Goal: Communication & Community: Answer question/provide support

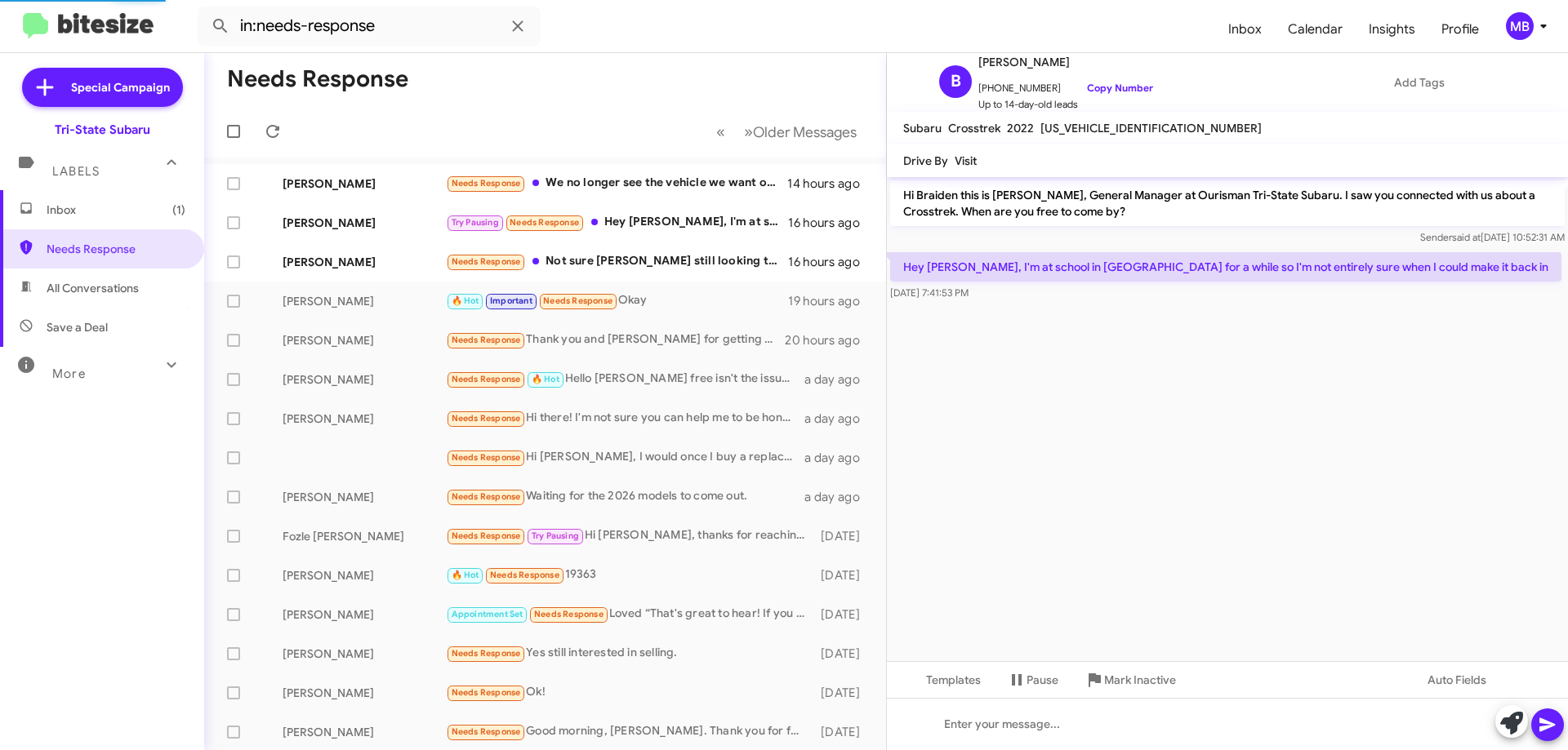
click at [137, 213] on span "Inbox (1)" at bounding box center [116, 210] width 139 height 16
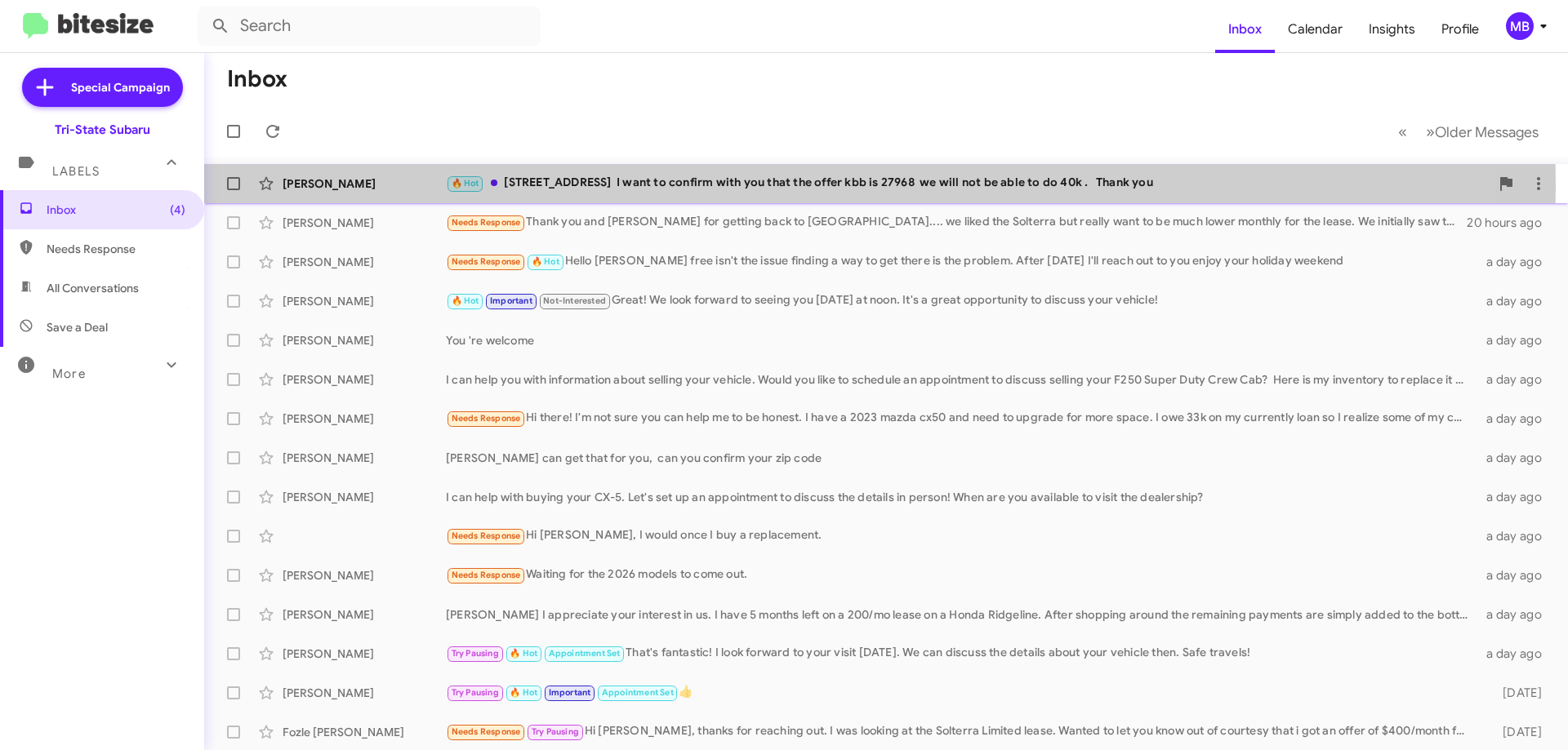
click at [384, 186] on div "[PERSON_NAME]" at bounding box center [364, 183] width 163 height 16
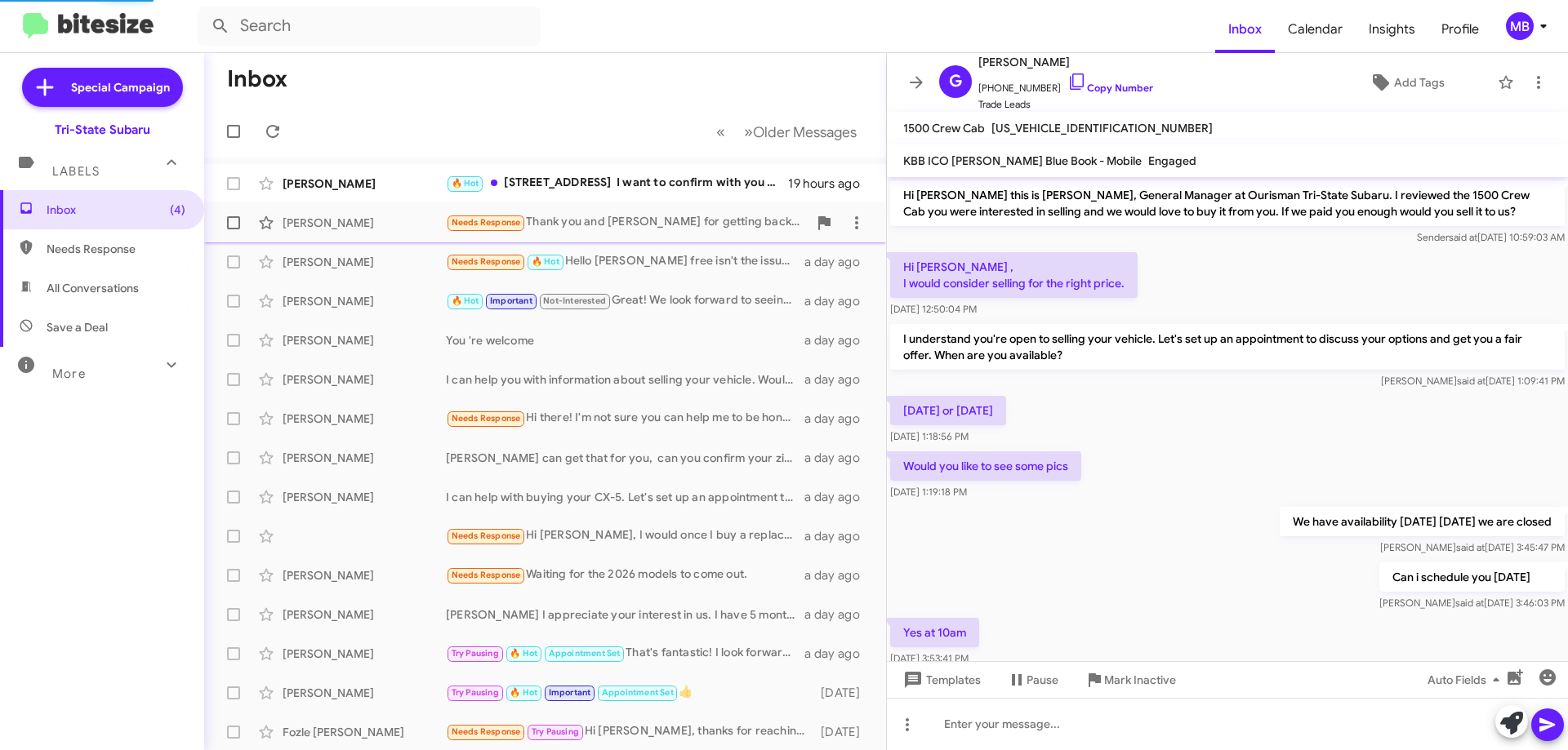
scroll to position [611, 0]
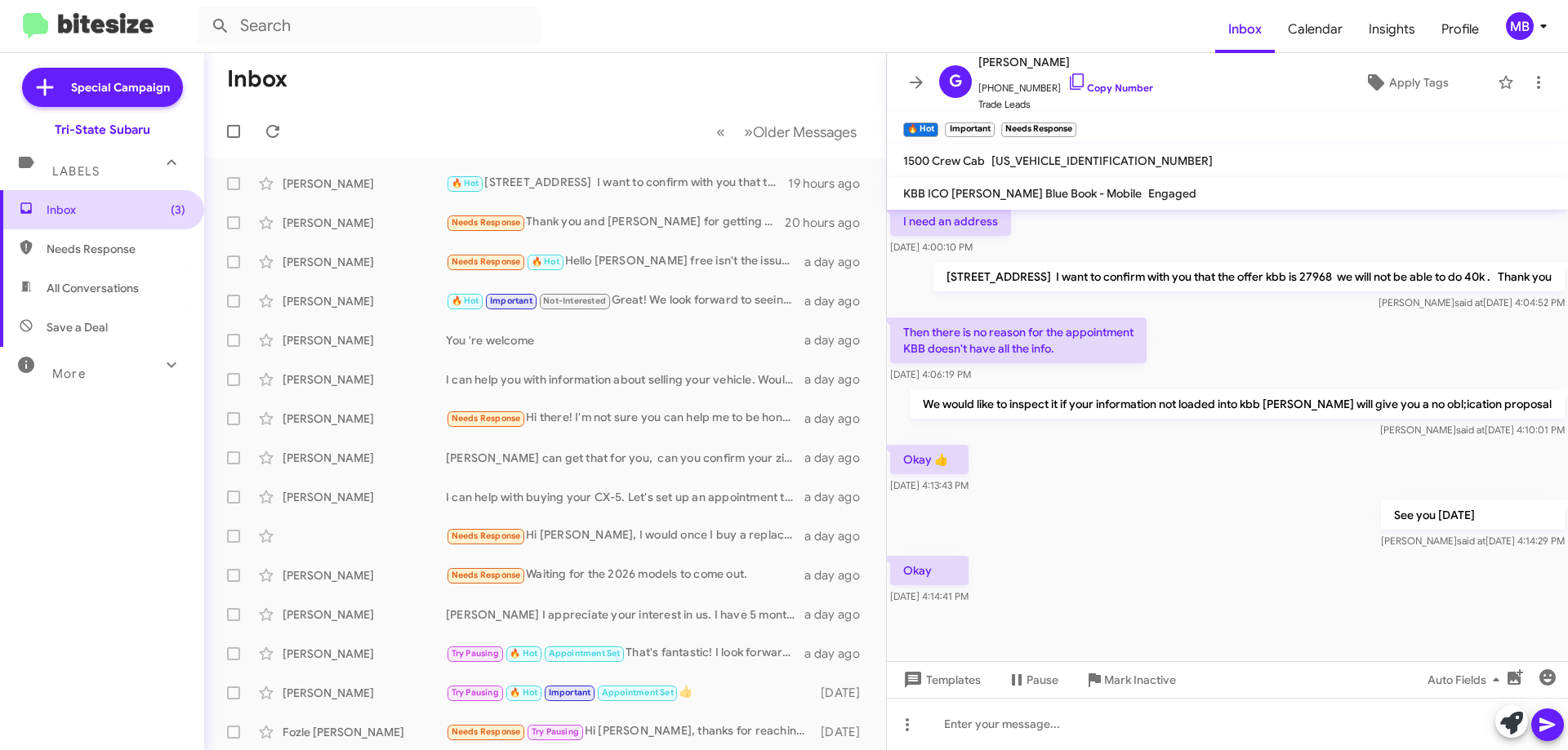
click at [133, 204] on span "Inbox (3)" at bounding box center [116, 210] width 139 height 16
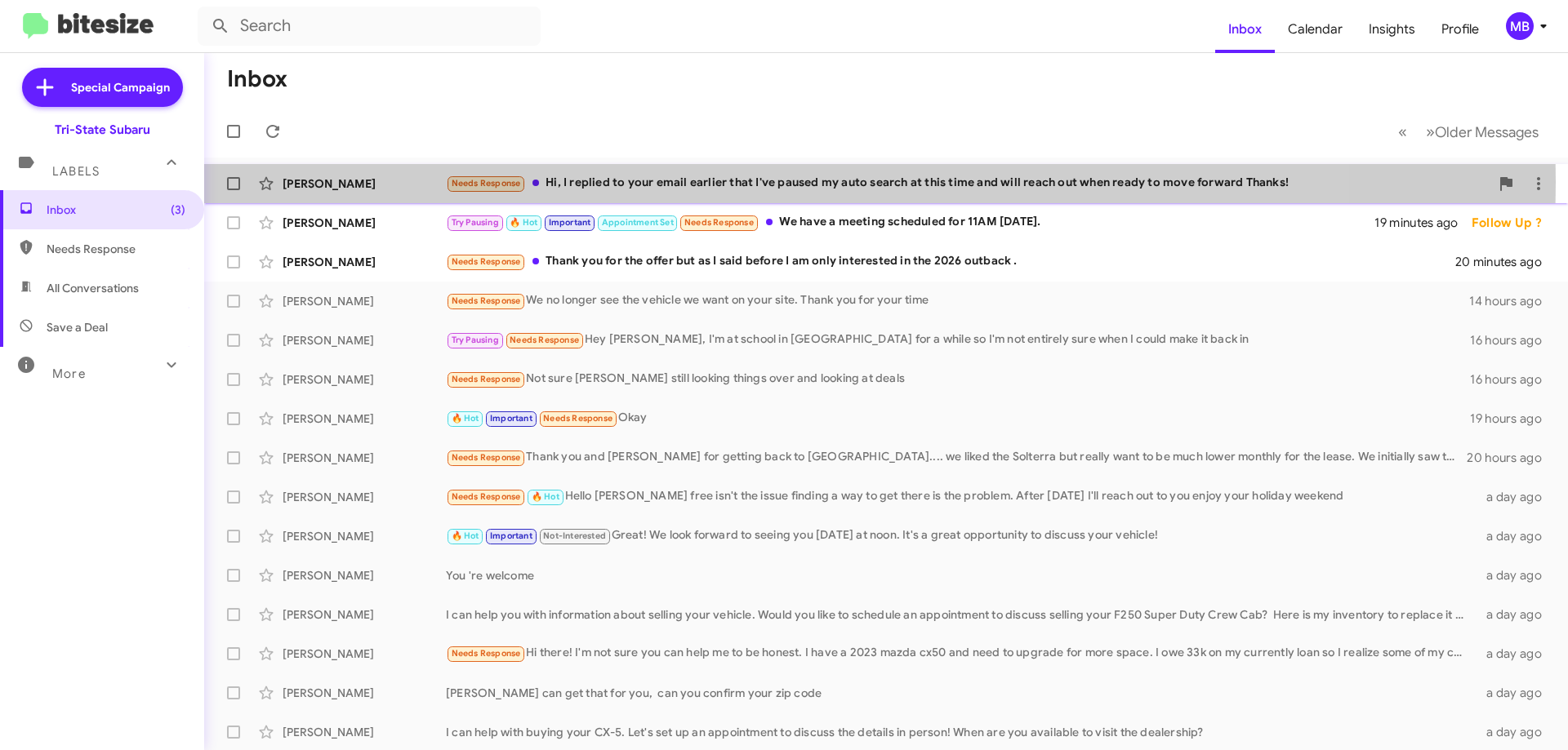
click at [415, 182] on div "[PERSON_NAME]" at bounding box center [364, 183] width 163 height 16
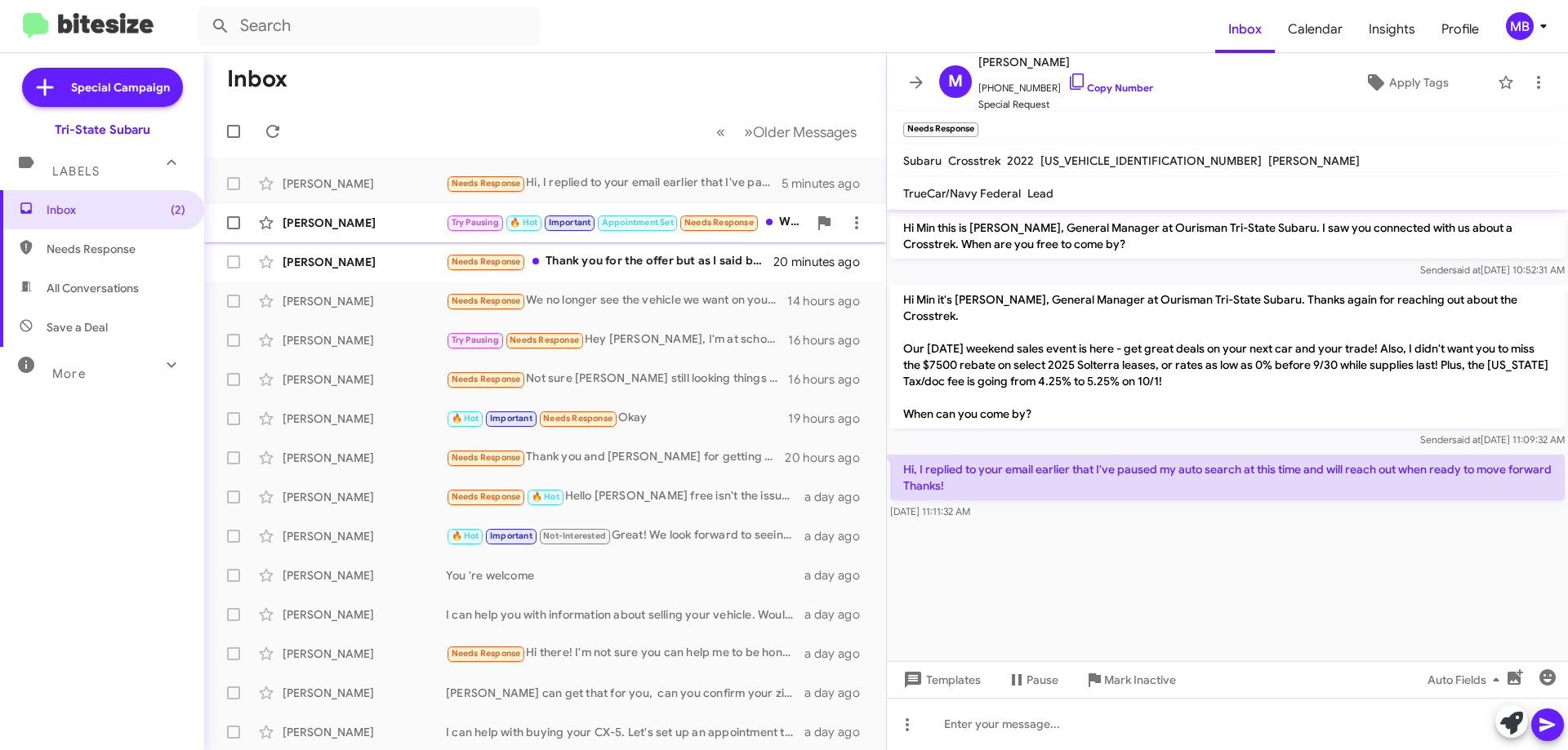
click at [710, 222] on span "Needs Response" at bounding box center [719, 222] width 70 height 11
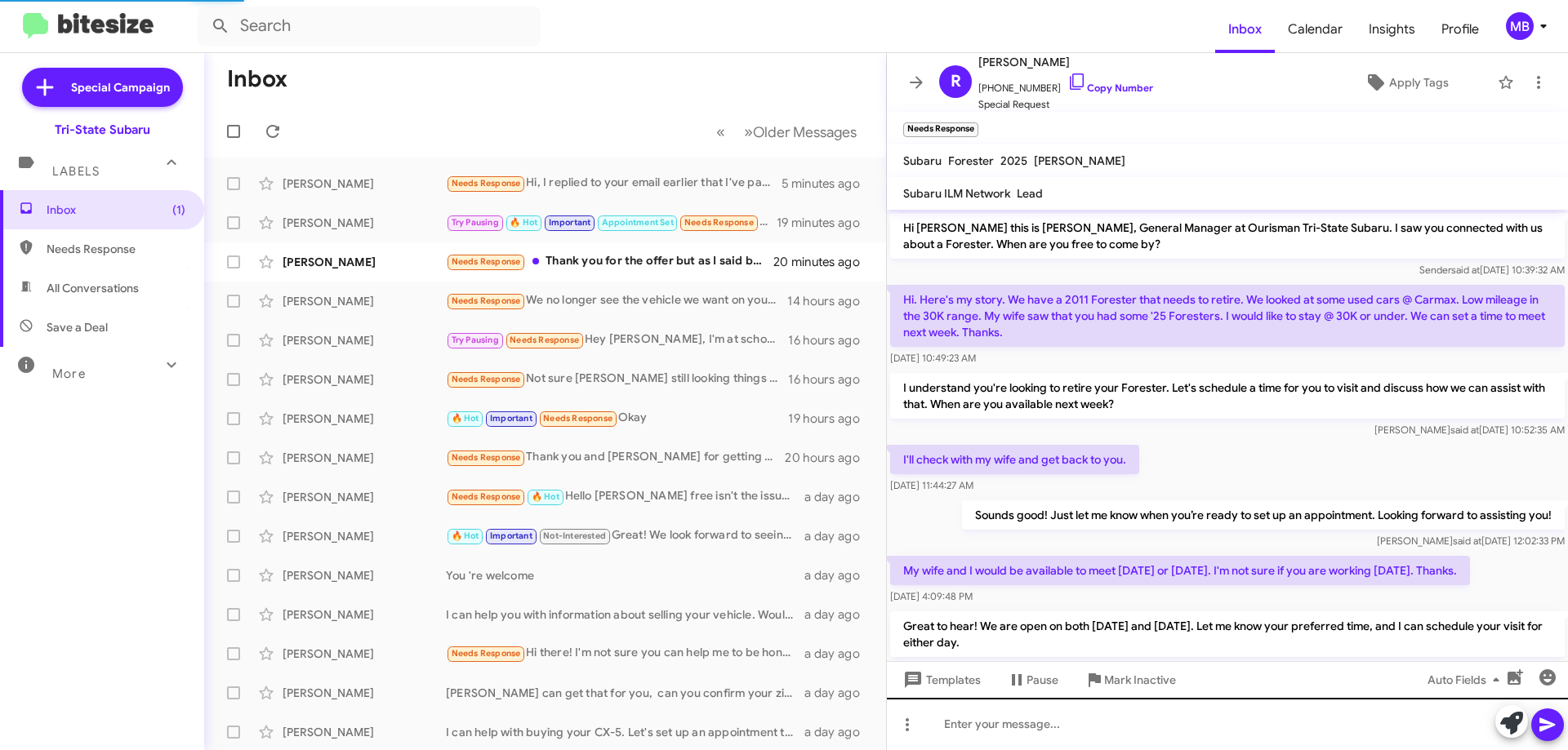
scroll to position [478, 0]
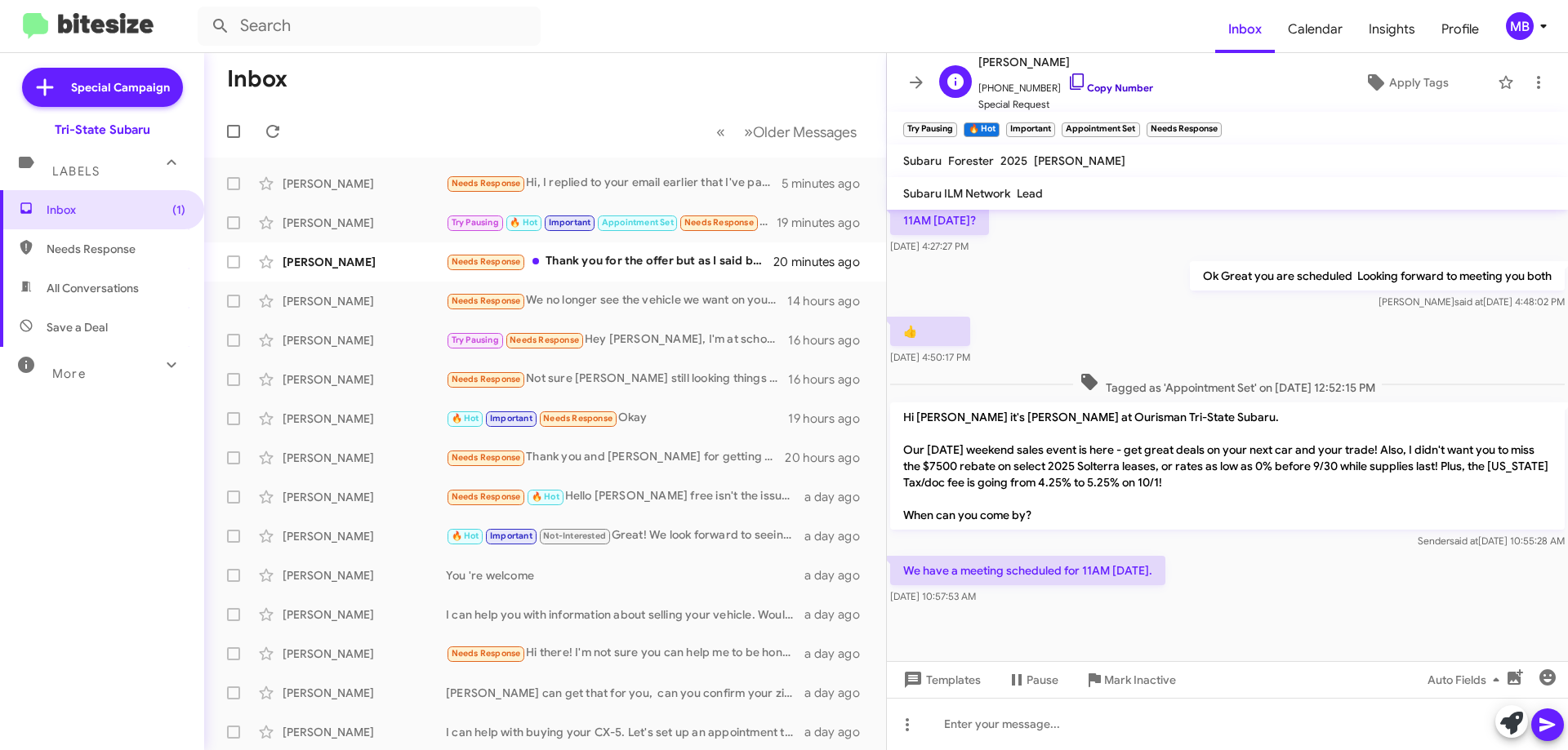
click at [1111, 83] on link "Copy Number" at bounding box center [1110, 87] width 86 height 12
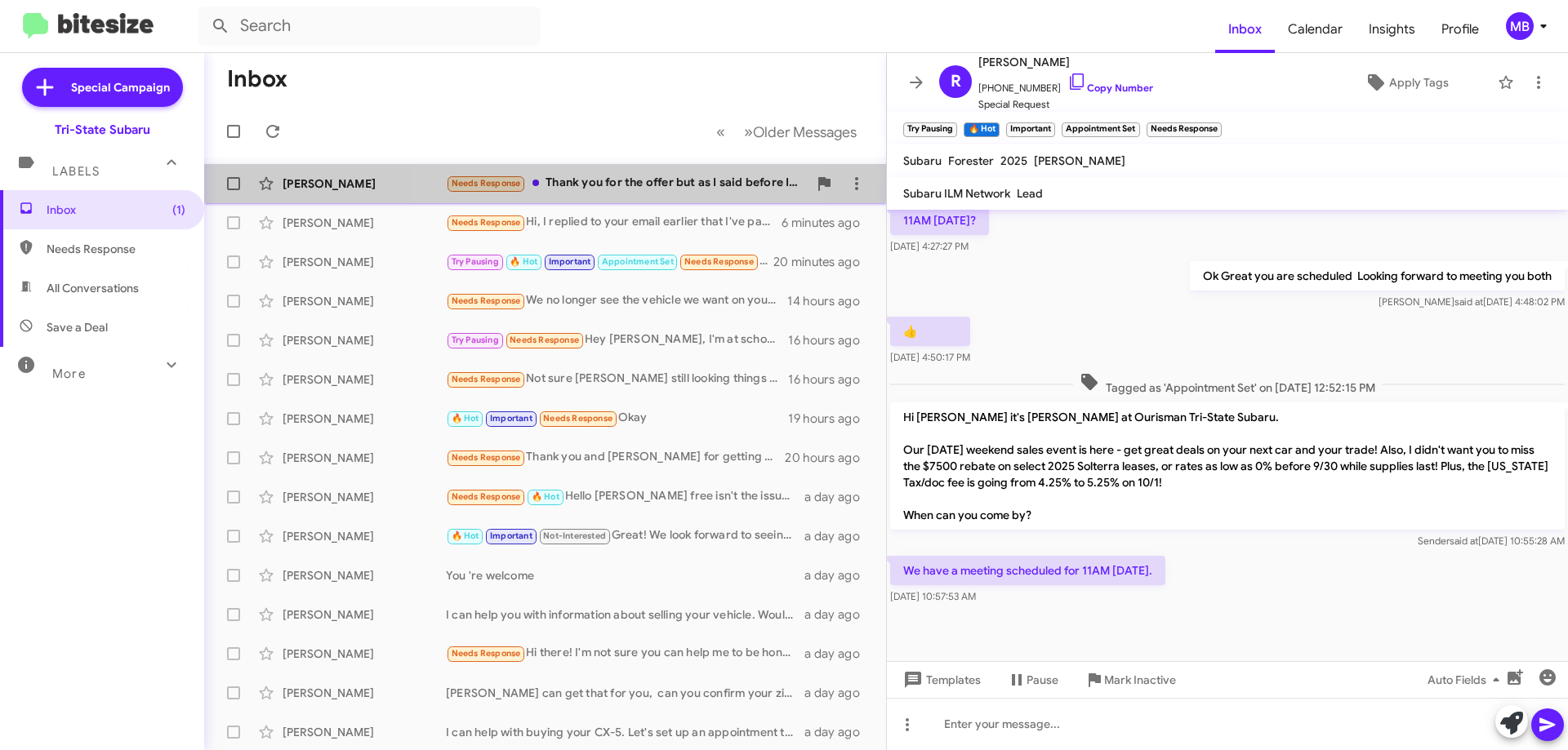
click at [599, 184] on div "Needs Response Thank you for the offer but as I said before I am only intereste…" at bounding box center [627, 183] width 362 height 19
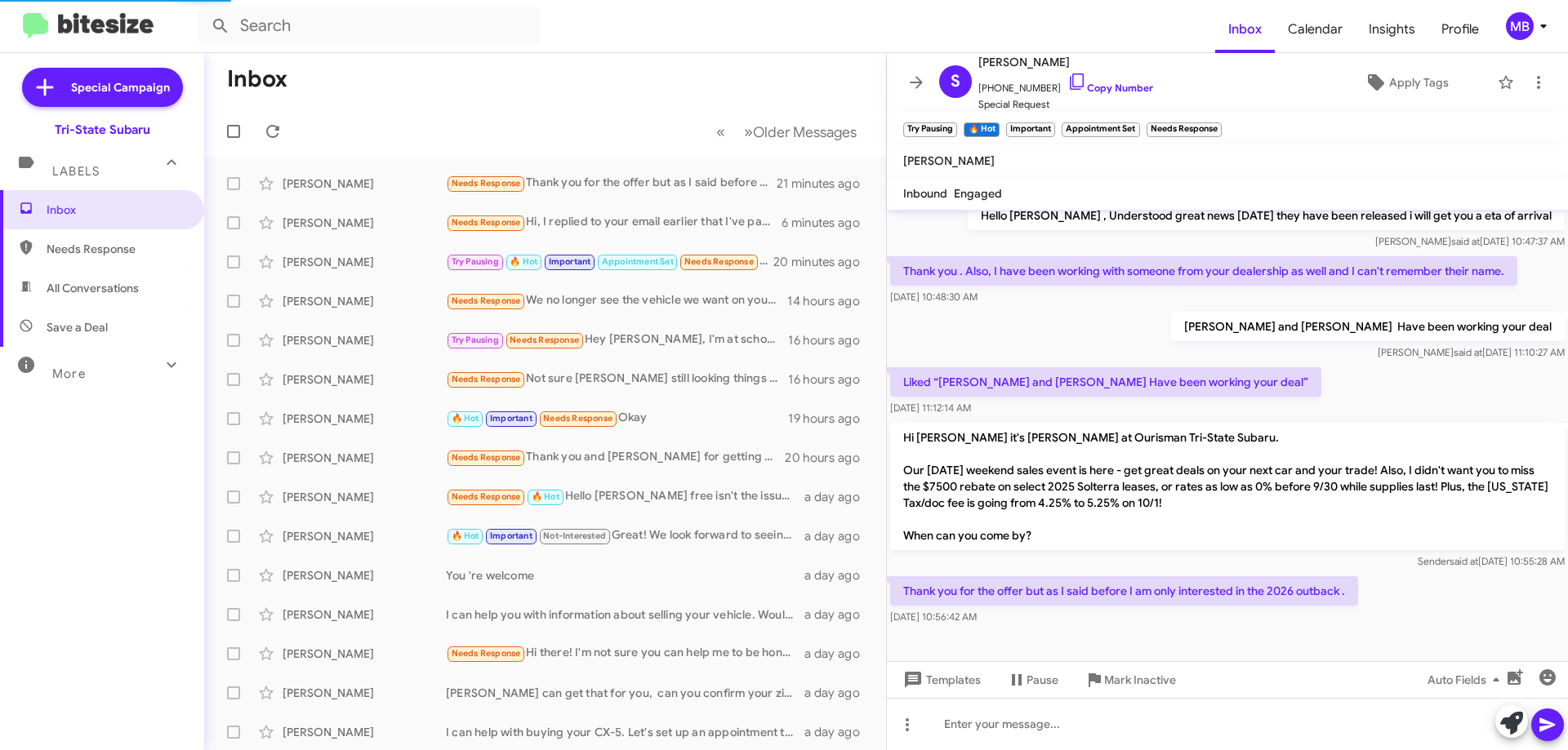
scroll to position [140, 0]
click at [1108, 83] on link "Copy Number" at bounding box center [1110, 87] width 86 height 12
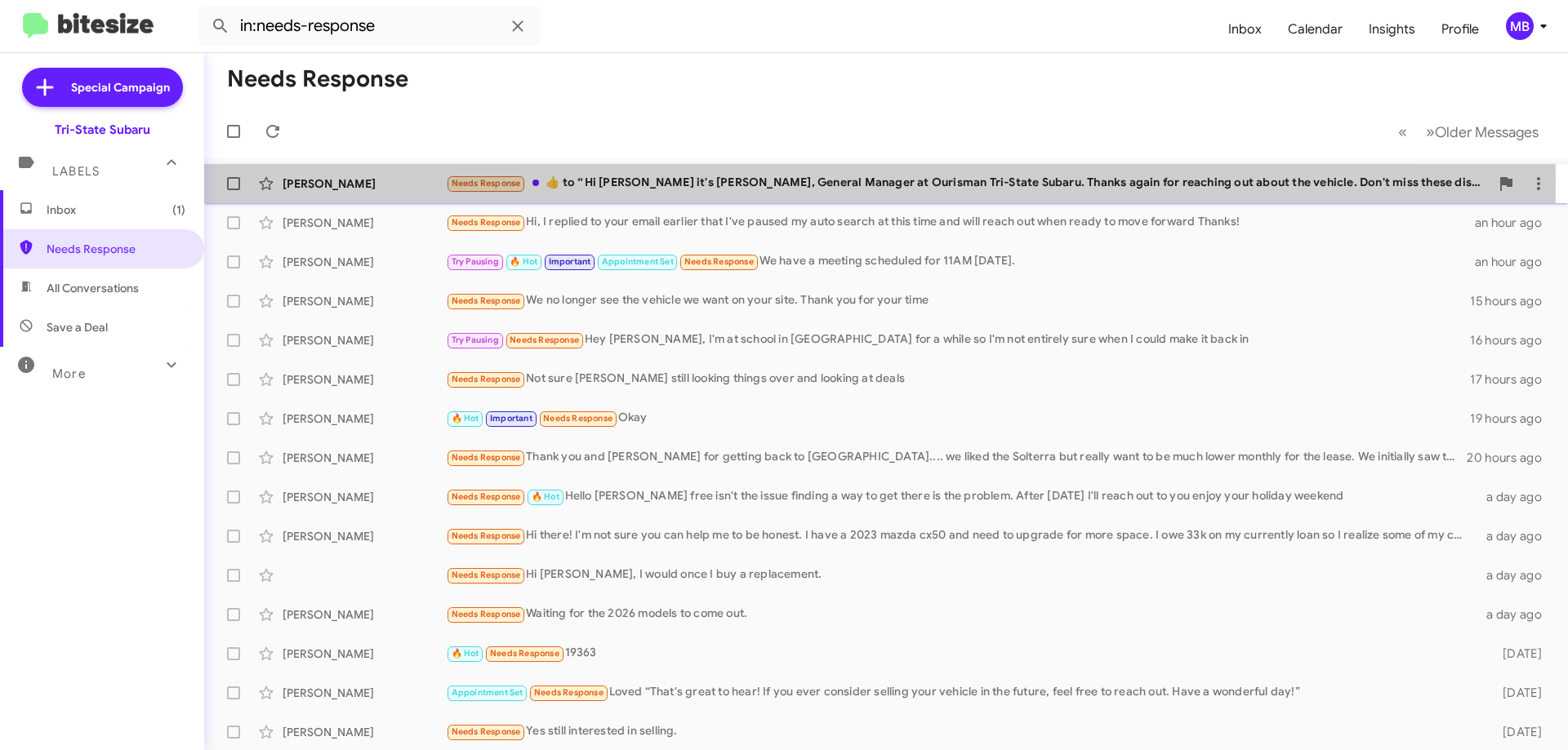
click at [660, 185] on div "Needs Response ​👍​ to “ Hi [PERSON_NAME] it's [PERSON_NAME], General Manager at…" at bounding box center [967, 183] width 1043 height 19
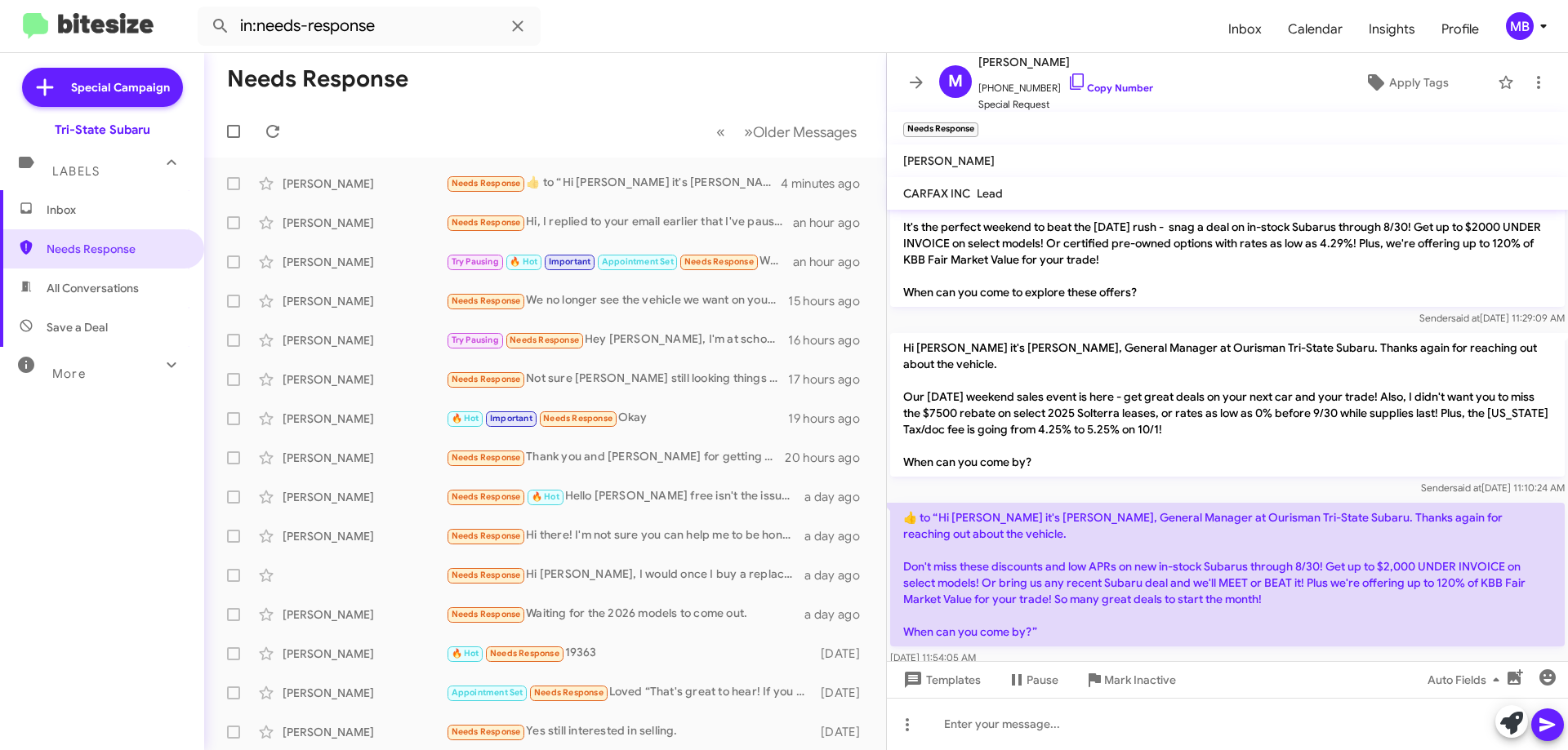
scroll to position [1569, 0]
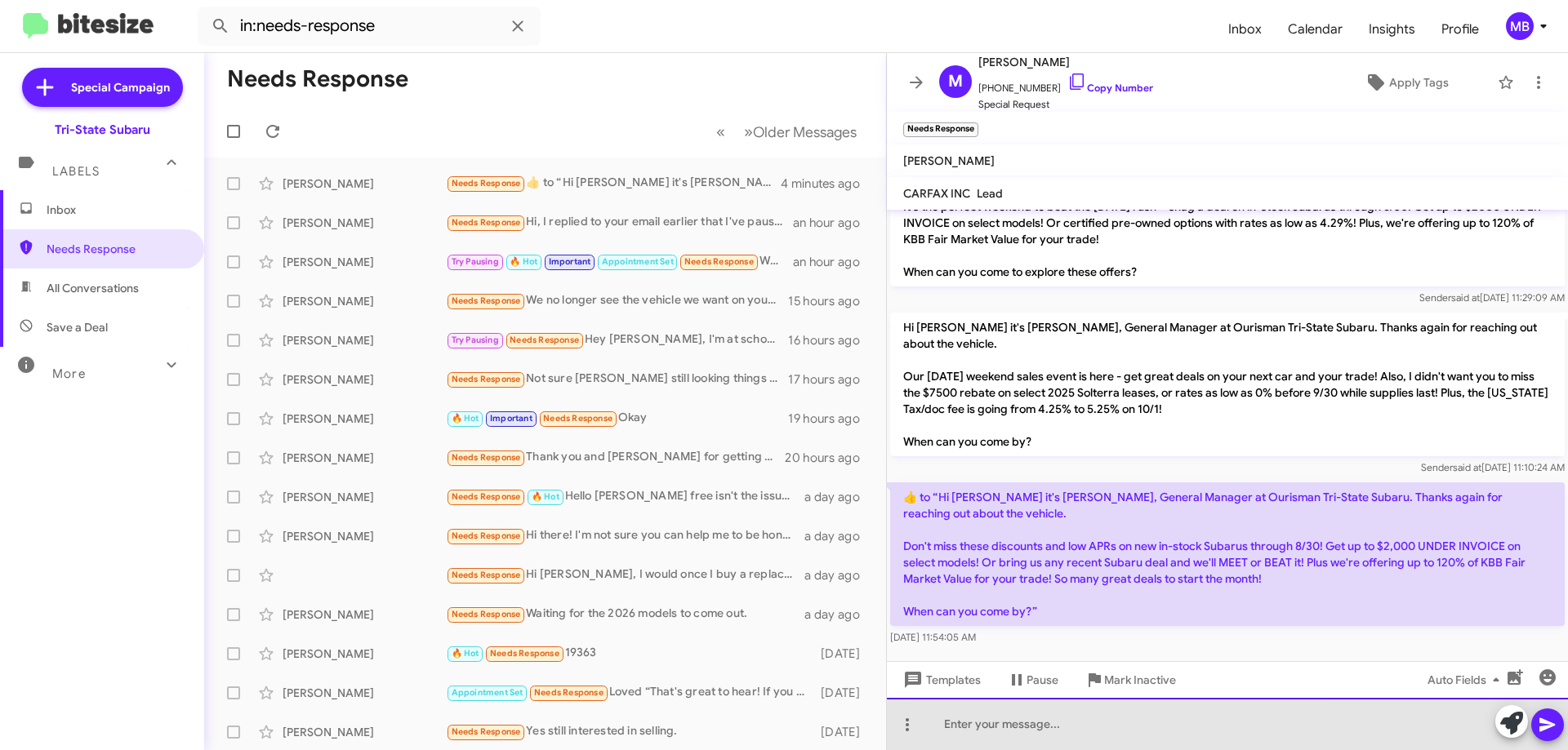
click at [1136, 742] on div at bounding box center [1228, 725] width 681 height 53
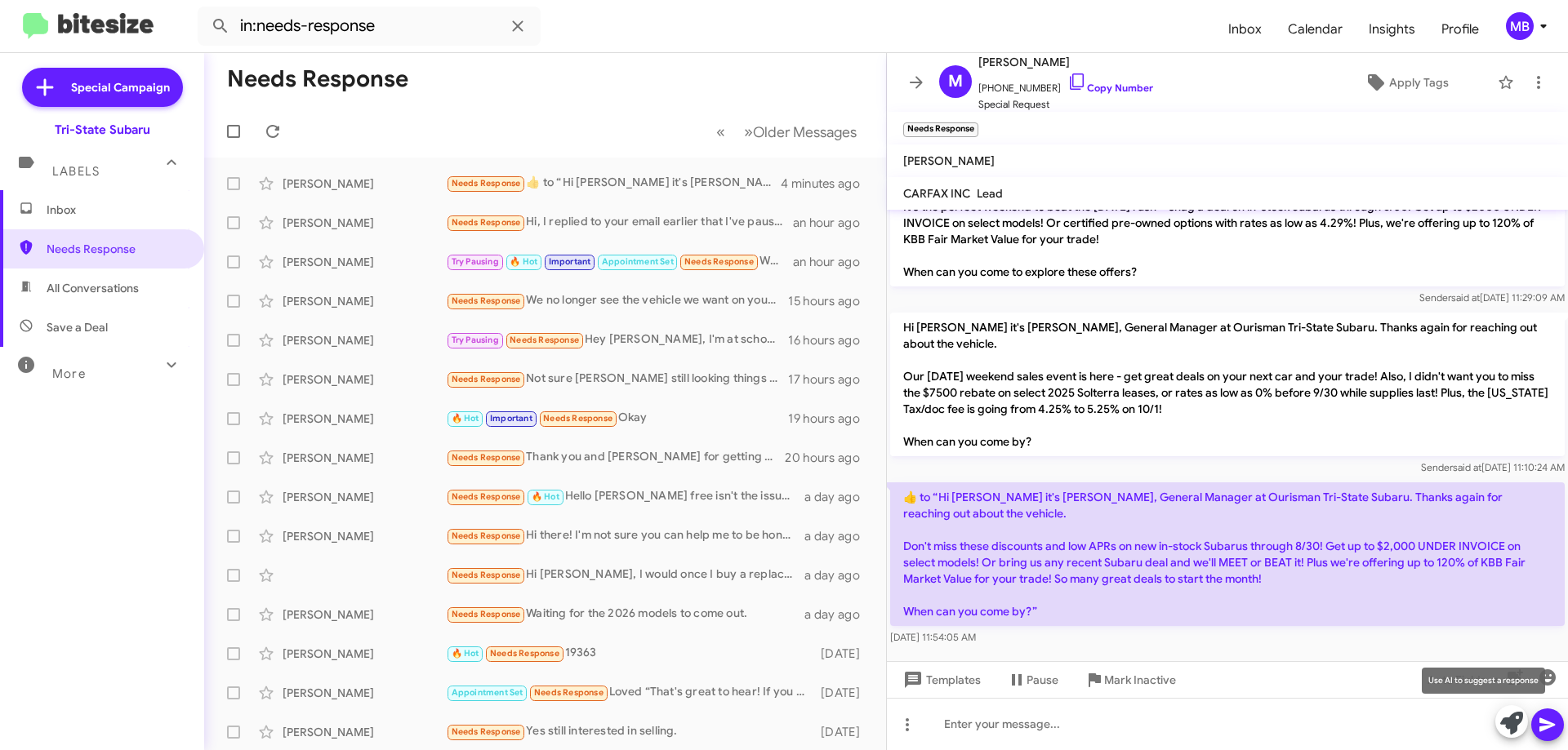
click at [1506, 728] on icon at bounding box center [1511, 723] width 23 height 23
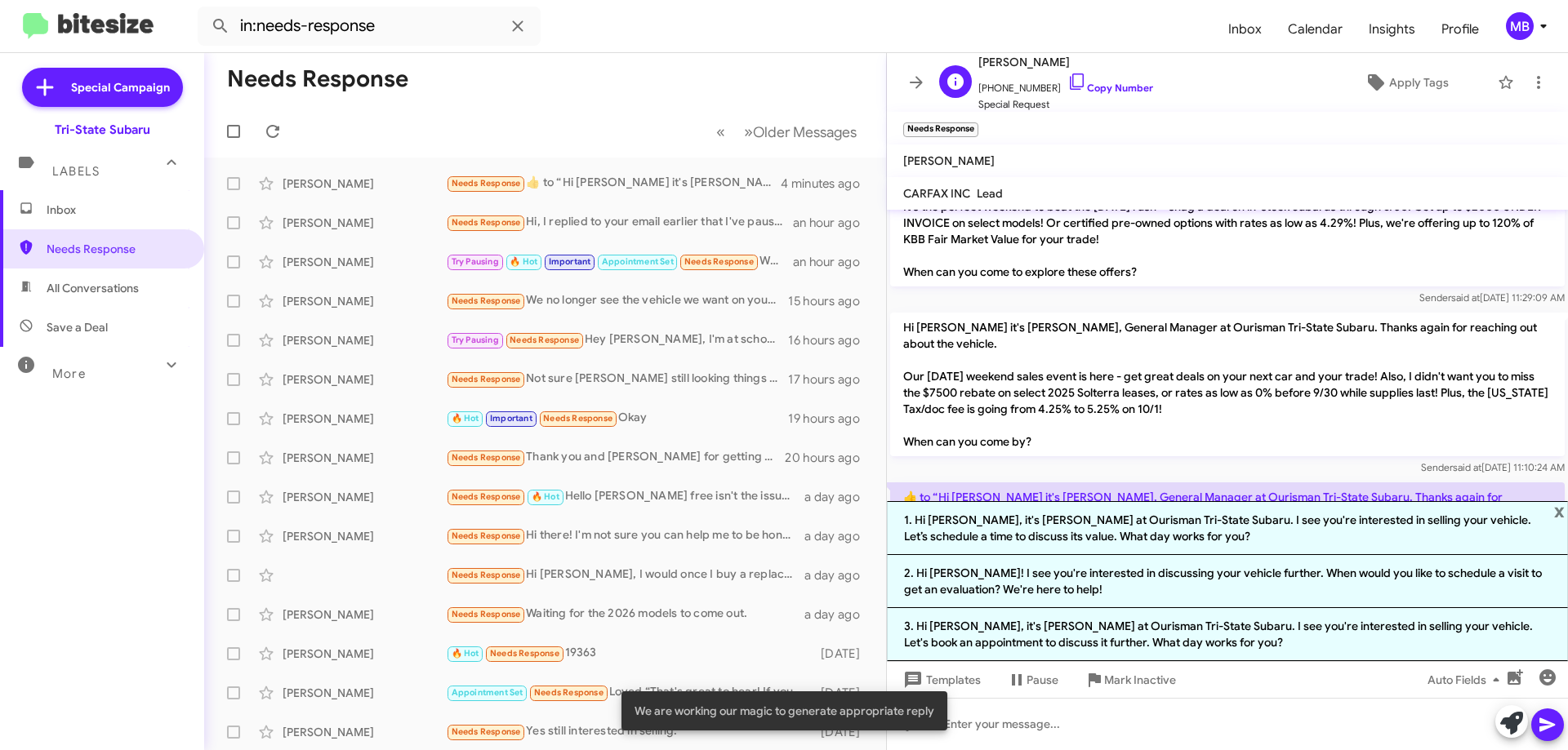
click at [1120, 81] on span "[PHONE_NUMBER] Copy Number" at bounding box center [1066, 84] width 175 height 25
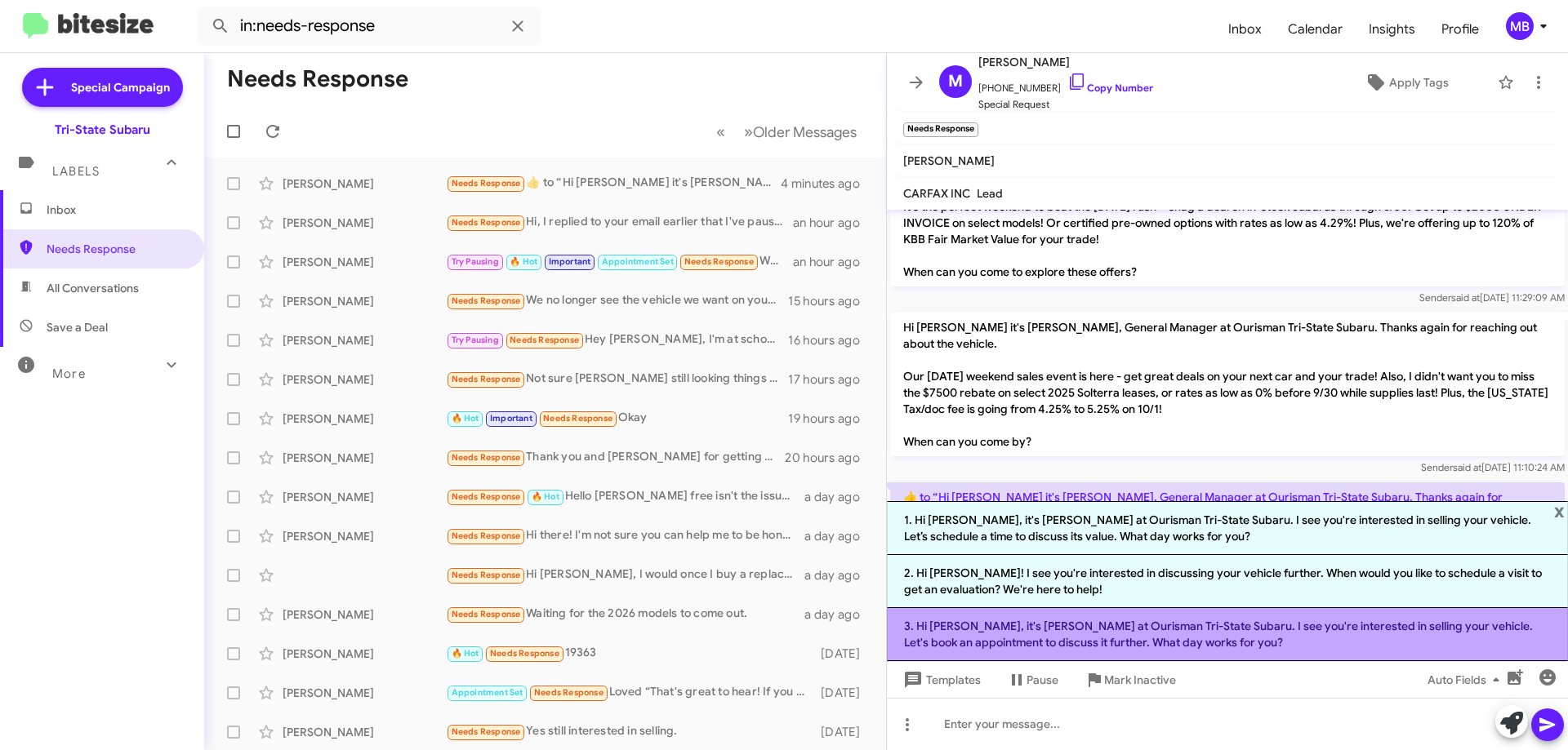
click at [1141, 638] on li "3. Hi [PERSON_NAME], it's [PERSON_NAME] at Ourisman Tri-State Subaru. I see you…" at bounding box center [1228, 635] width 681 height 53
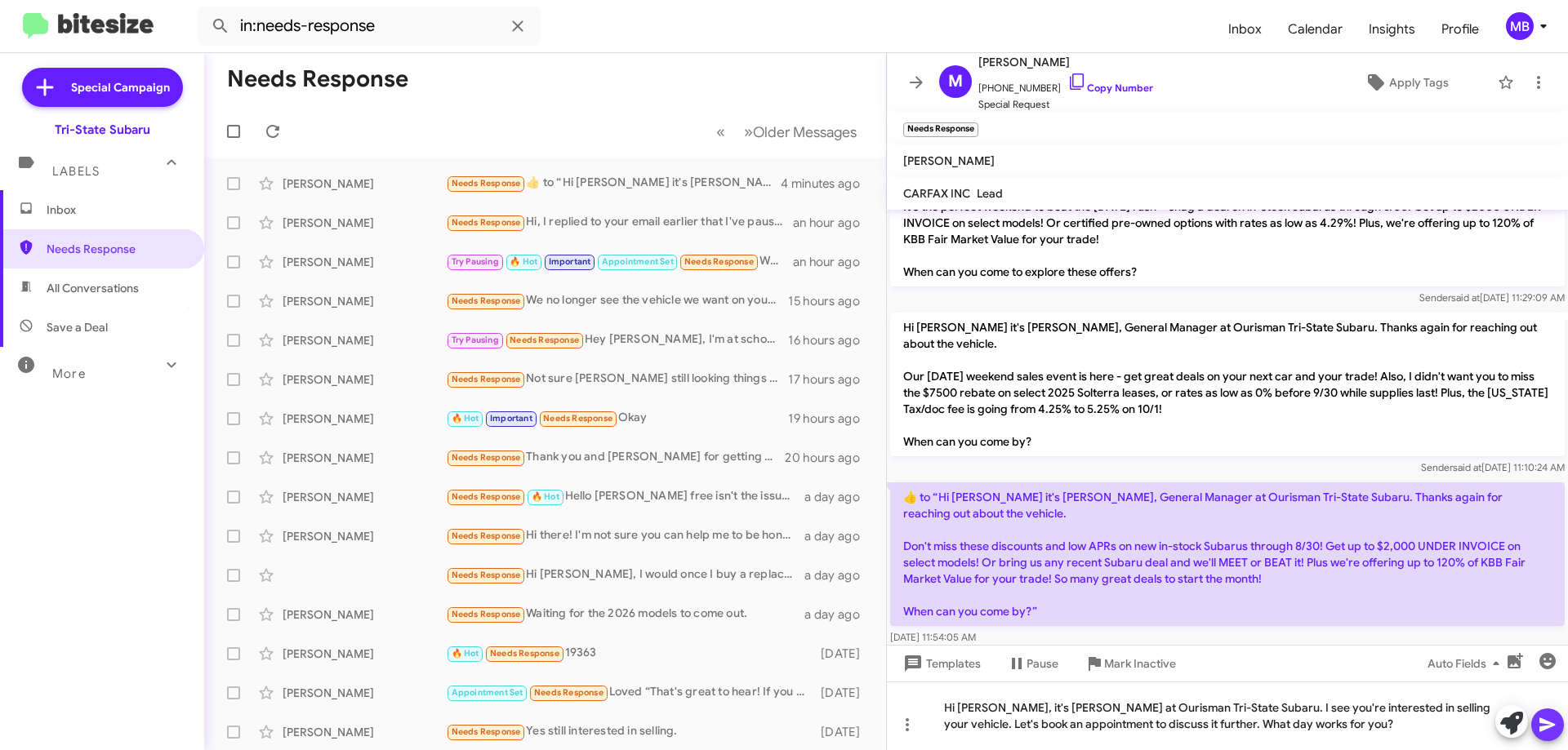
click at [1548, 725] on icon at bounding box center [1548, 725] width 20 height 20
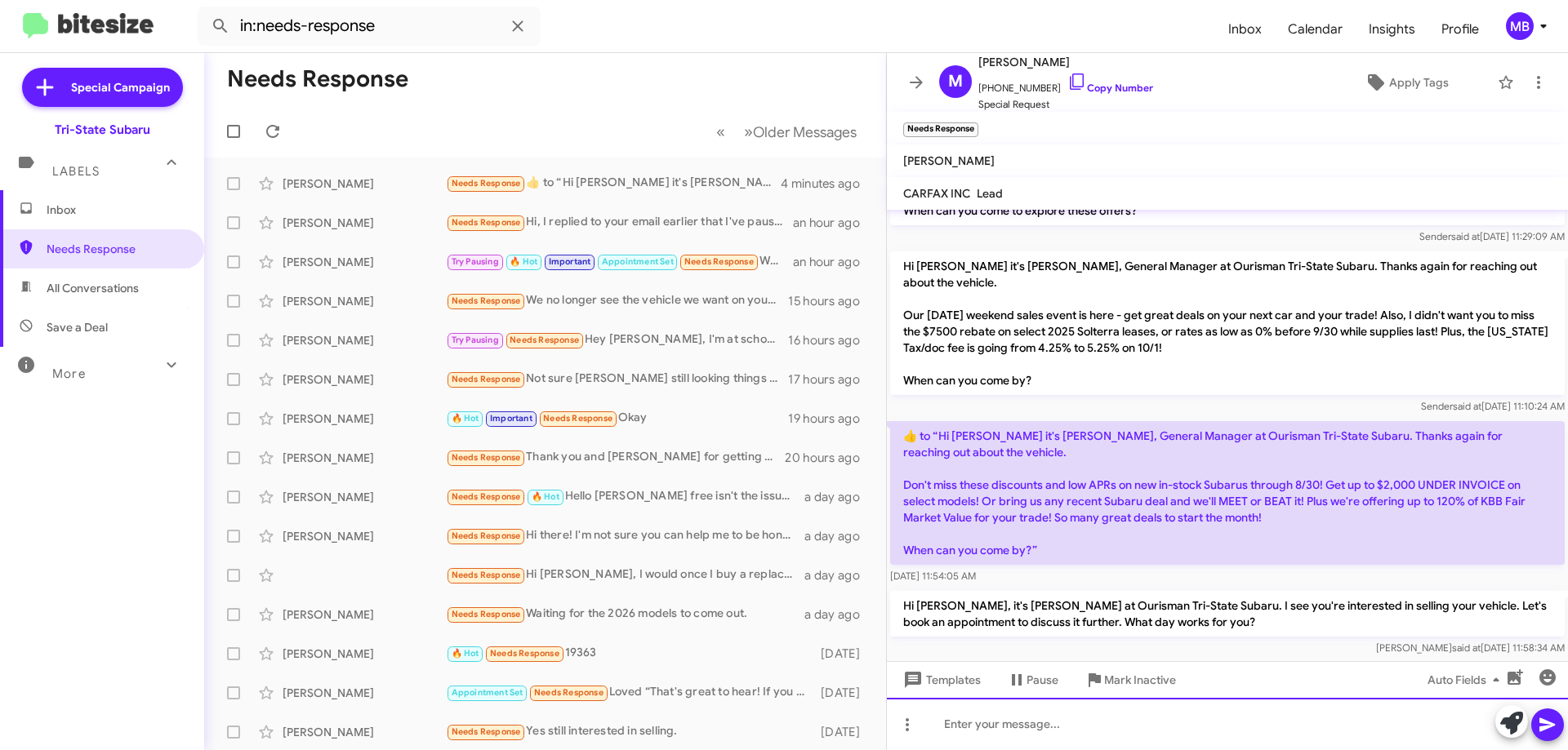
scroll to position [1644, 0]
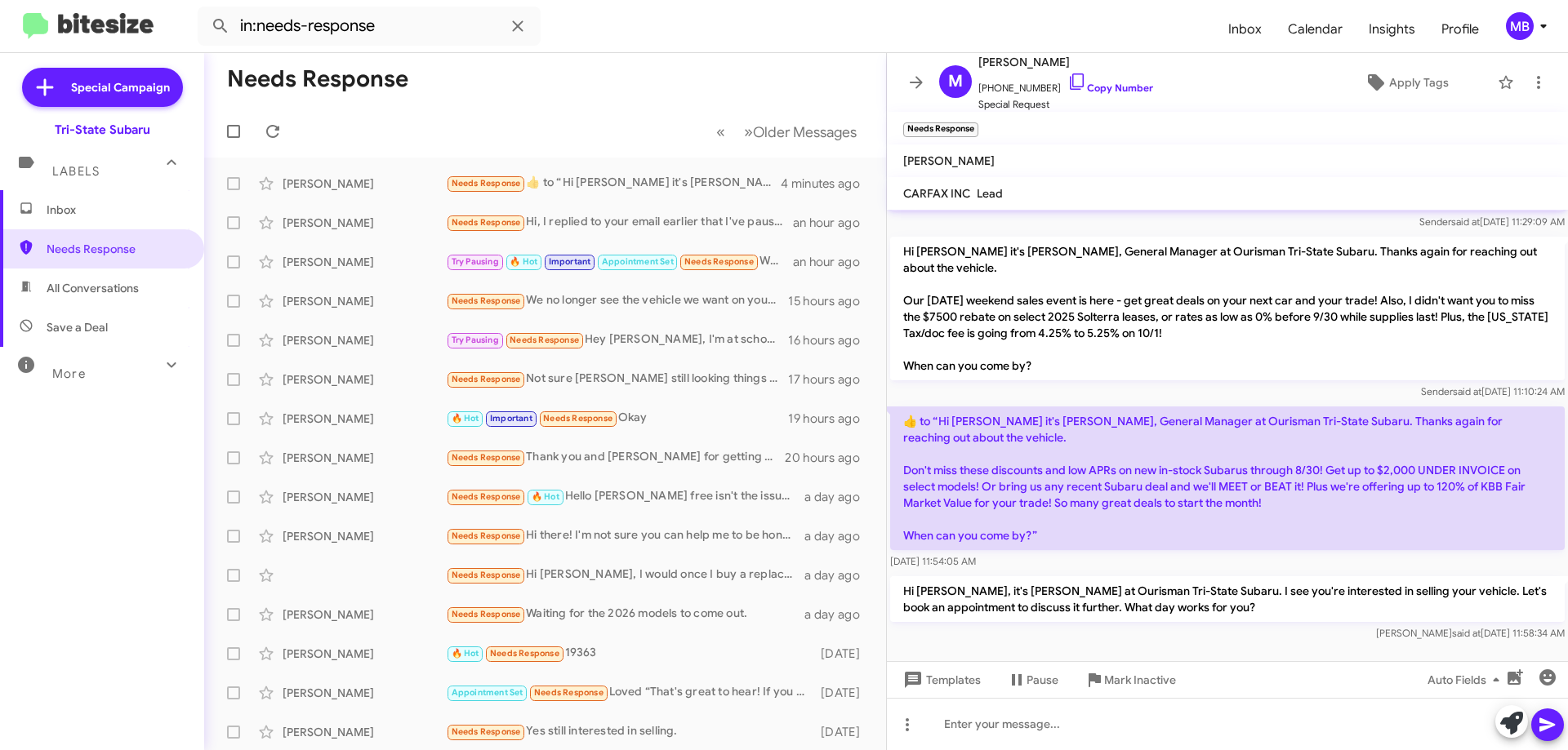
click at [157, 210] on span "Inbox" at bounding box center [116, 210] width 139 height 16
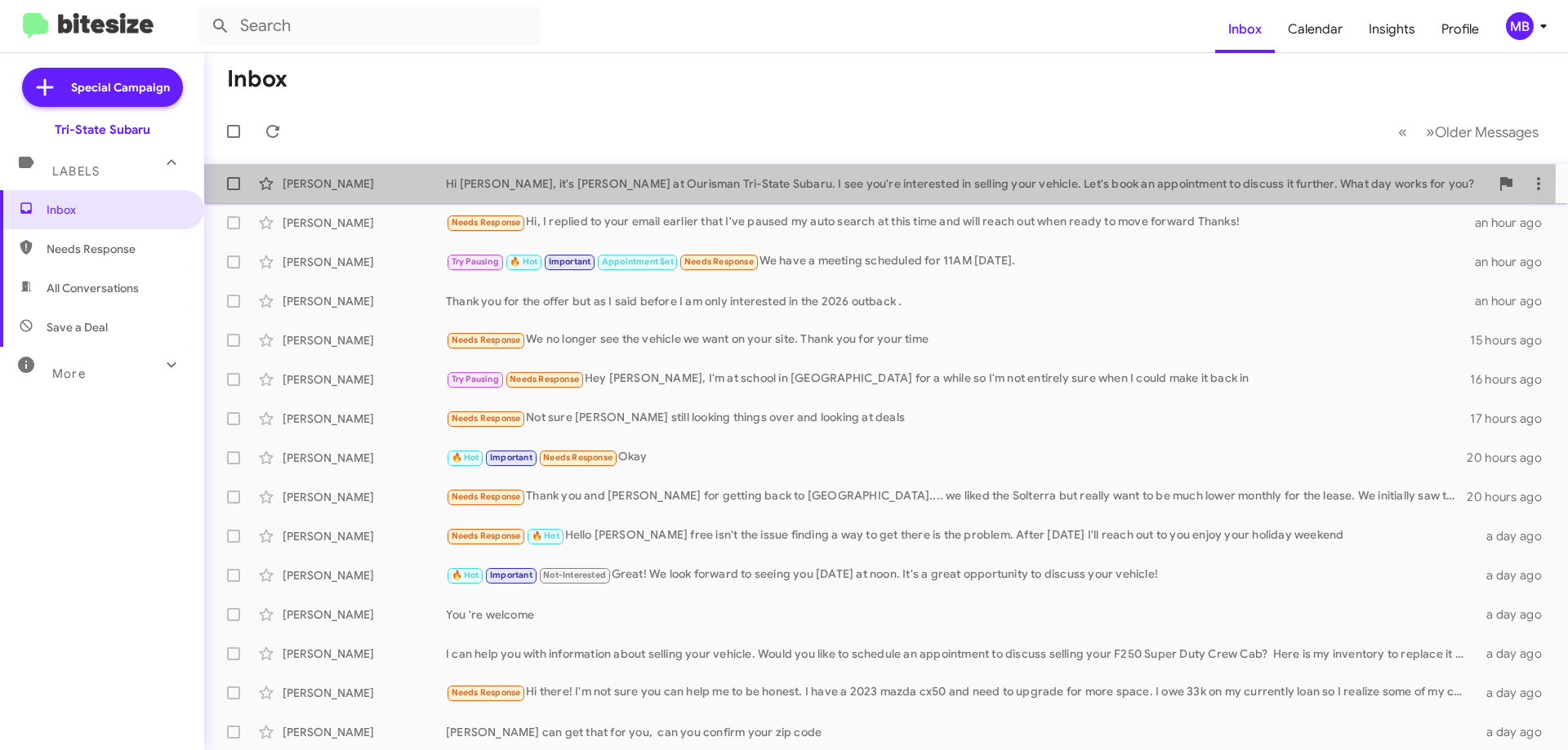
click at [402, 174] on div "[PERSON_NAME] Hi [PERSON_NAME], it's [PERSON_NAME] at Ourisman Tri-State Subaru…" at bounding box center [886, 183] width 1338 height 32
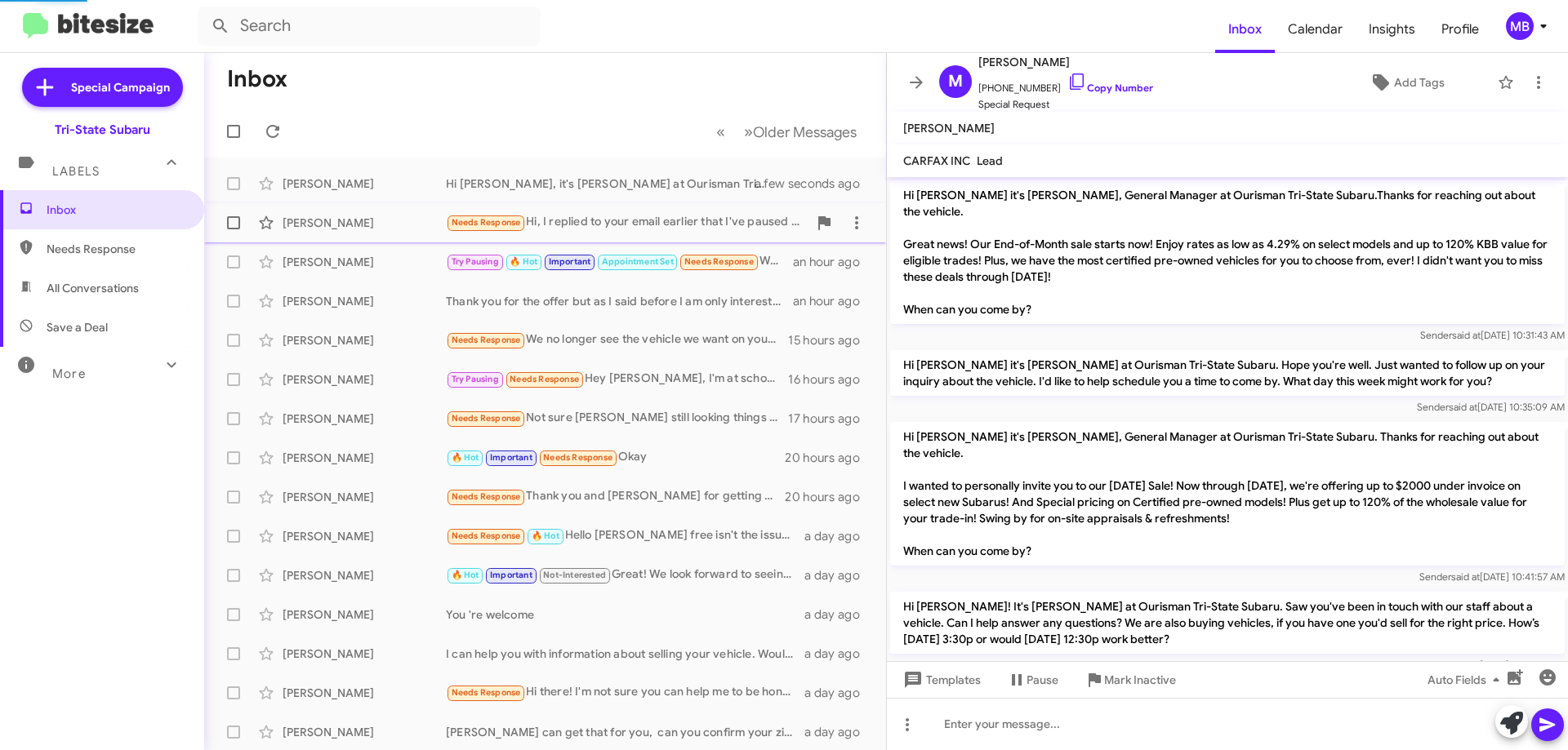
scroll to position [1612, 0]
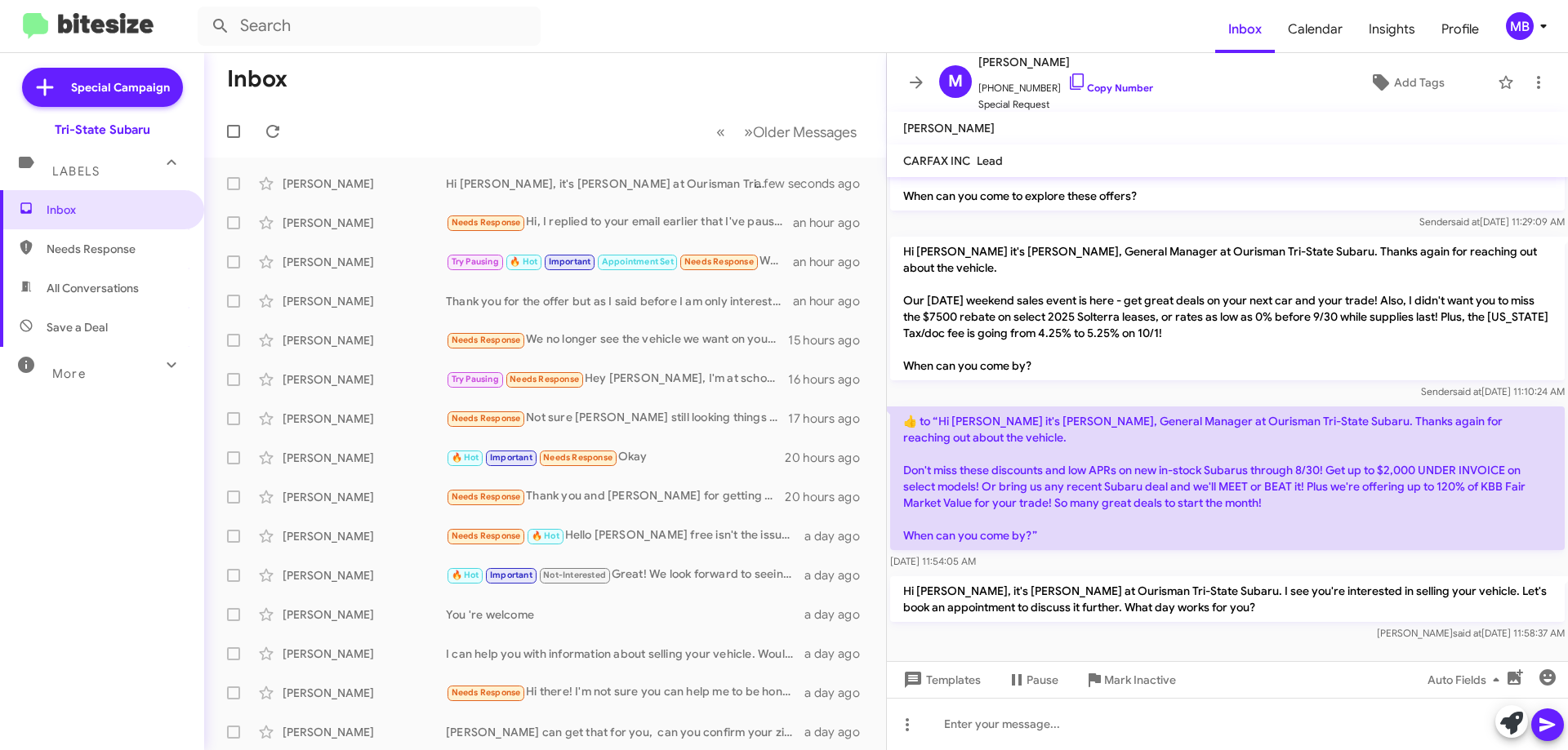
click at [138, 253] on span "Needs Response" at bounding box center [116, 249] width 139 height 16
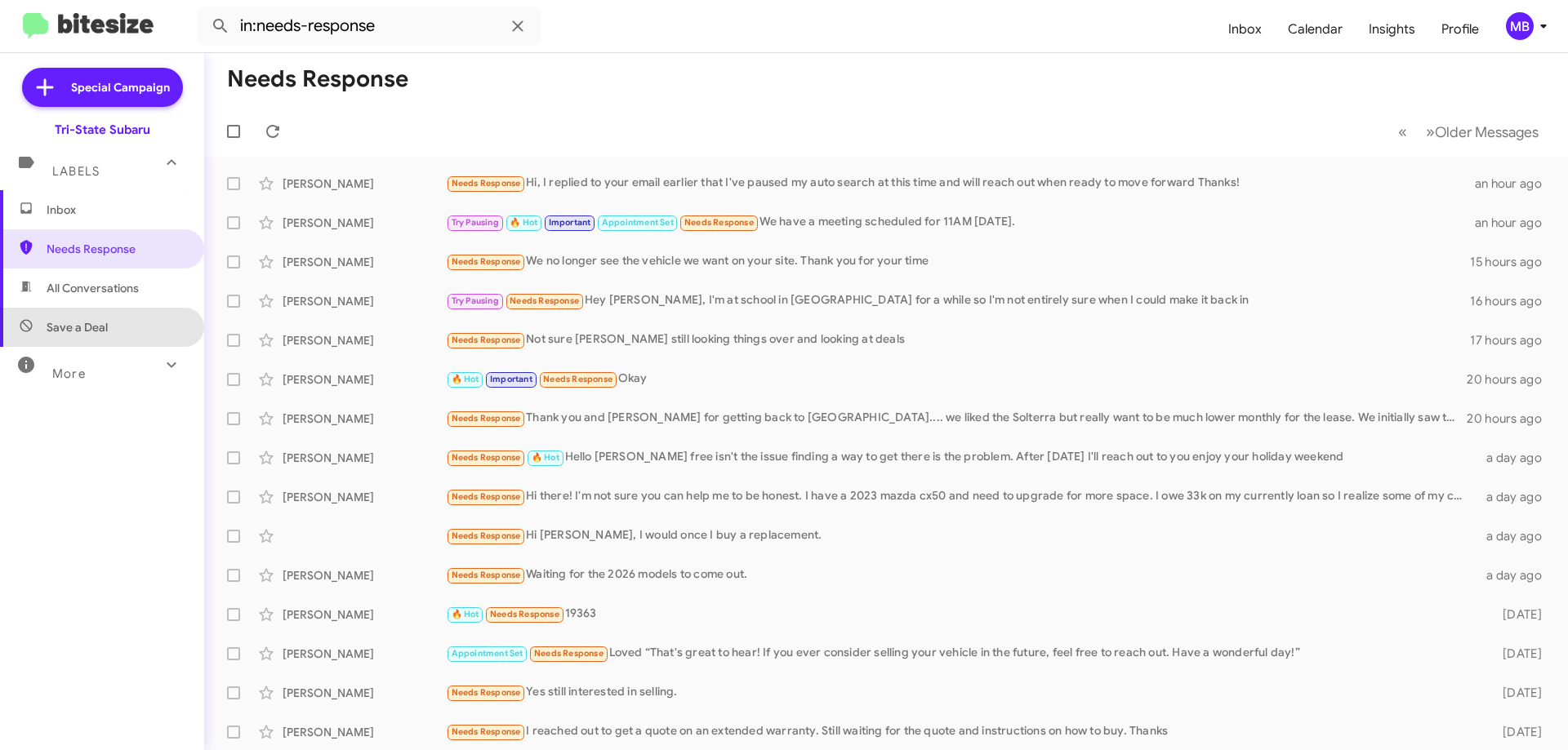
click at [163, 310] on span "Save a Deal" at bounding box center [102, 327] width 205 height 39
type input "in:not-interested"
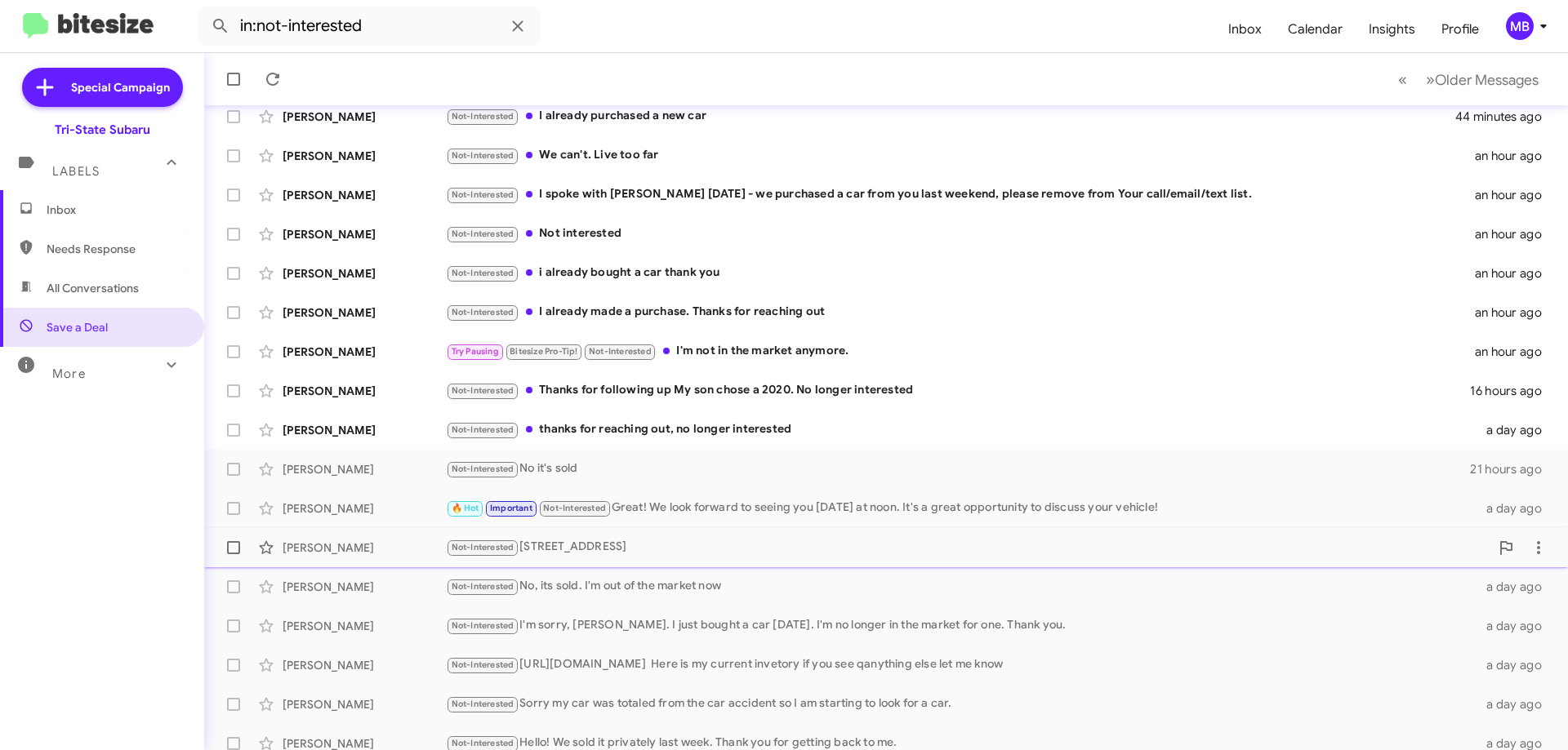
scroll to position [198, 0]
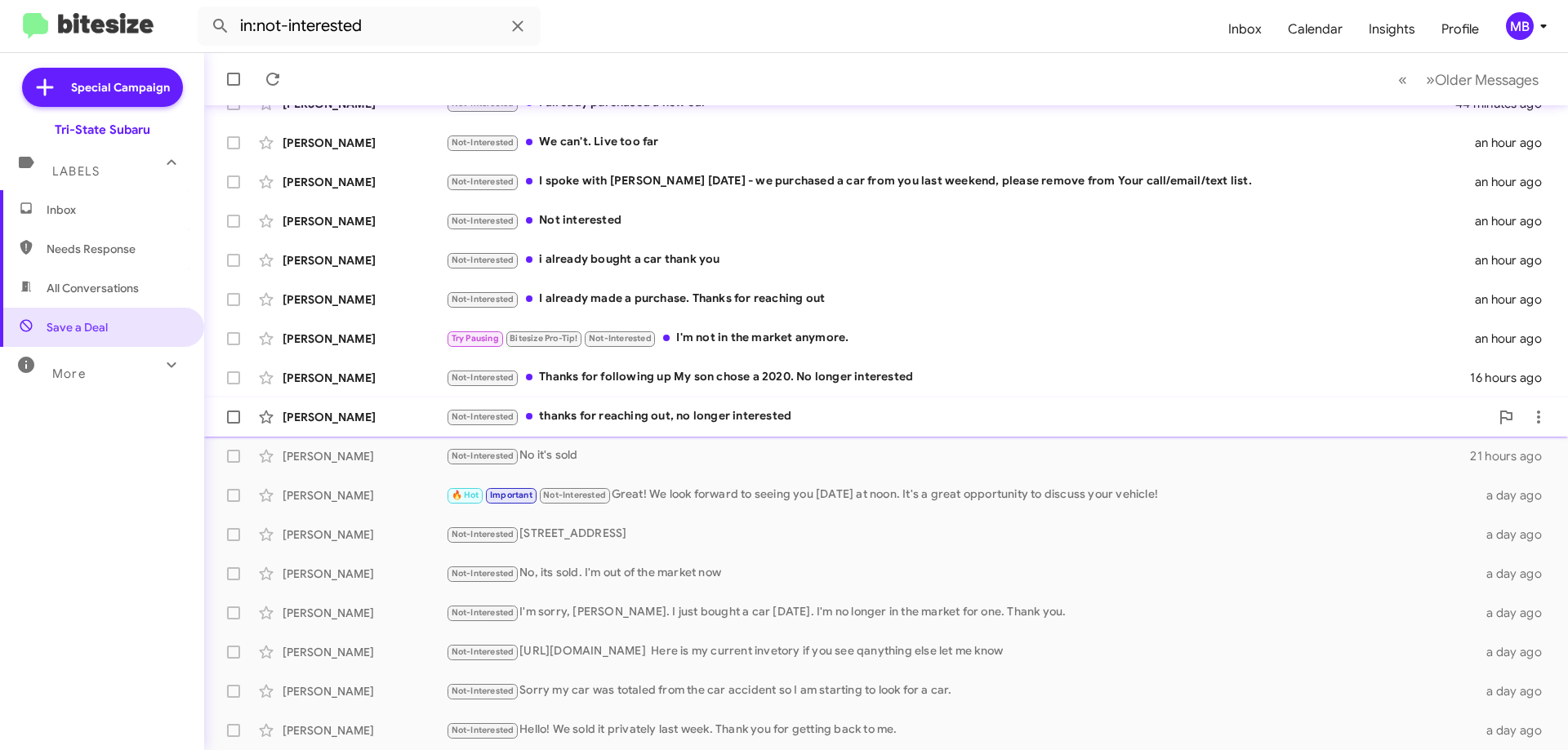
click at [663, 422] on div "Not-Interested thanks for reaching out, no longer interested" at bounding box center [967, 417] width 1043 height 19
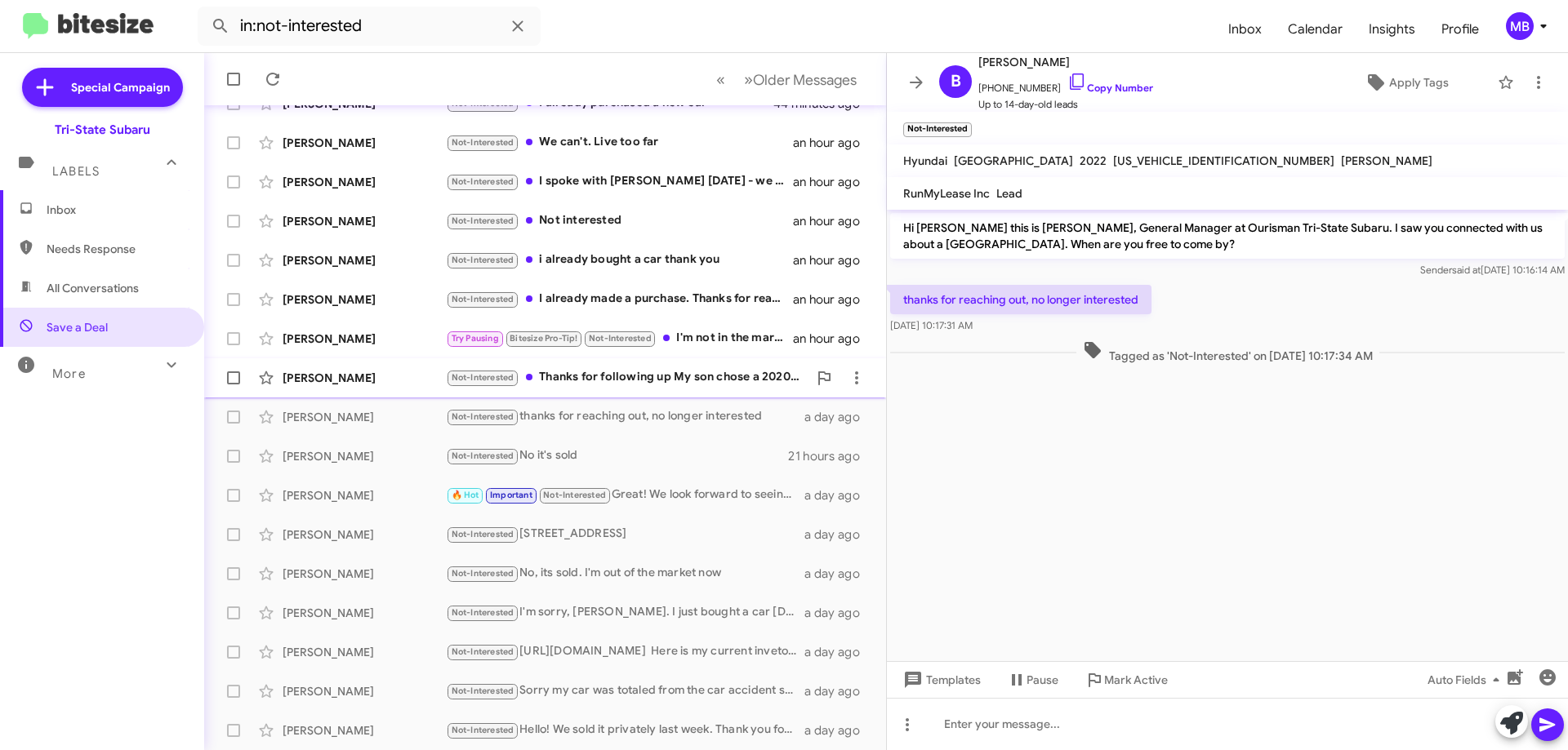
click at [661, 374] on div "Not-Interested Thanks for following up My son chose a 2020. No longer interested" at bounding box center [627, 378] width 362 height 19
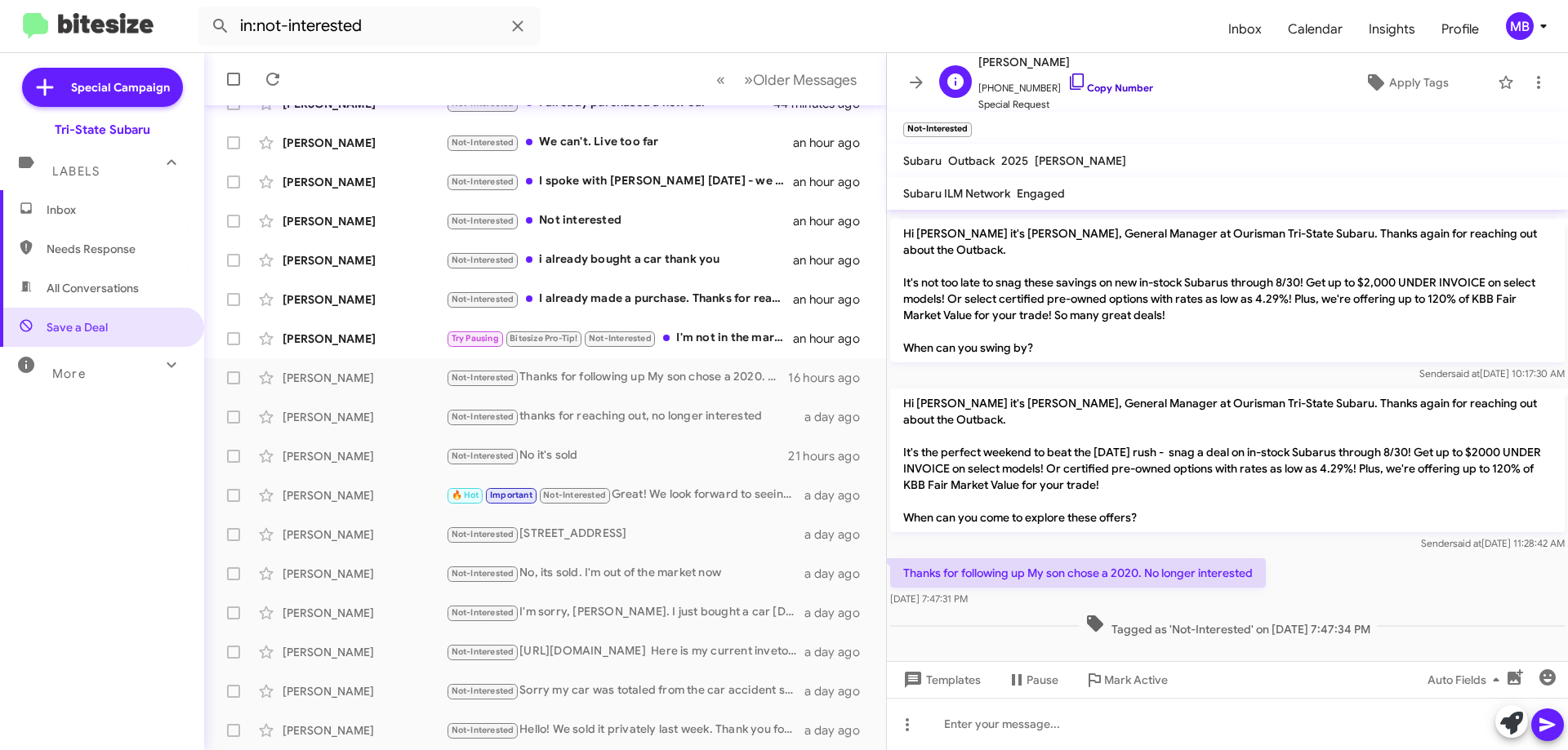
click at [1110, 91] on link "Copy Number" at bounding box center [1110, 87] width 86 height 12
click at [1110, 89] on link "Copy Number" at bounding box center [1110, 87] width 86 height 12
drag, startPoint x: 1149, startPoint y: 577, endPoint x: 950, endPoint y: 577, distance: 199.0
click at [898, 564] on p "Thanks for following up My son chose a 2020. No longer interested" at bounding box center [1078, 573] width 376 height 30
copy p "Thanks for following up My son chose a 2020. No longer interested"
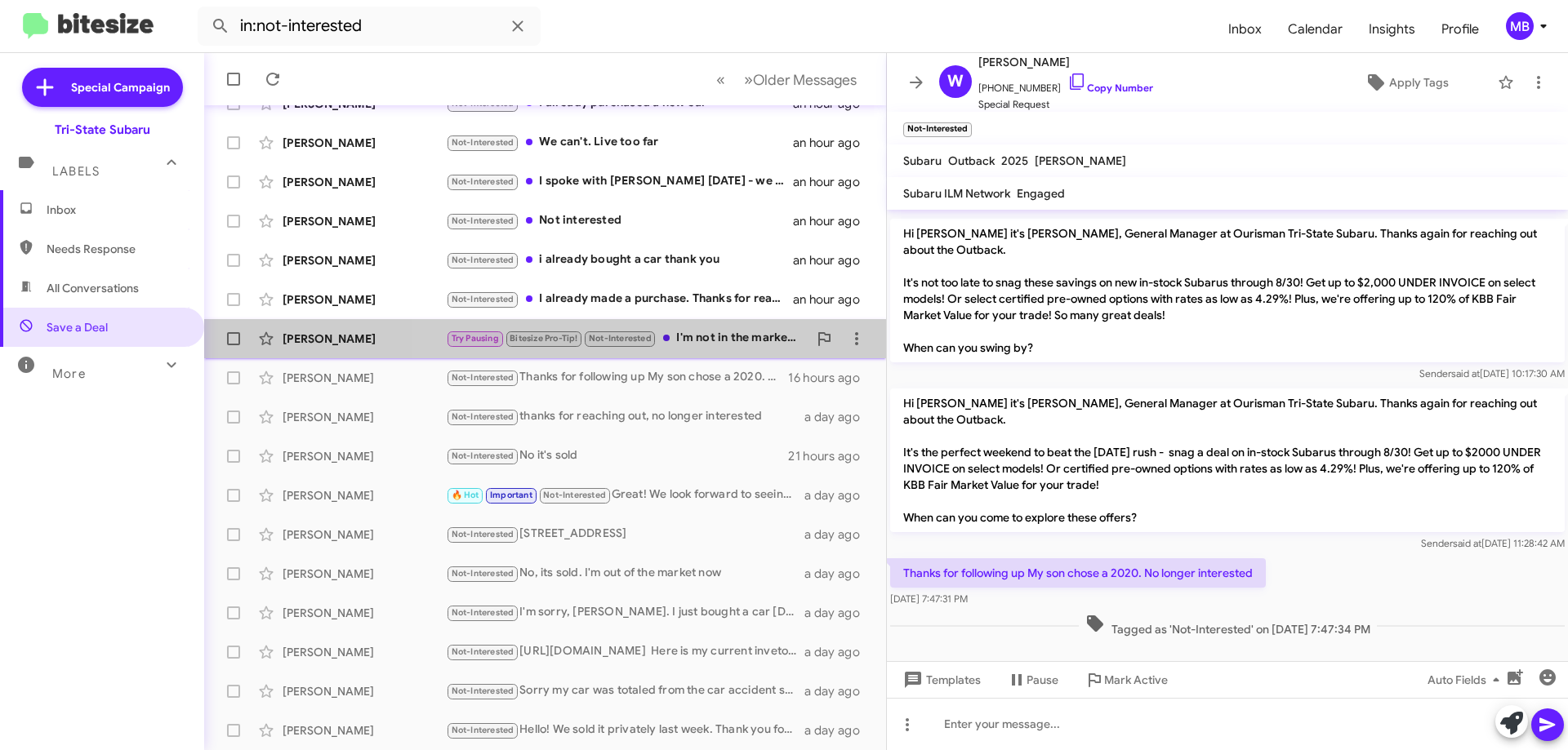
click at [703, 333] on div "Try Pausing Bitesize Pro-Tip! Not-Interested I'm not in the market anymore." at bounding box center [627, 339] width 362 height 19
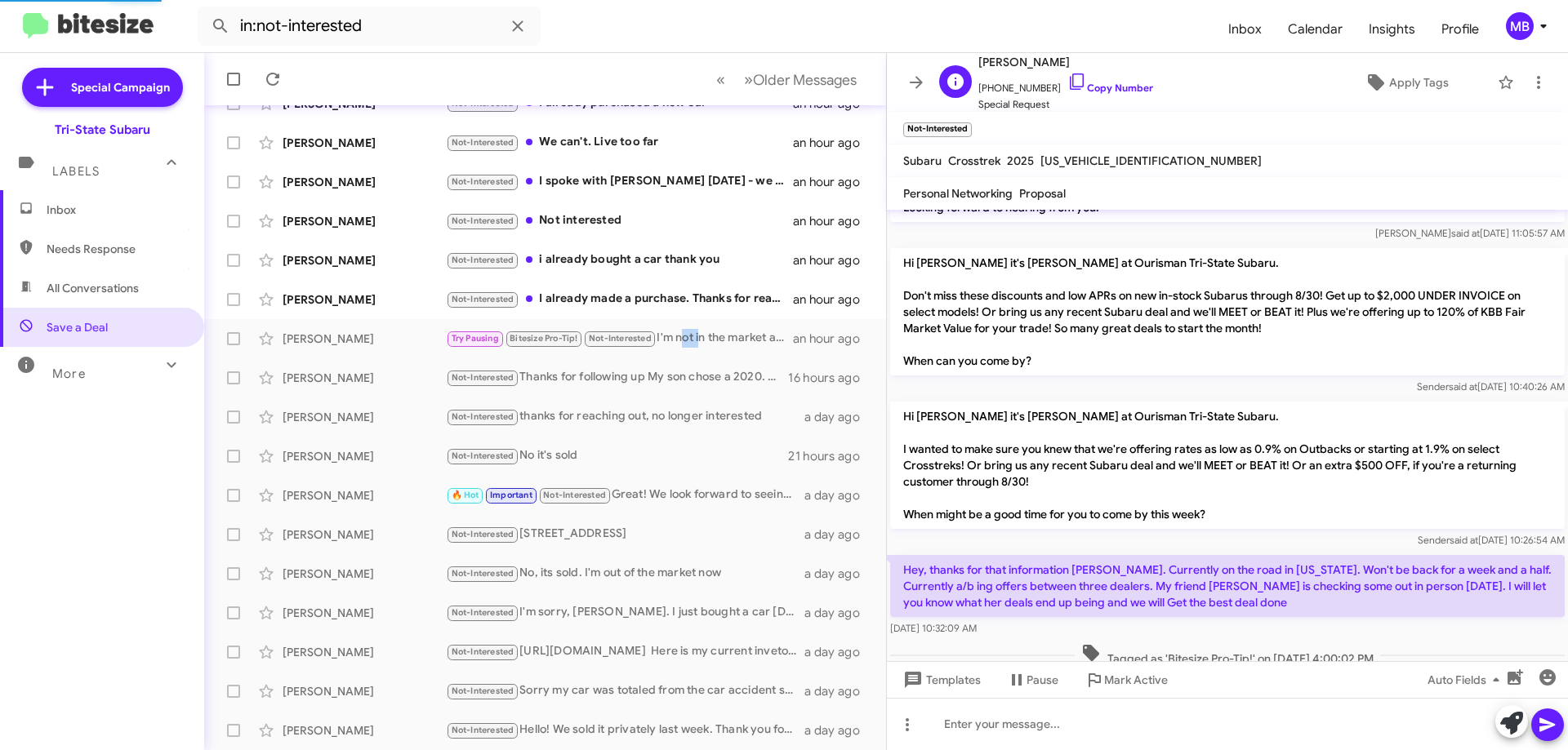
scroll to position [469, 0]
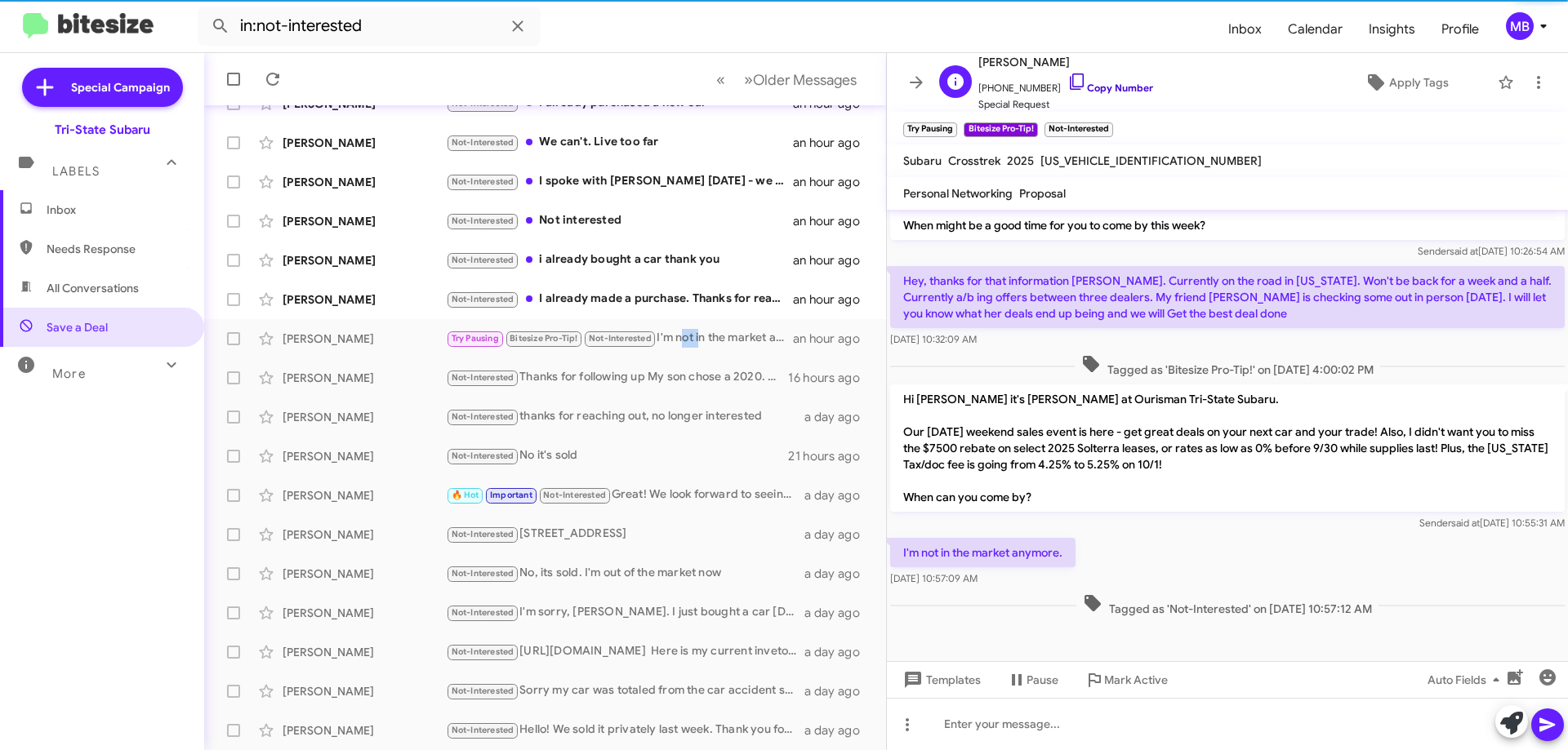
click at [1118, 87] on link "Copy Number" at bounding box center [1110, 87] width 86 height 12
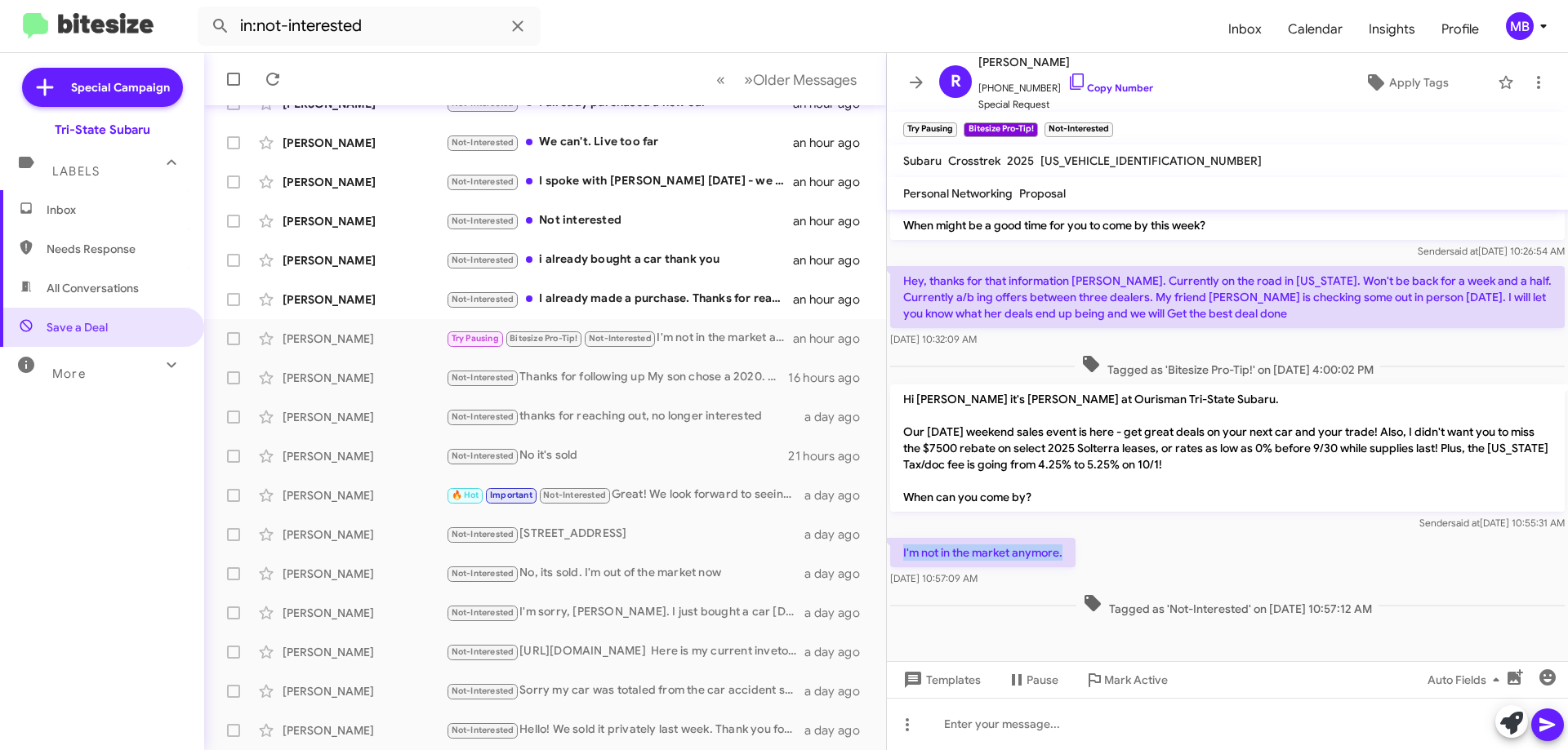
drag, startPoint x: 1076, startPoint y: 566, endPoint x: 900, endPoint y: 546, distance: 177.1
click at [900, 546] on p "I'm not in the market anymore." at bounding box center [983, 552] width 185 height 30
copy p "I'm not in the market anymore."
click at [688, 311] on div "[PERSON_NAME] Not-Interested I already made a purchase. Thanks for reaching out…" at bounding box center [545, 299] width 656 height 32
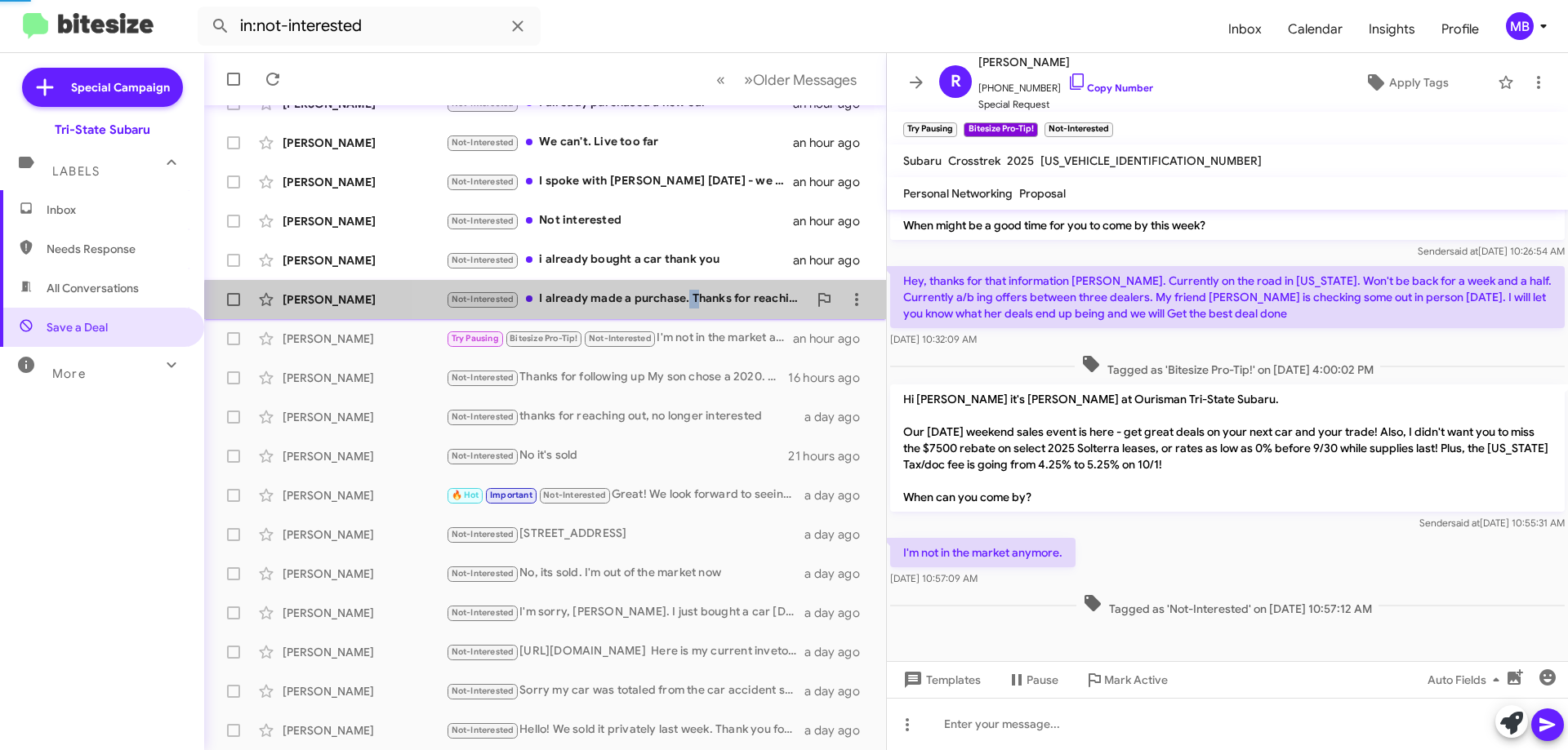
click at [688, 311] on div "[PERSON_NAME] Not-Interested I already made a purchase. Thanks for reaching out…" at bounding box center [545, 299] width 656 height 32
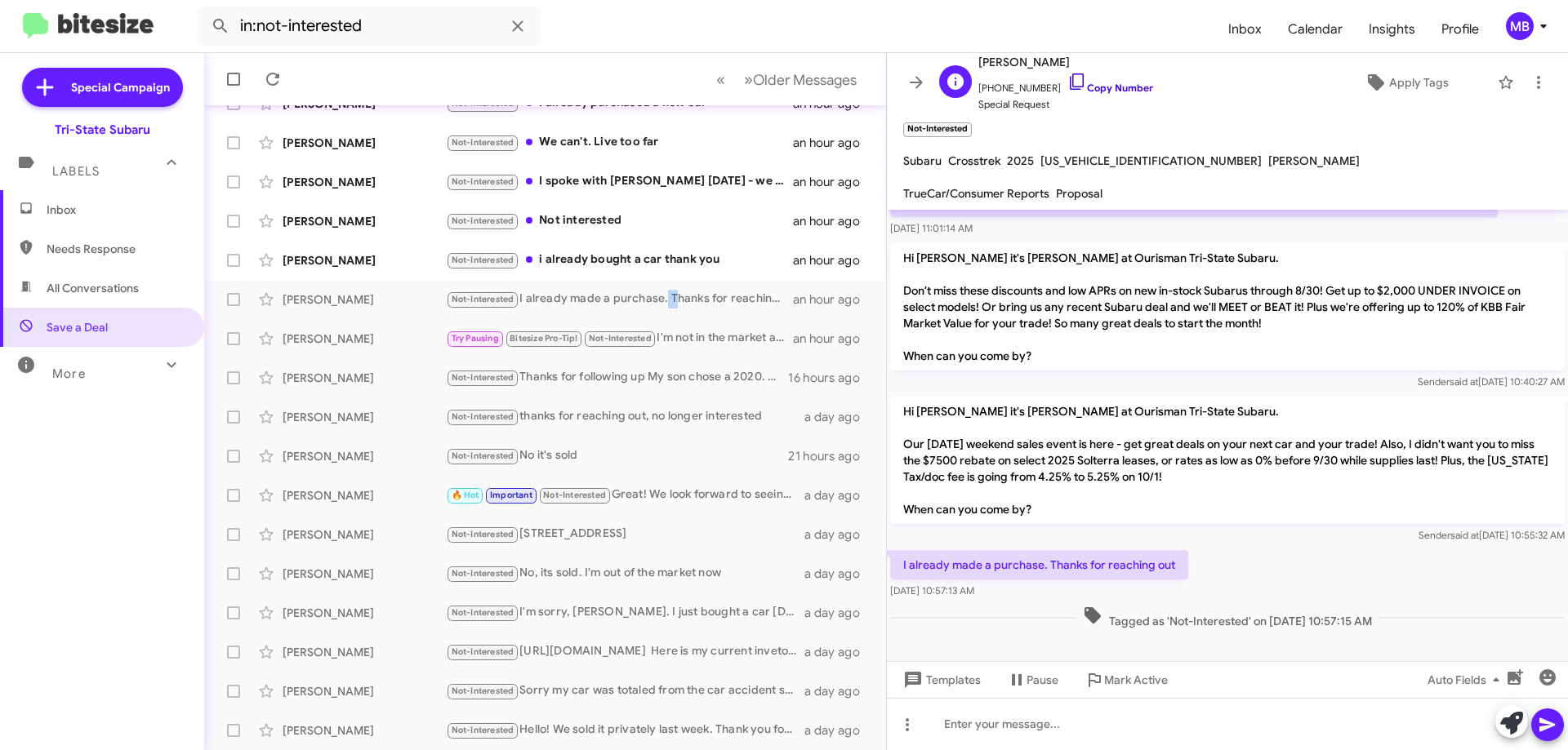
click at [1104, 86] on link "Copy Number" at bounding box center [1110, 87] width 86 height 12
drag, startPoint x: 1346, startPoint y: 624, endPoint x: 923, endPoint y: 561, distance: 427.7
click at [908, 561] on div "Hi [PERSON_NAME] this is [PERSON_NAME], General Manager at Ourisman Tri-State S…" at bounding box center [1228, 336] width 681 height 591
click at [613, 260] on div "Not-Interested i already bought a car thank you" at bounding box center [627, 260] width 362 height 19
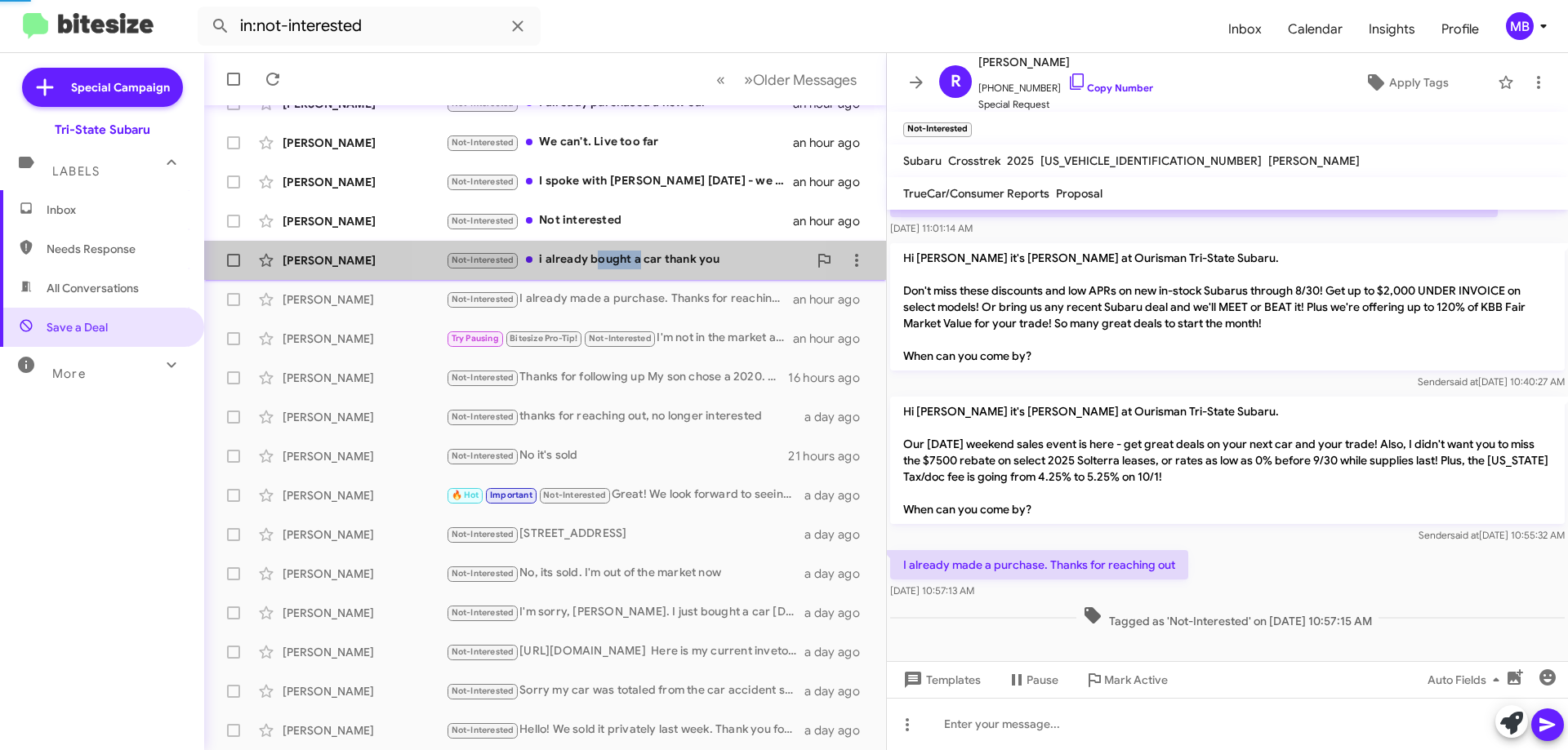
click at [613, 260] on div "Not-Interested i already bought a car thank you" at bounding box center [627, 260] width 362 height 19
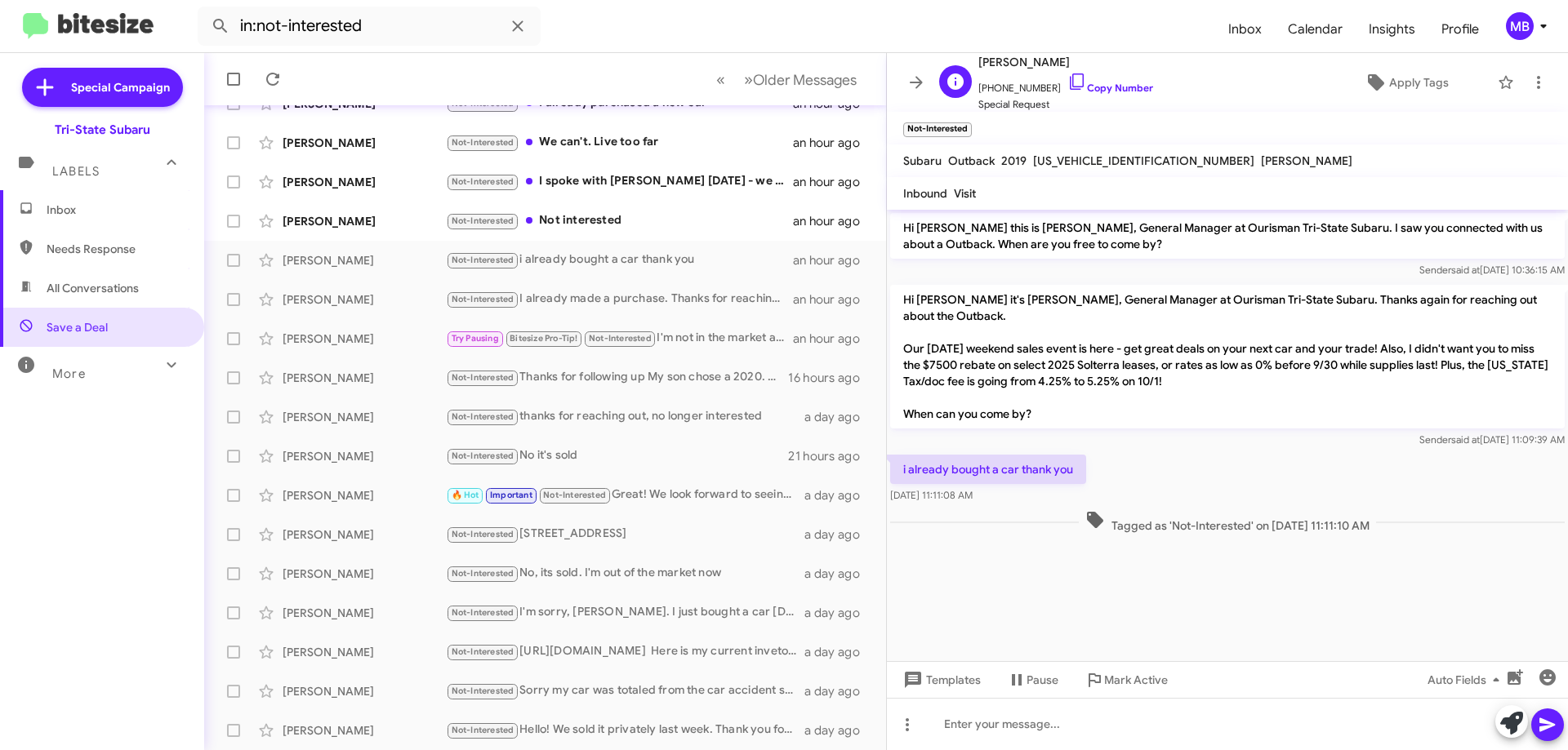
click at [1100, 81] on span "[PHONE_NUMBER] Copy Number" at bounding box center [1066, 84] width 175 height 25
drag, startPoint x: 1123, startPoint y: 87, endPoint x: 1120, endPoint y: 78, distance: 9.5
click at [1123, 87] on link "Copy Number" at bounding box center [1110, 87] width 86 height 12
drag, startPoint x: 1400, startPoint y: 527, endPoint x: 949, endPoint y: 473, distance: 454.2
click at [896, 456] on div "Hi [PERSON_NAME] this is [PERSON_NAME], General Manager at Ourisman Tri-State S…" at bounding box center [1228, 373] width 681 height 327
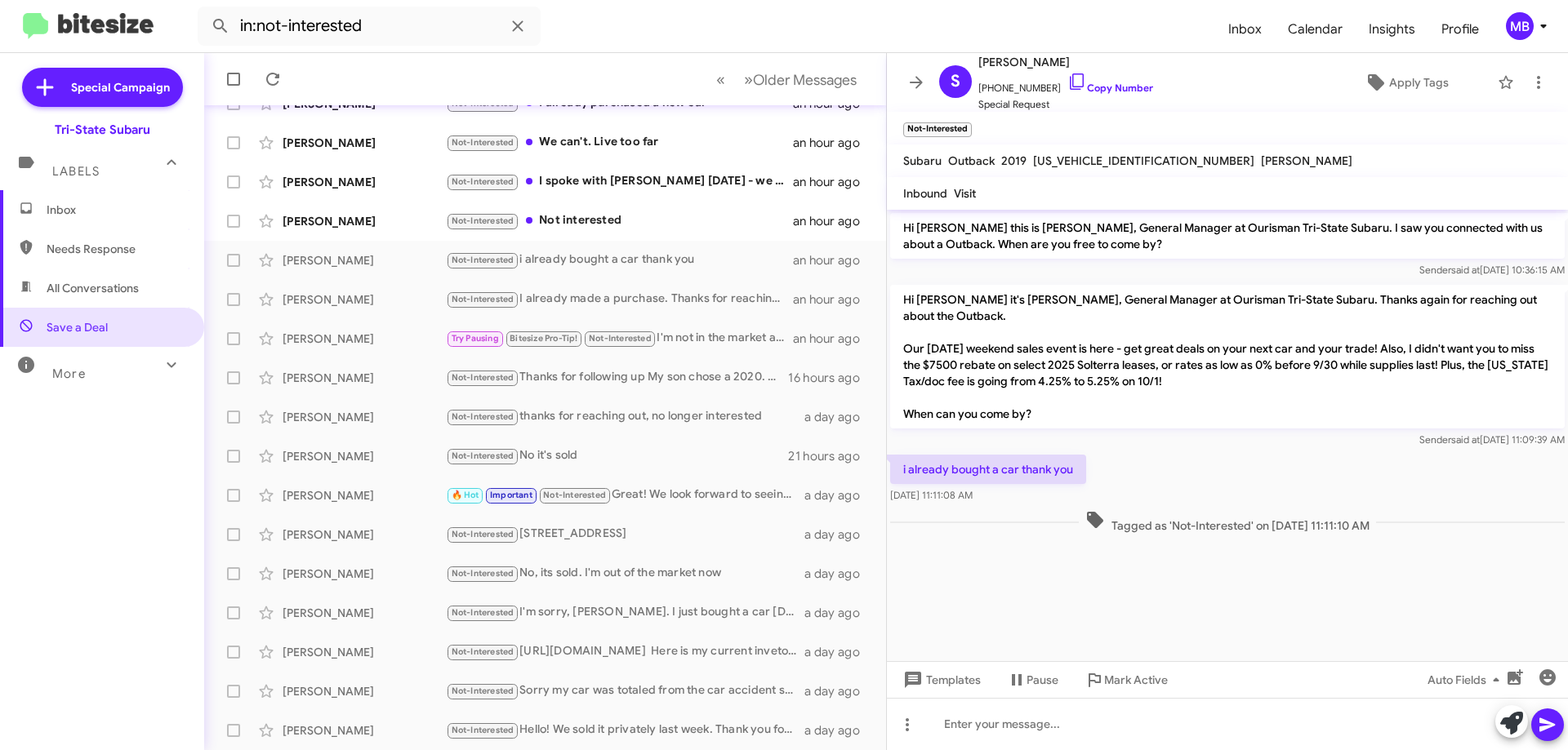
copy div "i already bought a car thank you [DATE] 11:11:08 AM Tagged as 'Not-Interested' …"
click at [714, 227] on div "Not-Interested Not interested" at bounding box center [627, 221] width 362 height 19
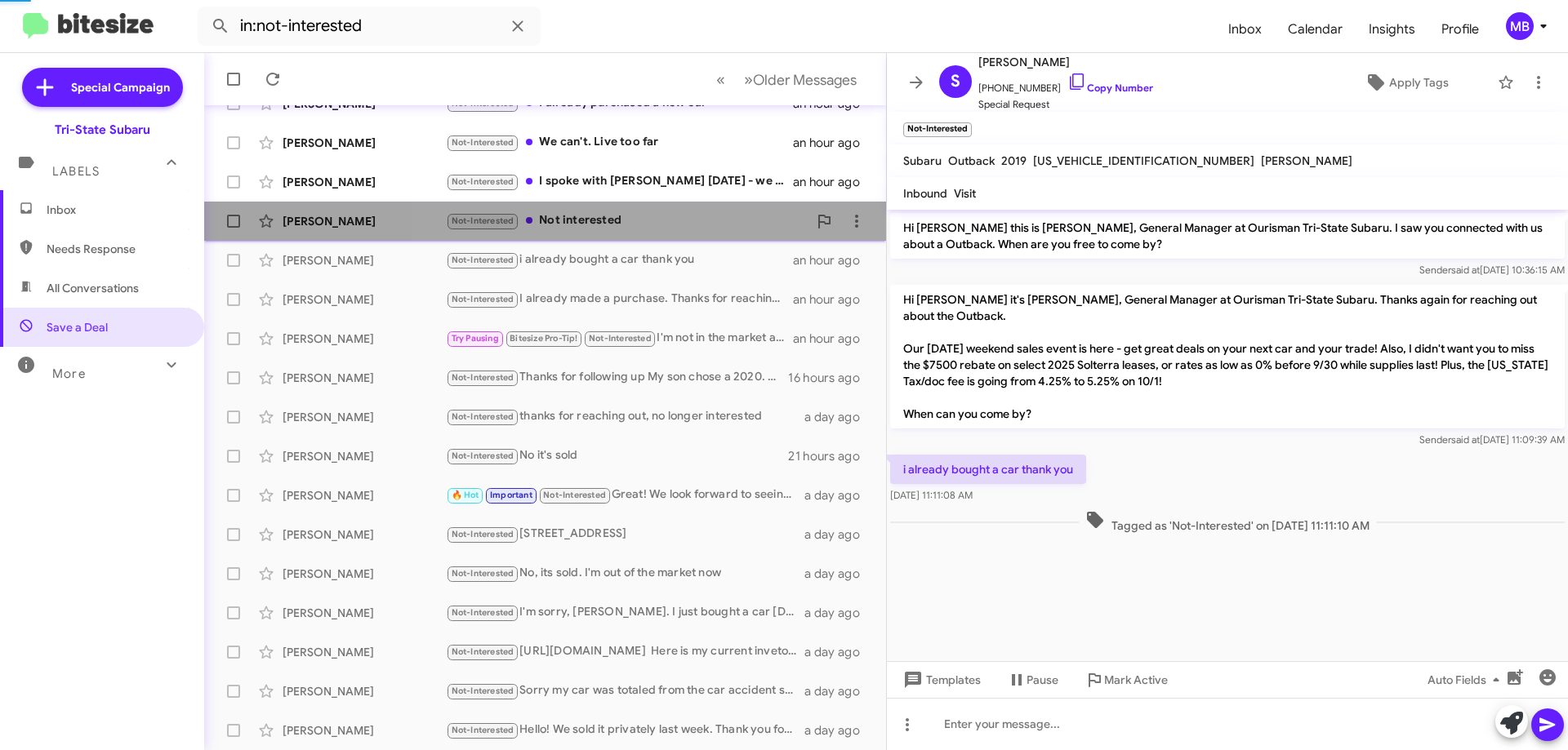
click at [714, 227] on div "Not-Interested Not interested" at bounding box center [627, 221] width 362 height 19
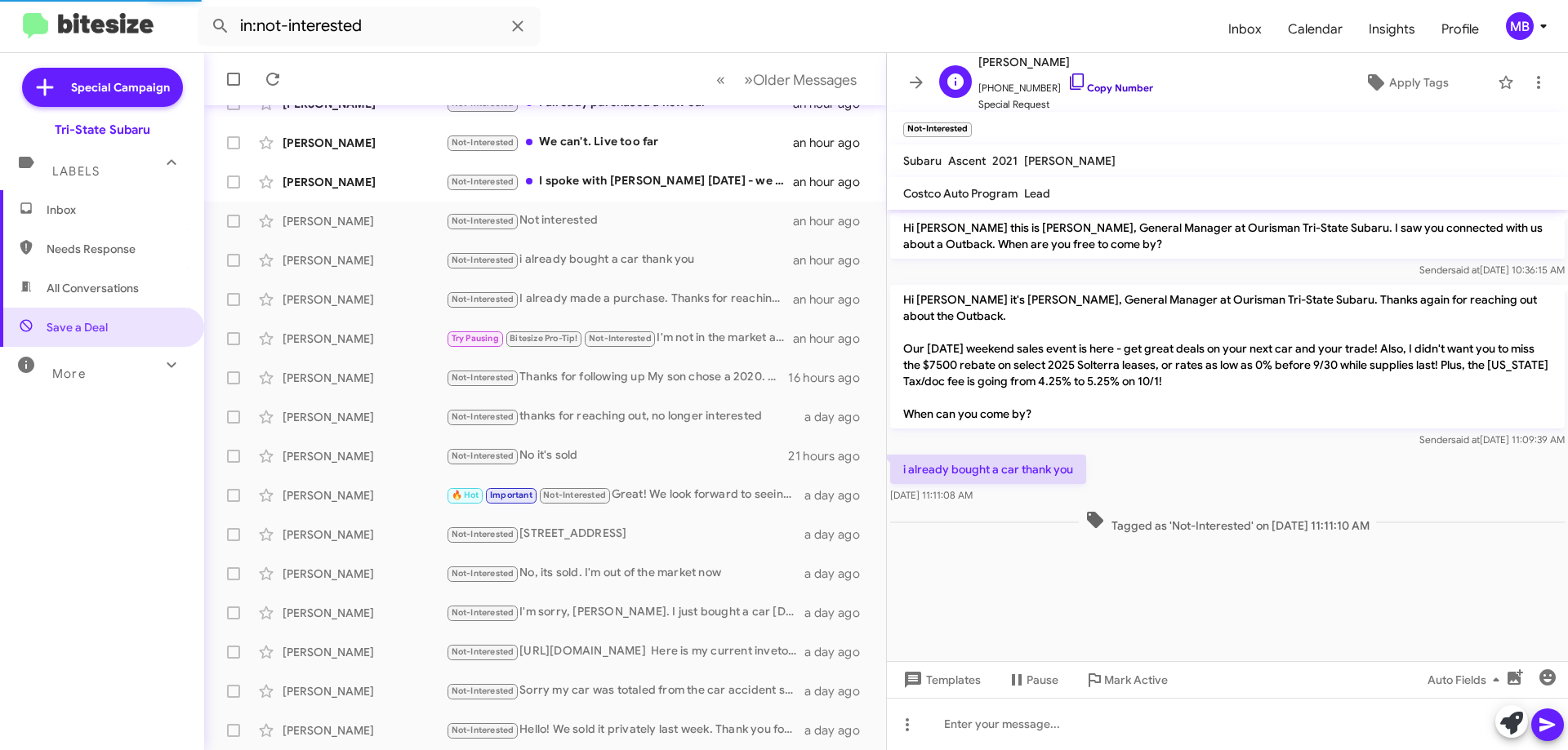
scroll to position [185, 0]
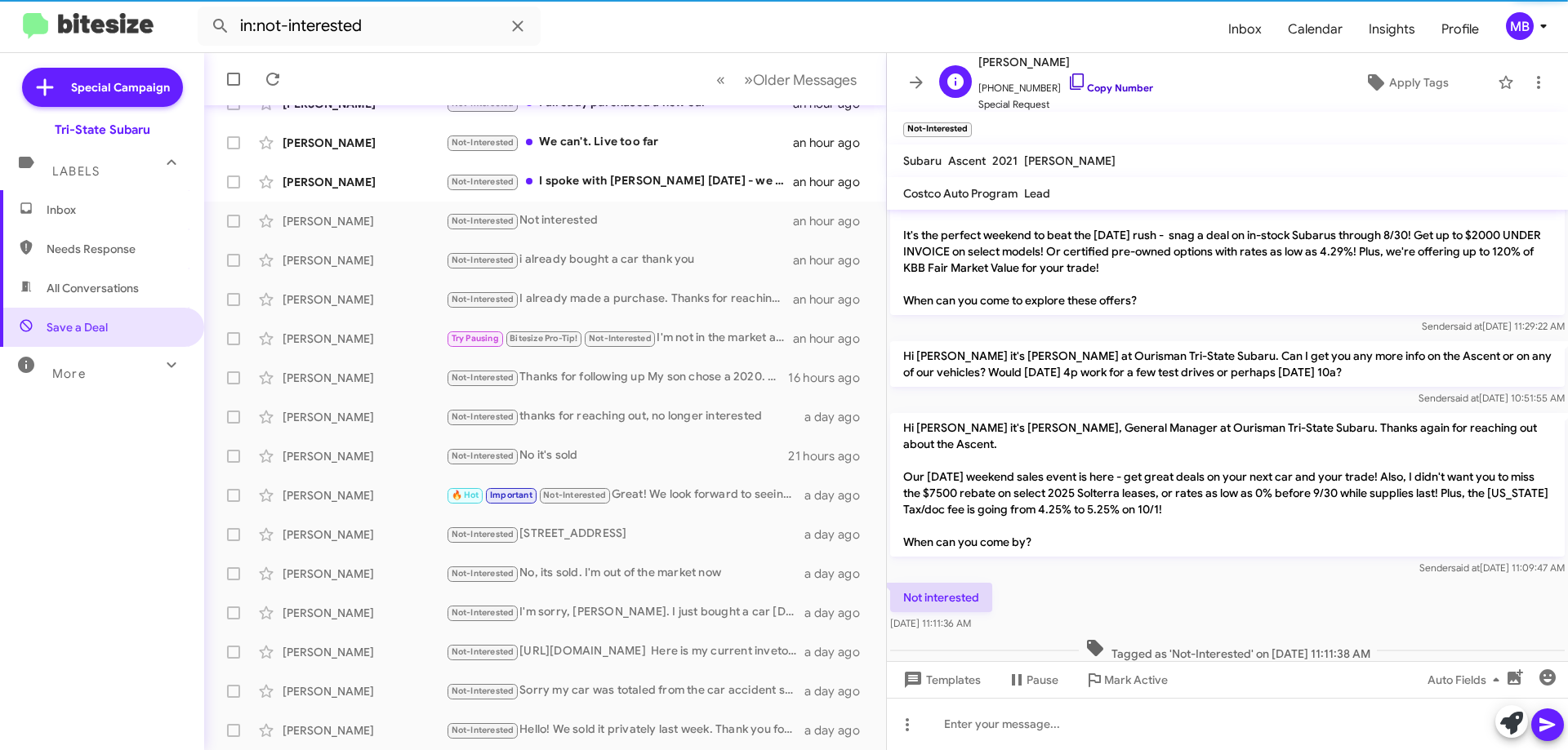
click at [1108, 81] on link "Copy Number" at bounding box center [1110, 87] width 86 height 12
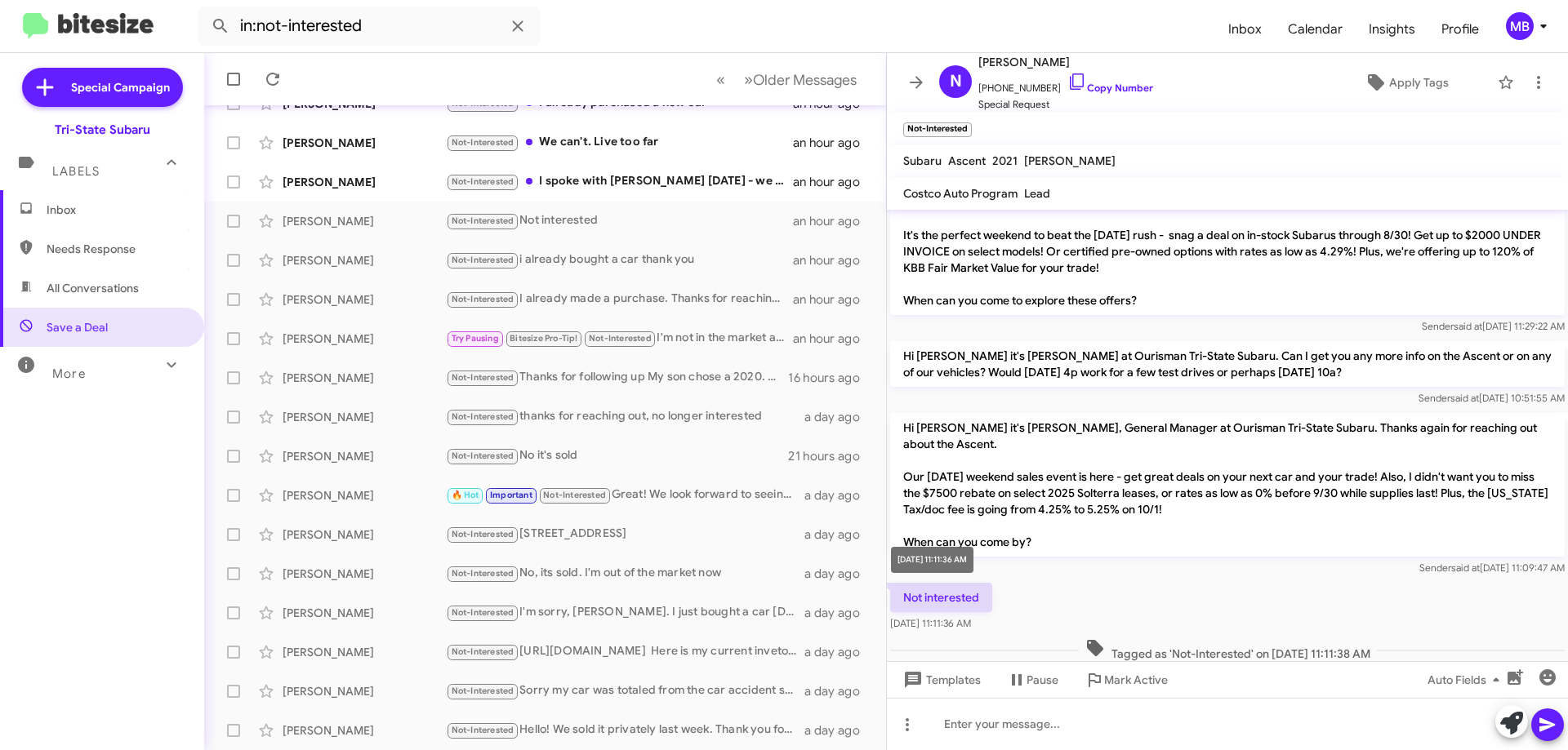
drag, startPoint x: 1197, startPoint y: 645, endPoint x: 1008, endPoint y: 581, distance: 199.5
click at [1008, 581] on body "in:not-interested Inbox Calendar Insights Profile MB Special Campaign Tri-State…" at bounding box center [784, 375] width 1568 height 750
drag, startPoint x: 1098, startPoint y: 578, endPoint x: 907, endPoint y: 562, distance: 191.7
click at [902, 554] on div "Hi [PERSON_NAME] this is [PERSON_NAME], General Manager at Ourisman Tri-State S…" at bounding box center [1228, 344] width 681 height 641
copy div "Not interested [DATE] 11:11:36 AM Tagged as 'Not-Interested' on [DATE] 11:11:38…"
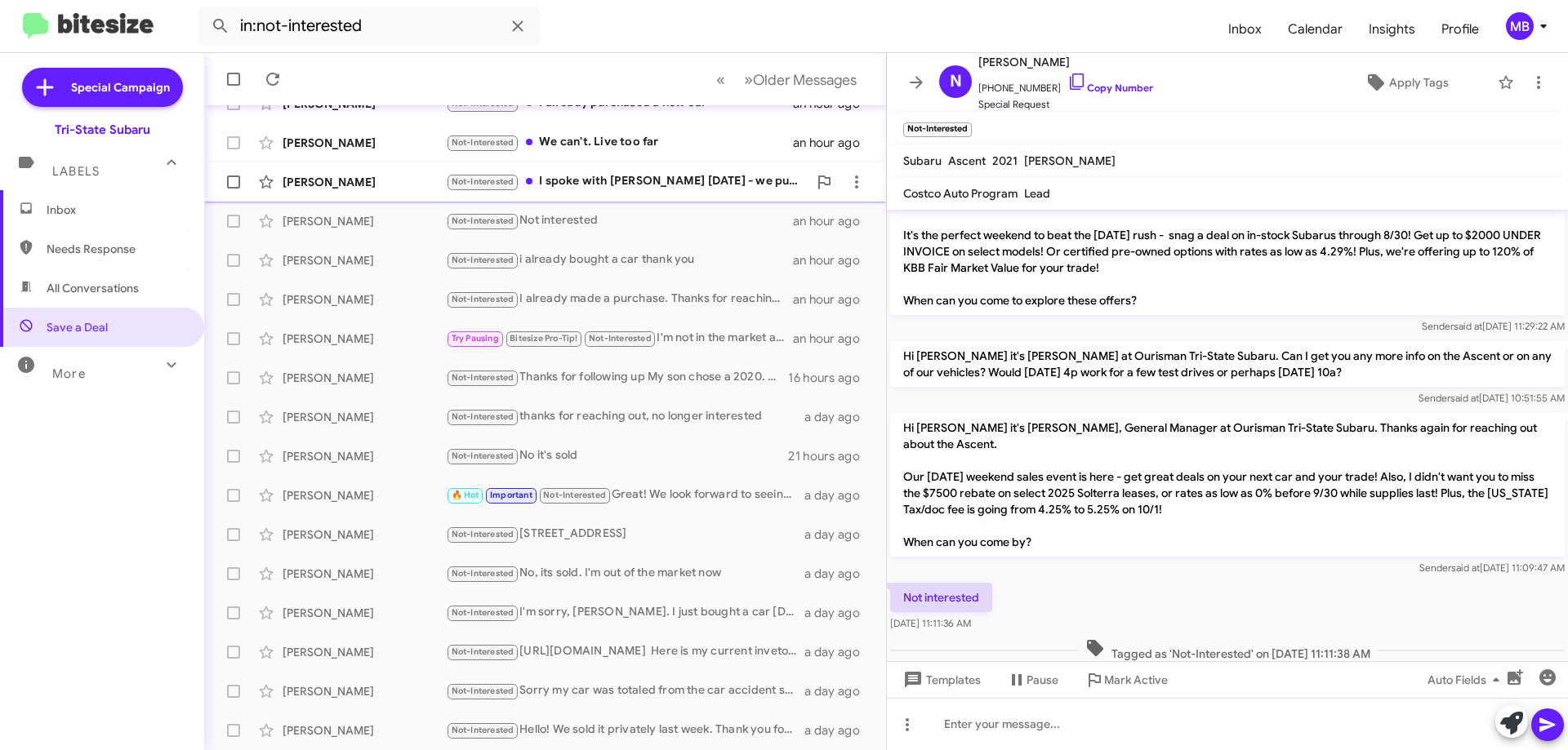
click at [725, 182] on div "Not-Interested I spoke with [PERSON_NAME] [DATE] - we purchased a car from you …" at bounding box center [627, 182] width 362 height 19
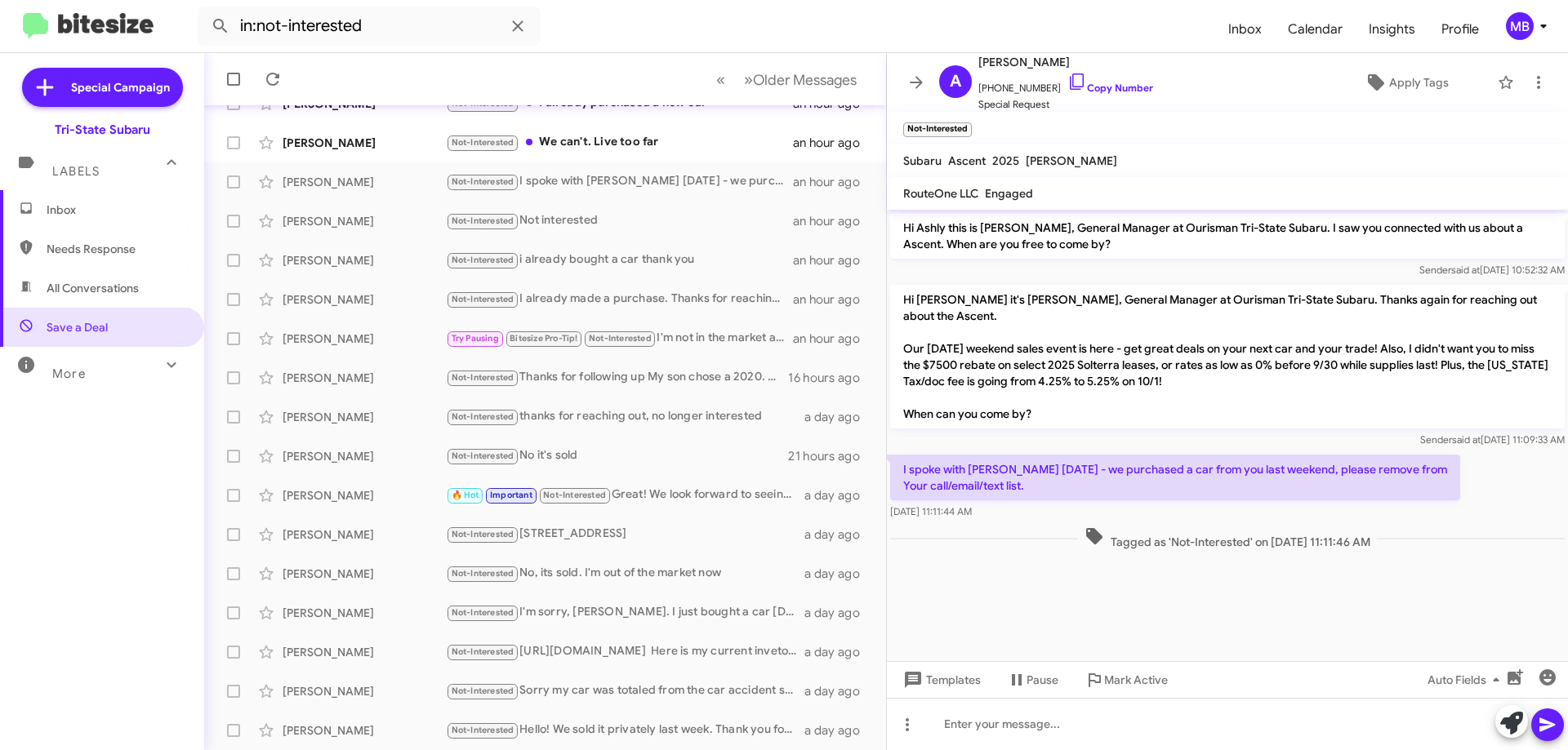
drag, startPoint x: 1397, startPoint y: 522, endPoint x: 892, endPoint y: 439, distance: 511.8
click at [892, 439] on div "Hi Ashly this is [PERSON_NAME], General Manager at Ourisman Tri-State Subaru. I…" at bounding box center [1228, 381] width 681 height 344
copy div "I spoke with [PERSON_NAME] [DATE] - we purchased a car from you last weekend, p…"
click at [672, 148] on div "Not-Interested We can't. Live too far" at bounding box center [627, 143] width 362 height 19
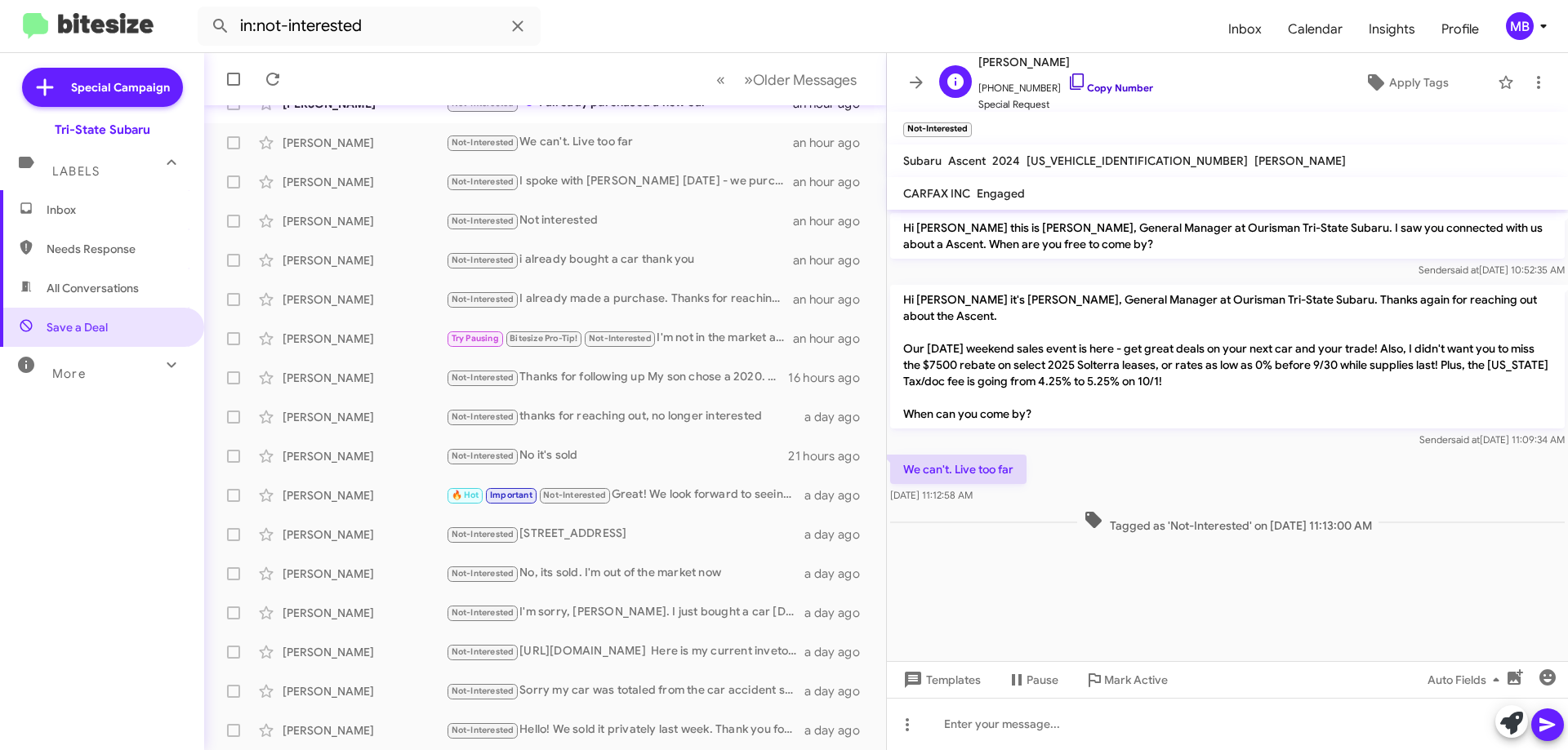
click at [1113, 81] on link "Copy Number" at bounding box center [1110, 87] width 86 height 12
click at [1108, 87] on link "Copy Number" at bounding box center [1110, 87] width 86 height 12
drag, startPoint x: 1217, startPoint y: 513, endPoint x: 901, endPoint y: 451, distance: 322.0
click at [901, 451] on div "Hi [PERSON_NAME] this is [PERSON_NAME], General Manager at Ourisman Tri-State S…" at bounding box center [1228, 373] width 681 height 327
drag, startPoint x: 931, startPoint y: 449, endPoint x: 940, endPoint y: 450, distance: 9.1
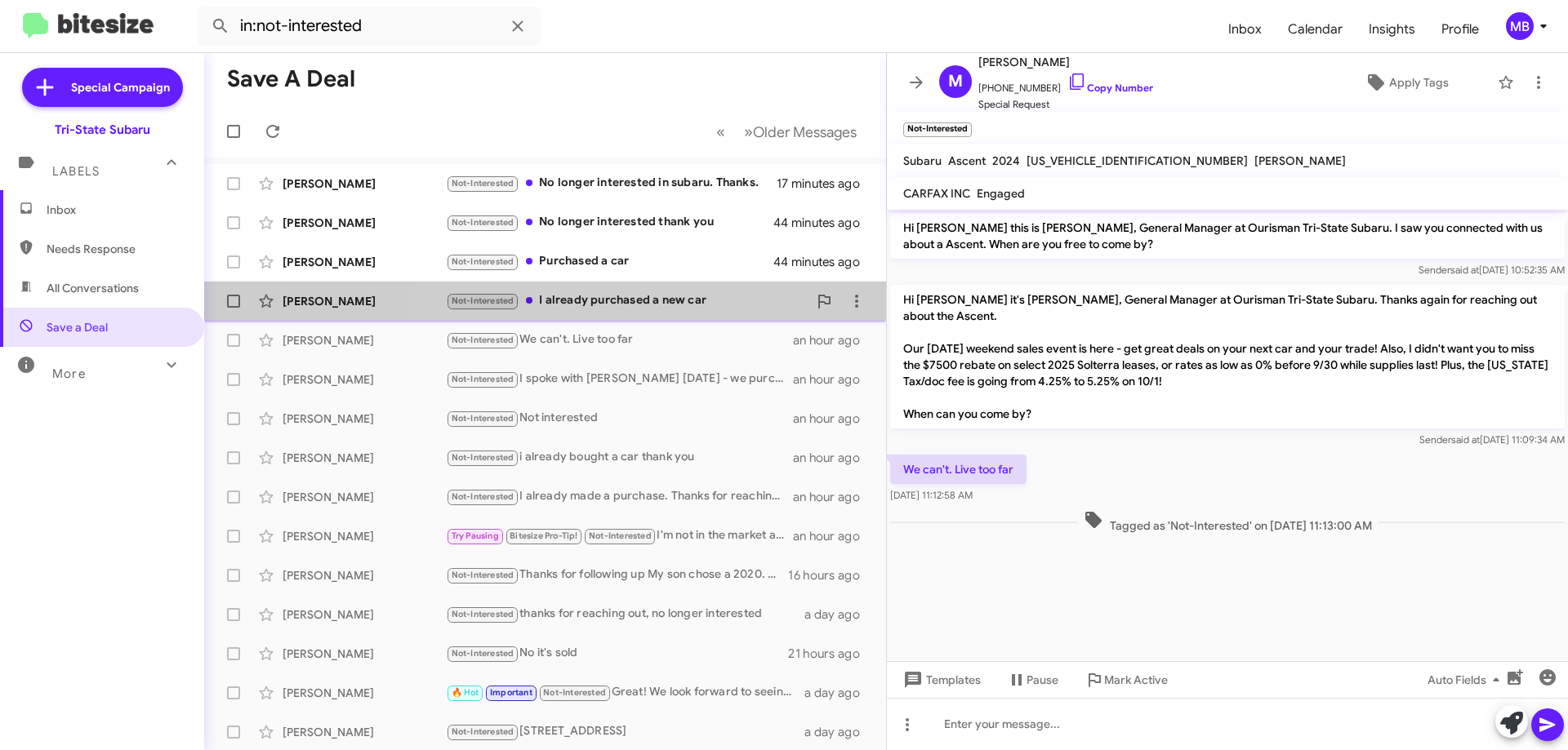
click at [675, 305] on div "Not-Interested I already purchased a new car" at bounding box center [627, 300] width 362 height 19
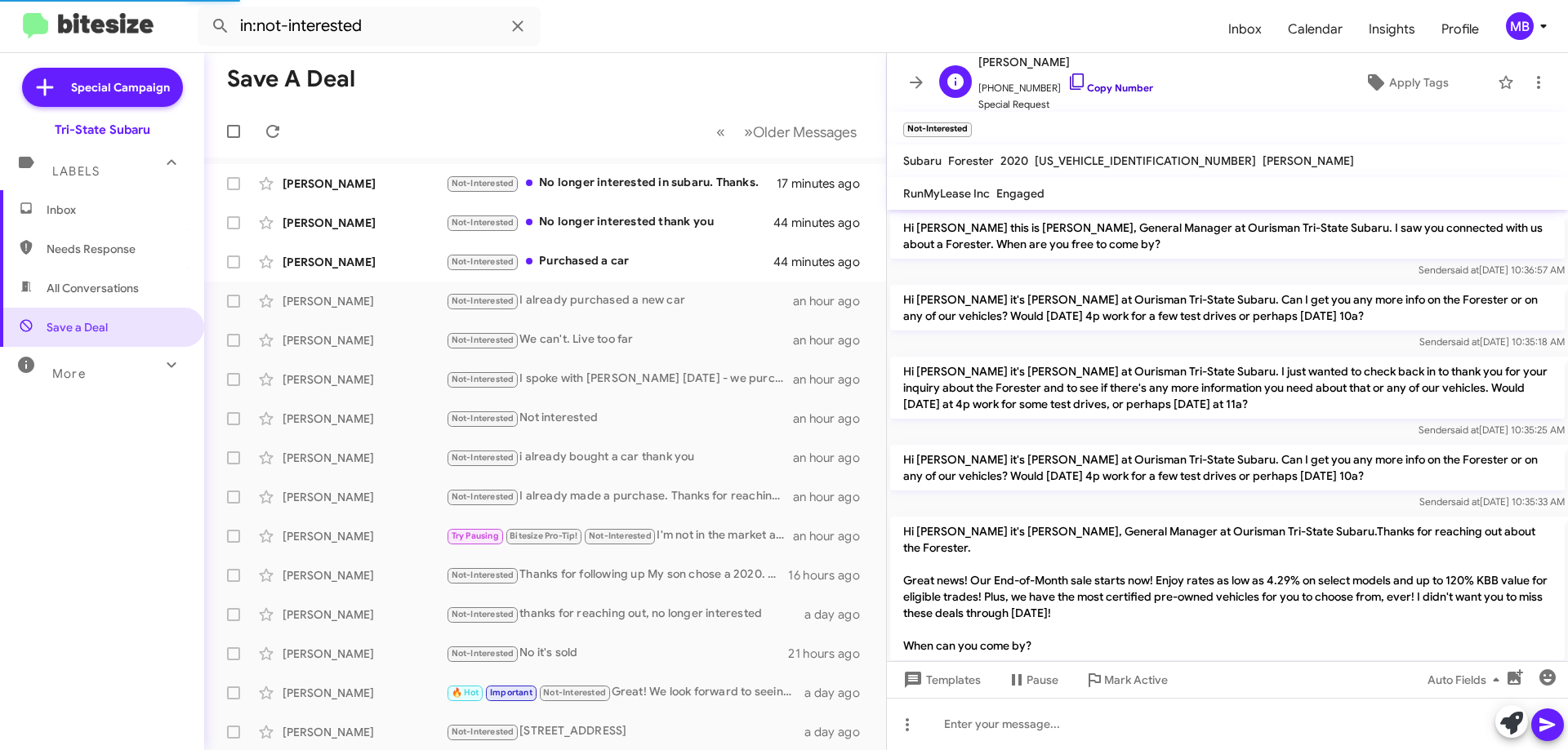
scroll to position [793, 0]
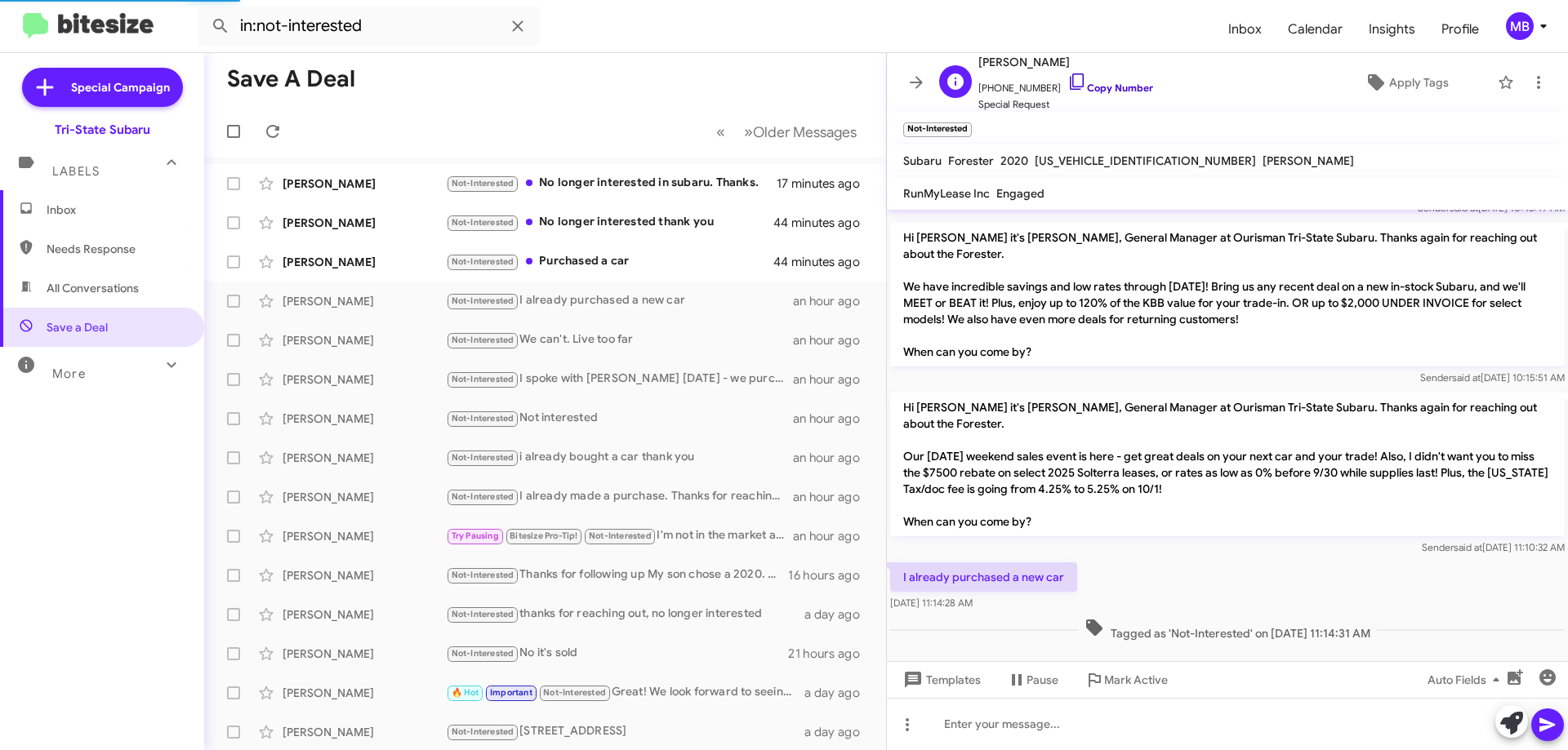
click at [1119, 85] on link "Copy Number" at bounding box center [1110, 87] width 86 height 12
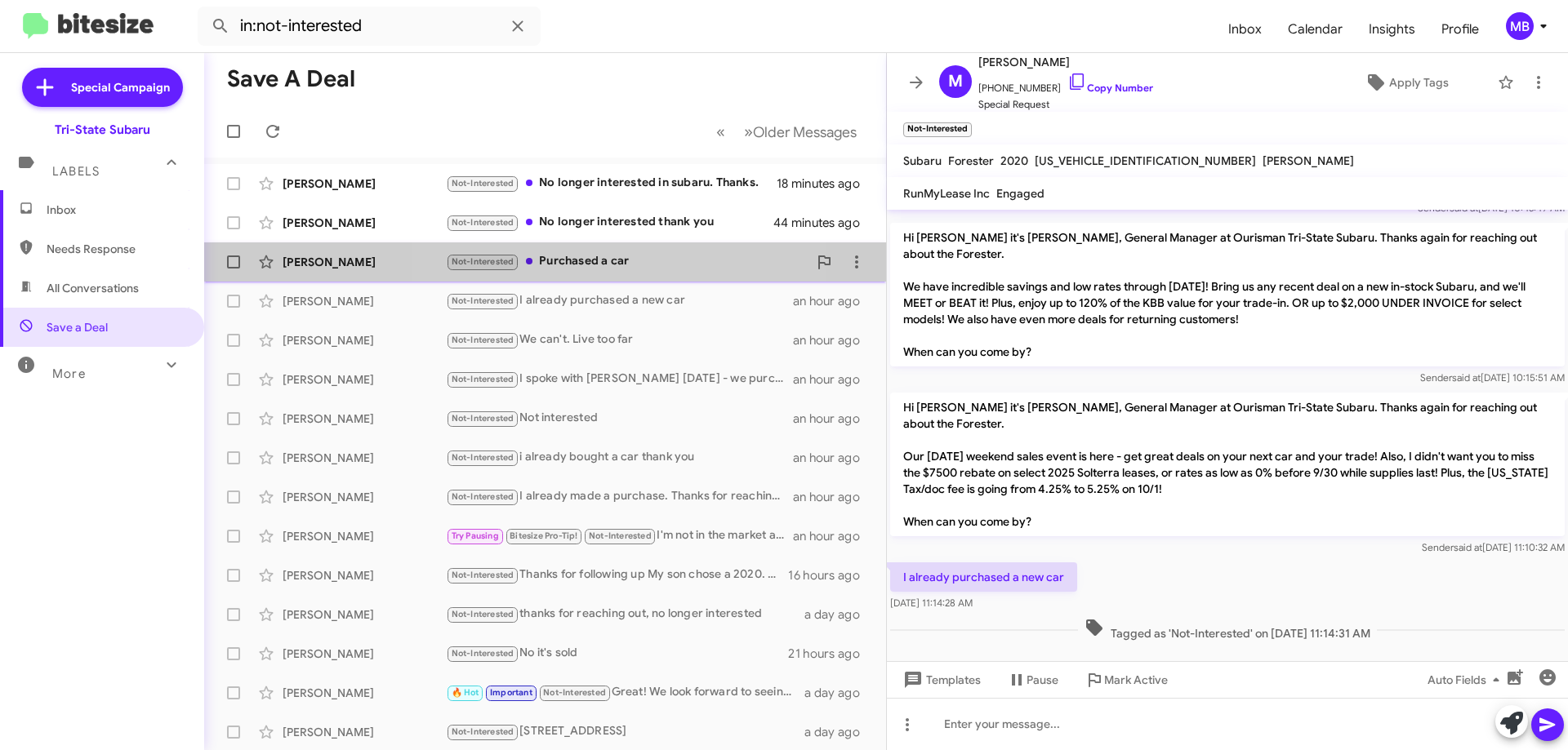
click at [588, 257] on div "Not-Interested Purchased a car" at bounding box center [627, 261] width 362 height 19
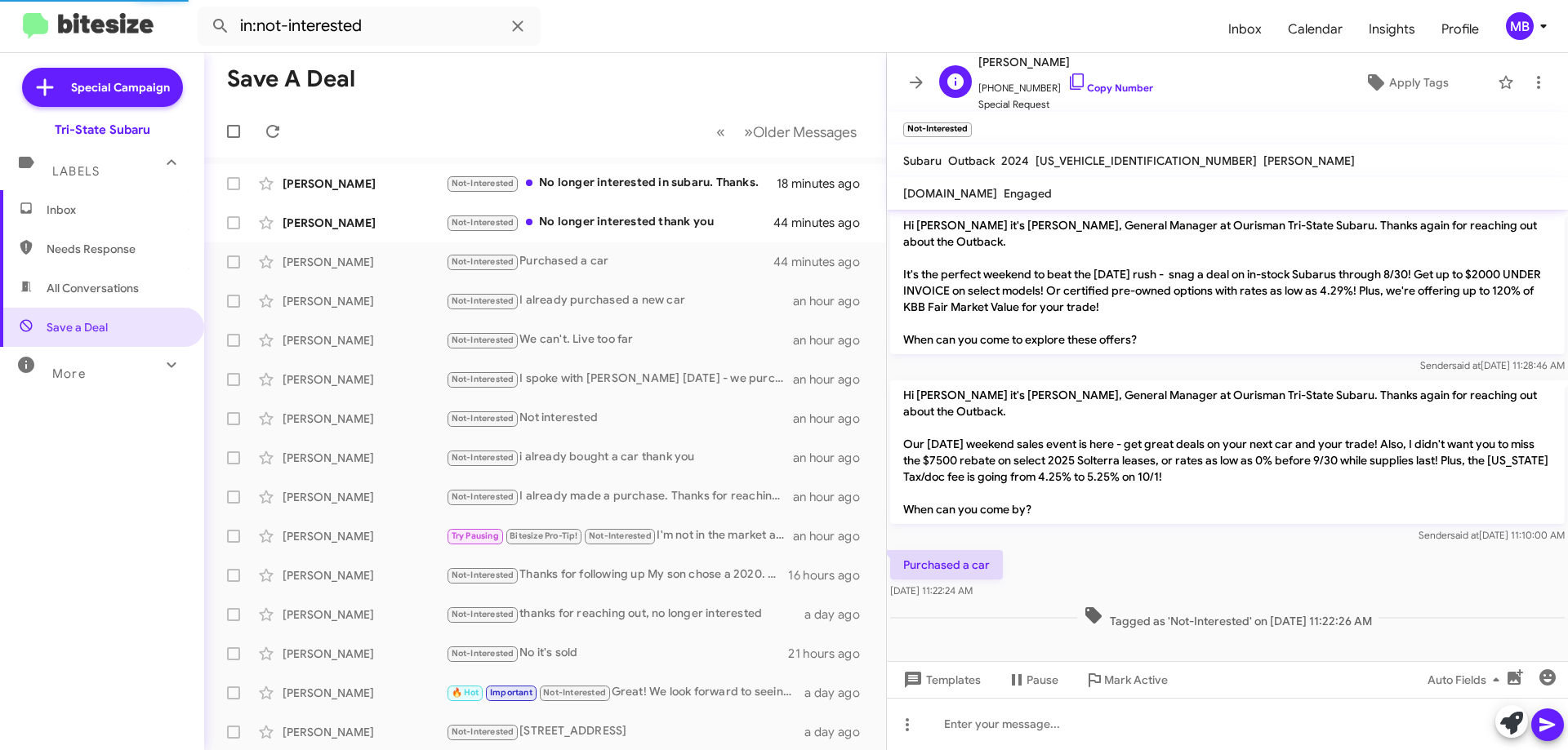
scroll to position [512, 0]
click at [618, 309] on div "Not-Interested I already purchased a new car" at bounding box center [627, 300] width 362 height 19
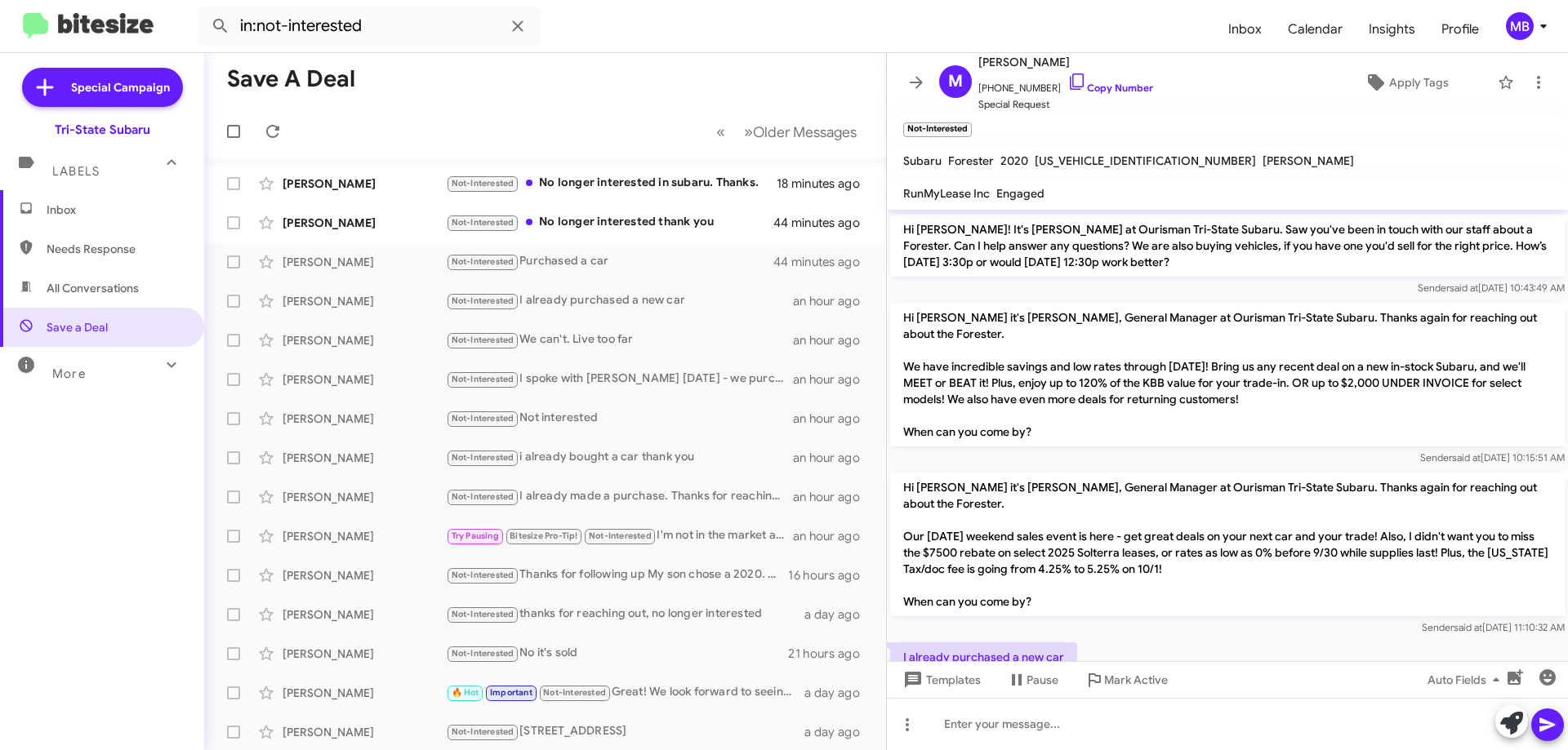
scroll to position [793, 0]
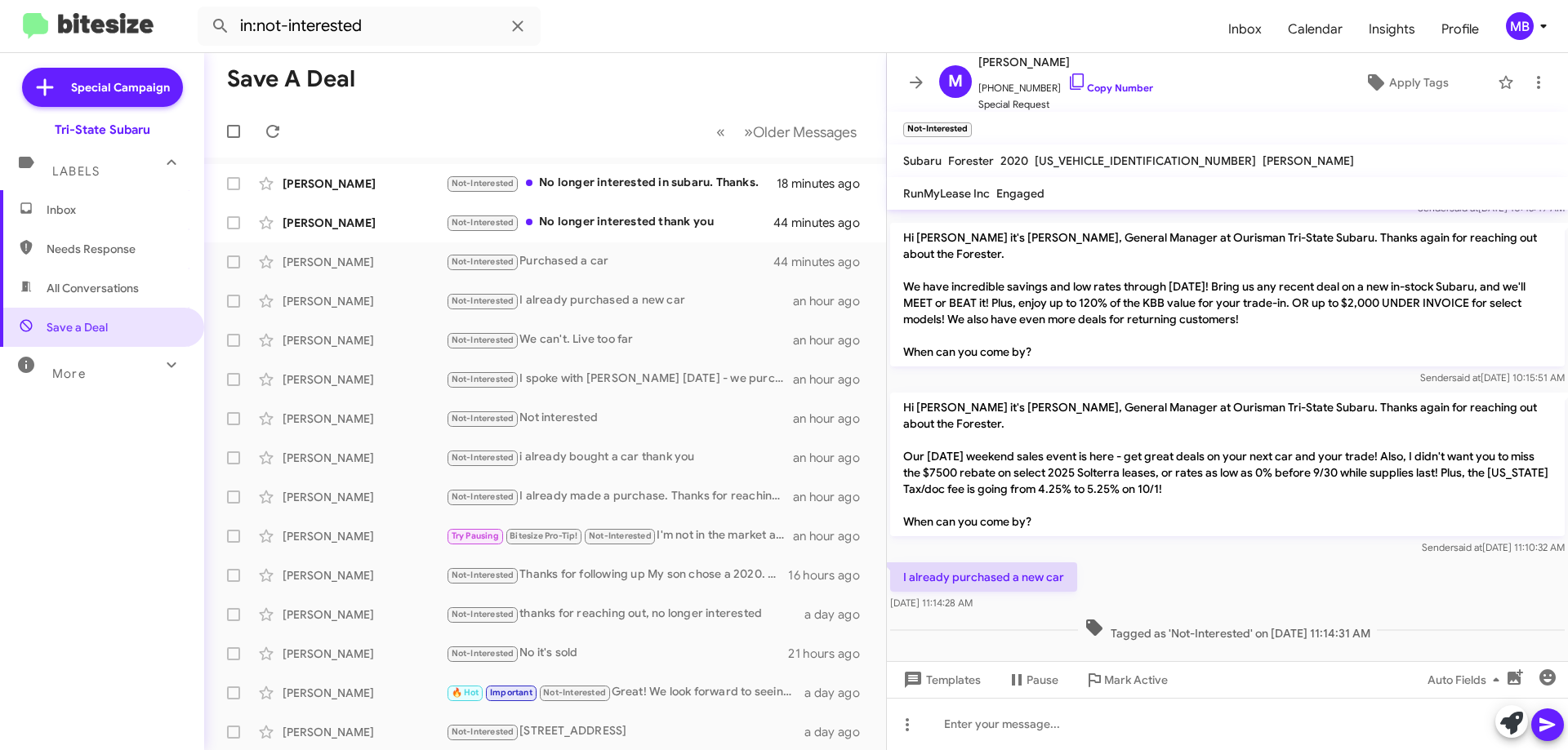
drag, startPoint x: 1382, startPoint y: 603, endPoint x: 928, endPoint y: 537, distance: 458.8
click at [897, 529] on div "Hi [PERSON_NAME] this is [PERSON_NAME], General Manager at Ourisman Tri-State S…" at bounding box center [1228, 31] width 681 height 1229
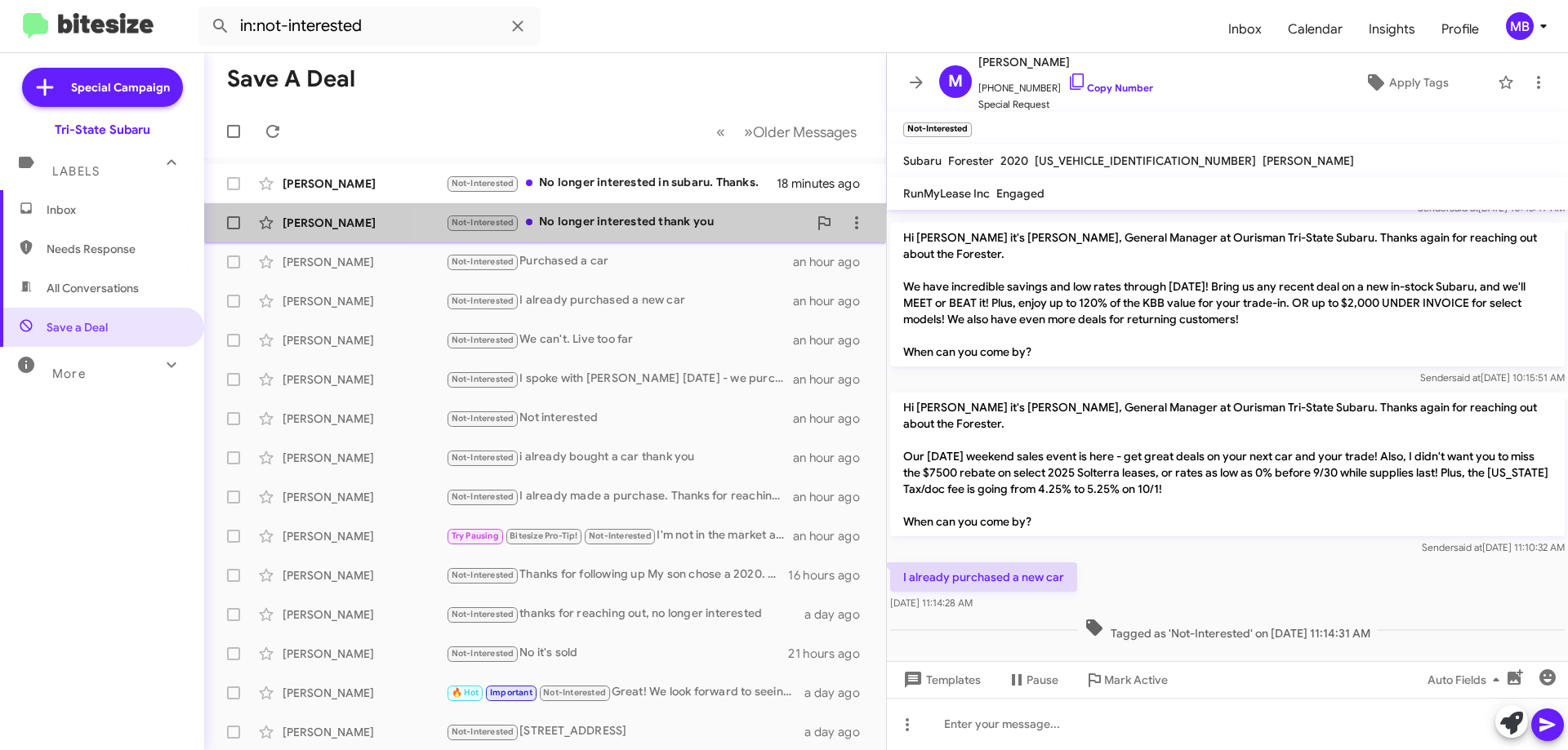
click at [696, 232] on div "Not-Interested No longer interested thank you" at bounding box center [627, 222] width 362 height 19
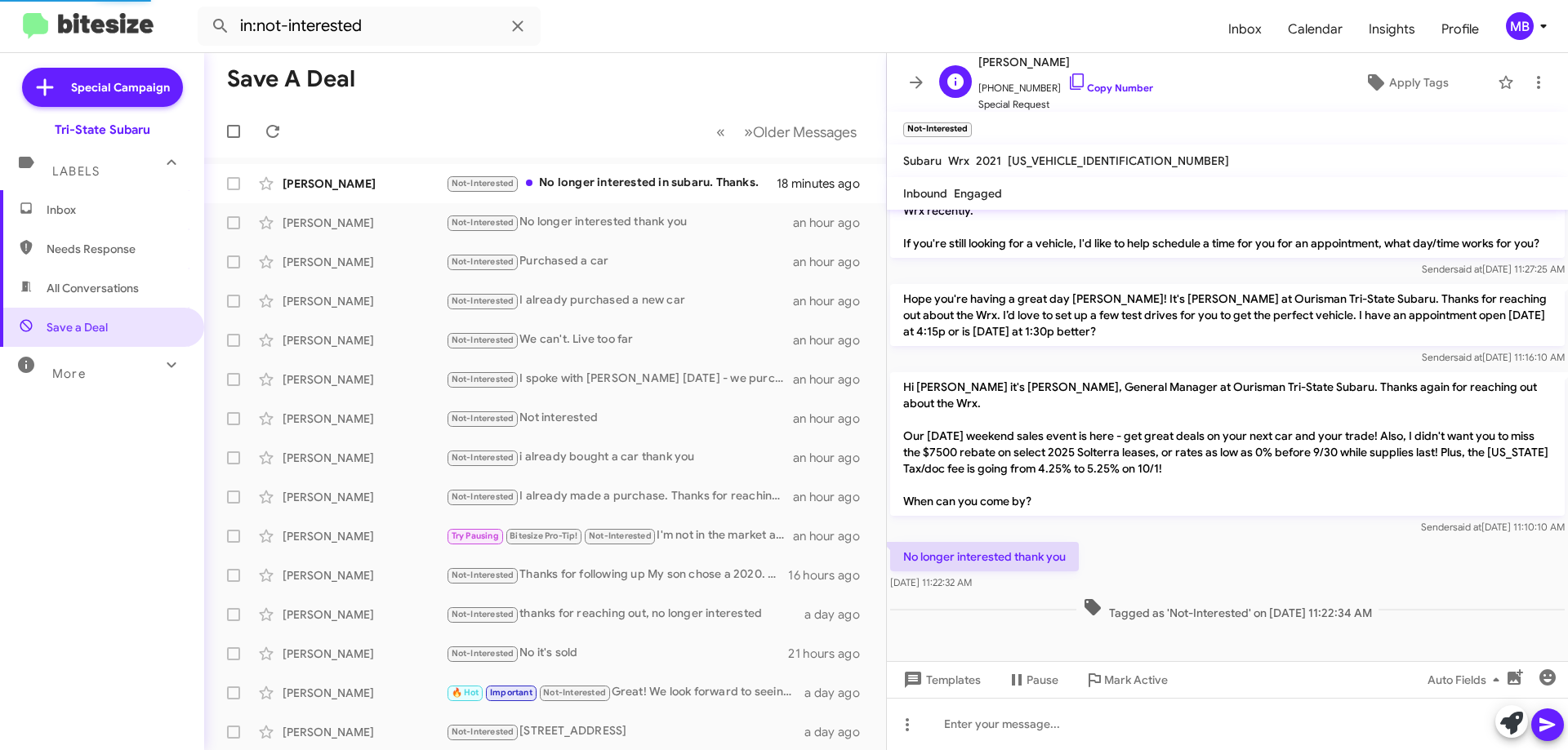
scroll to position [337, 0]
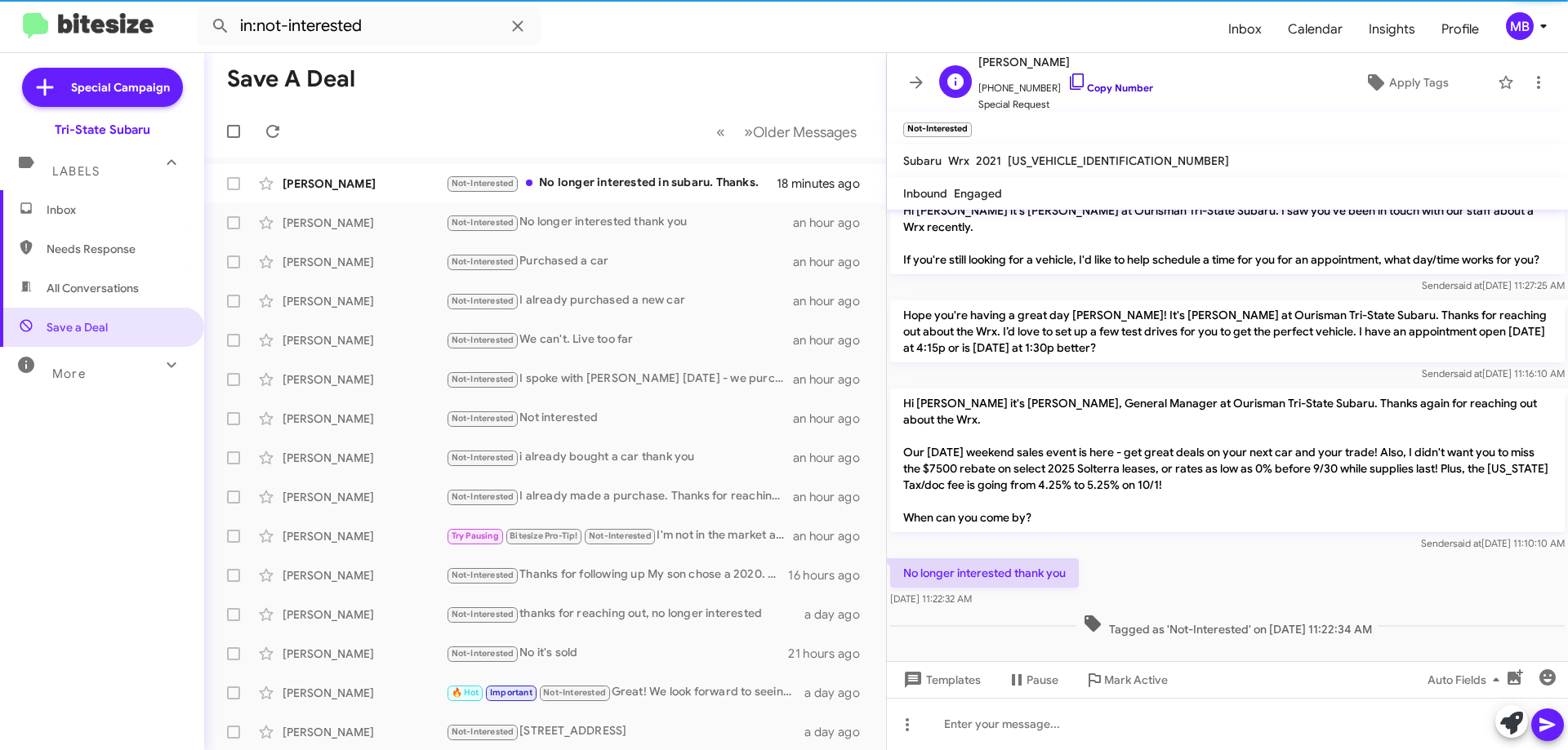
click at [1121, 92] on link "Copy Number" at bounding box center [1110, 87] width 86 height 12
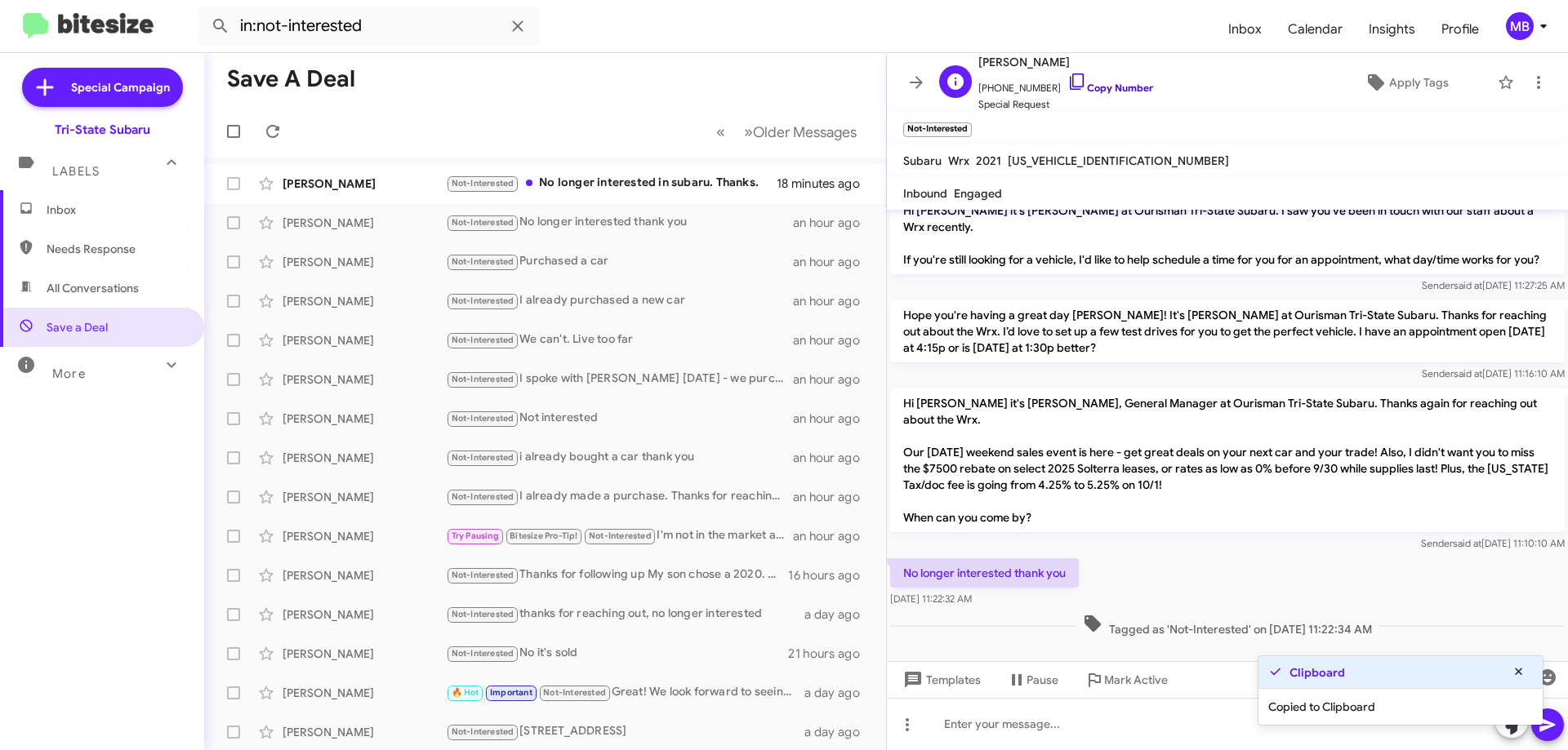
click at [1093, 88] on link "Copy Number" at bounding box center [1110, 87] width 86 height 12
drag, startPoint x: 1414, startPoint y: 611, endPoint x: 898, endPoint y: 545, distance: 520.2
click at [898, 545] on div "Hi [PERSON_NAME] this is [PERSON_NAME], General Manager at Ourisman Tri-State S…" at bounding box center [1228, 256] width 681 height 768
copy div "No longer interested thank you [DATE] 11:22:32 AM Tagged as 'Not-Interested' on…"
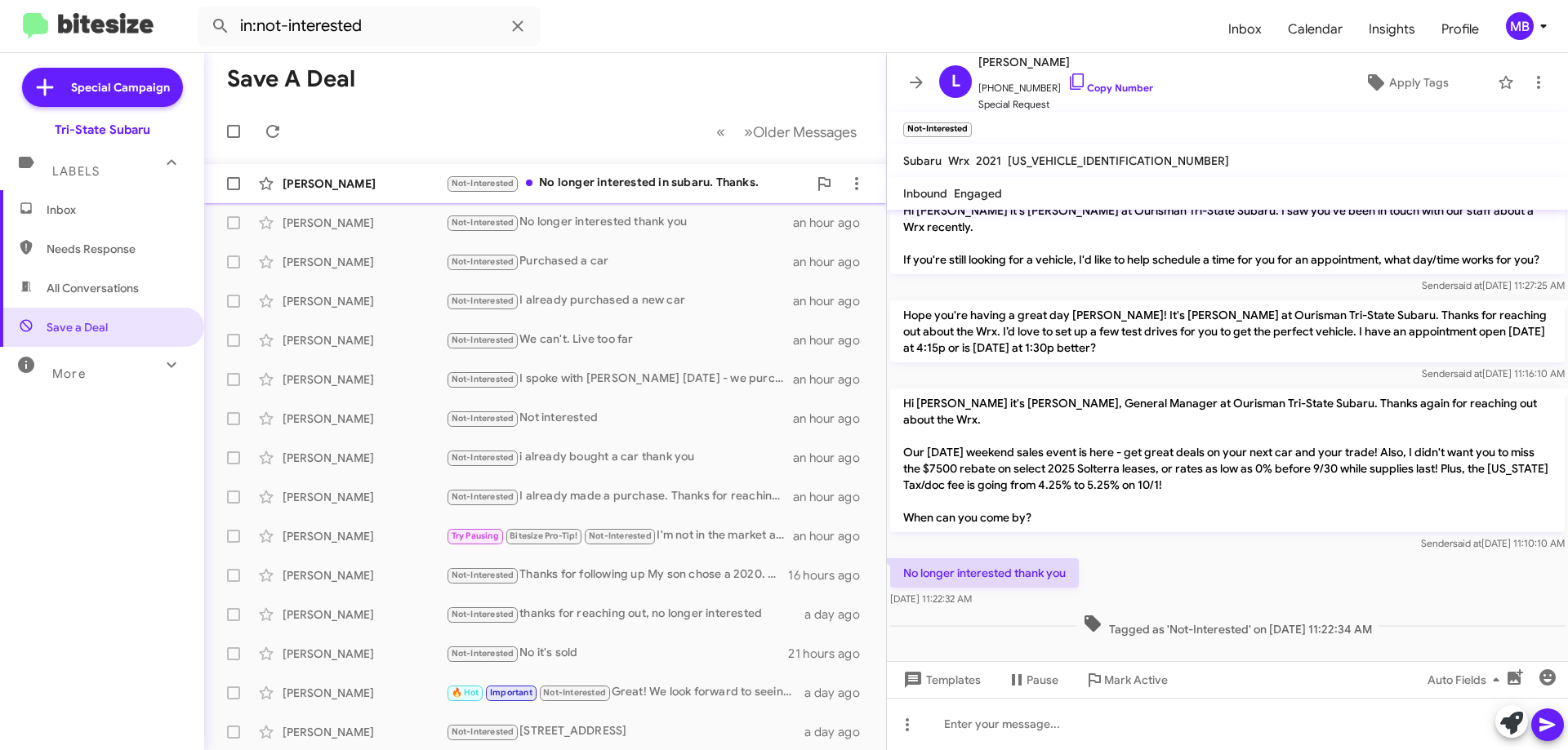
click at [721, 196] on div "[PERSON_NAME] Not-Interested No longer interested in subaru. Thanks. 19 minutes…" at bounding box center [545, 183] width 656 height 32
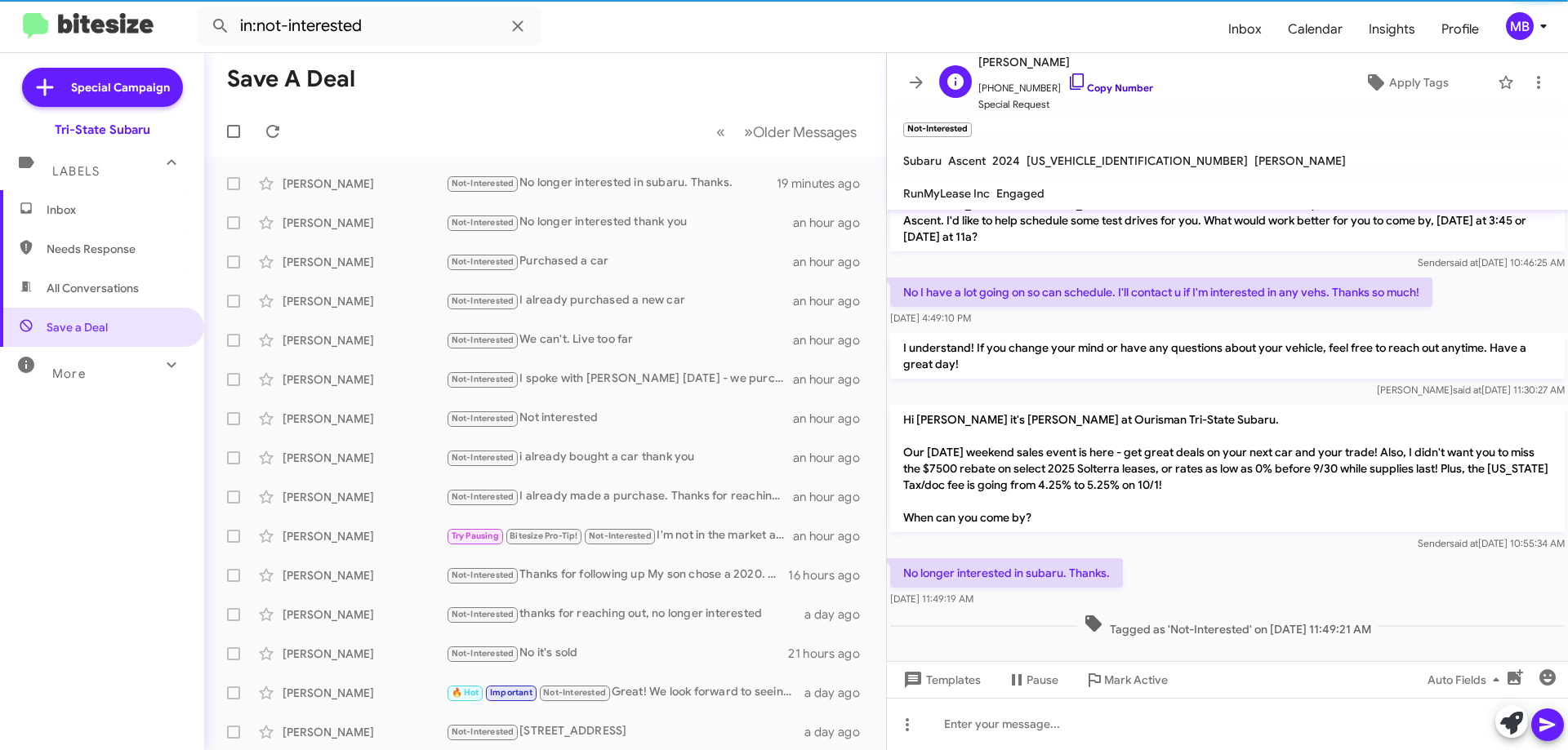
click at [1092, 87] on link "Copy Number" at bounding box center [1110, 87] width 86 height 12
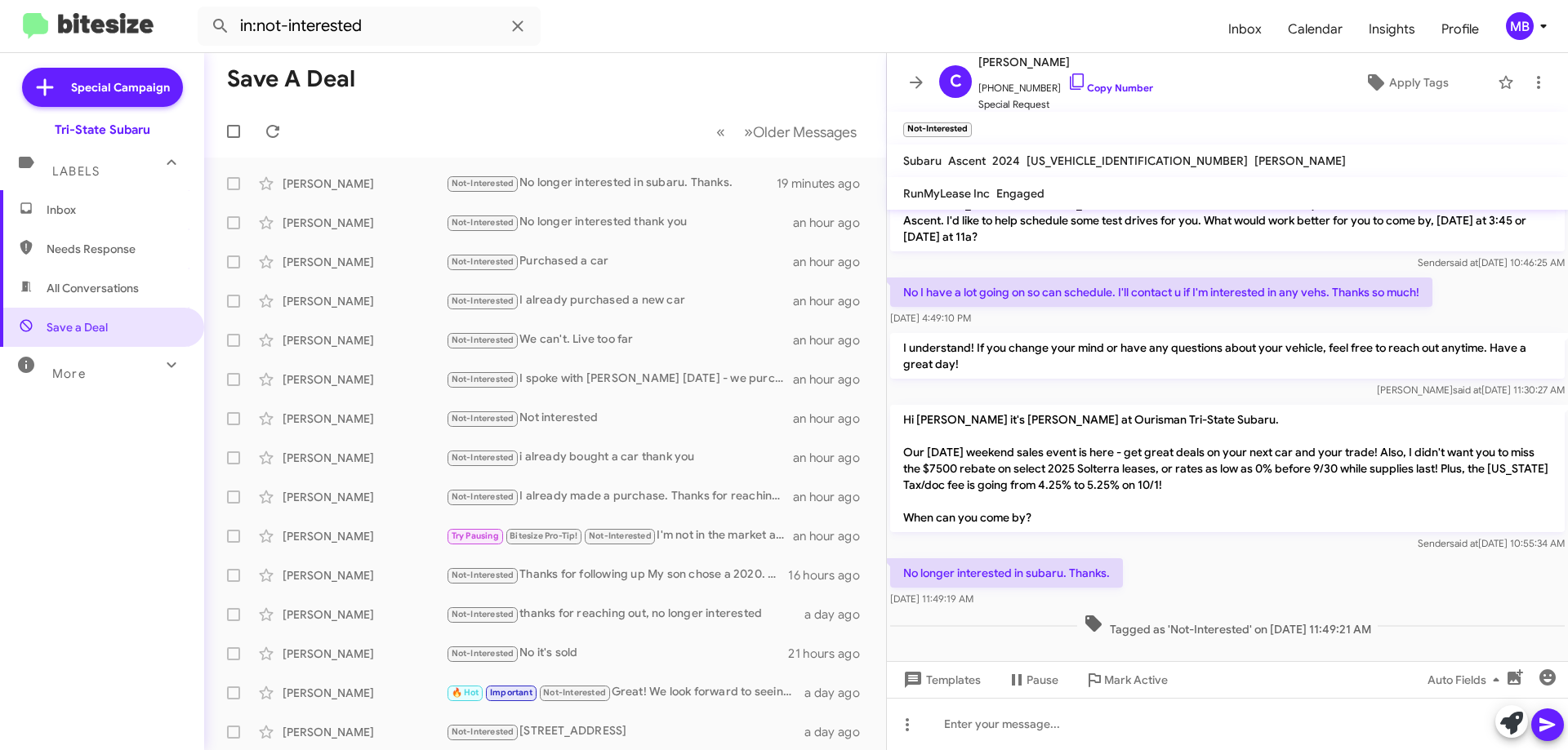
drag, startPoint x: 1385, startPoint y: 616, endPoint x: 929, endPoint y: 546, distance: 461.3
click at [902, 546] on div "Hi [PERSON_NAME] this is [PERSON_NAME], General Manager at Ourisman Tri-State S…" at bounding box center [1228, 256] width 681 height 768
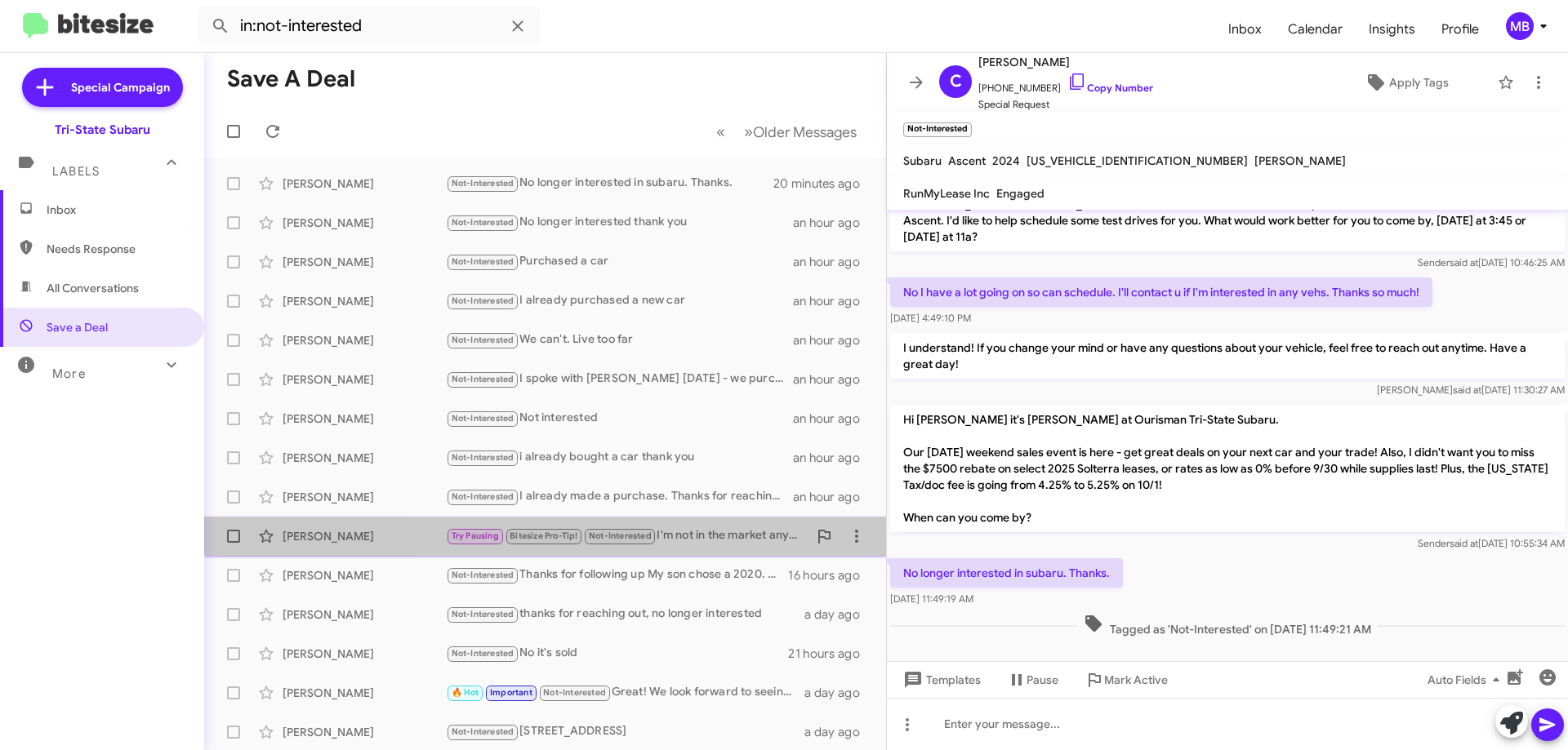
click at [702, 534] on div "Try Pausing Bitesize Pro-Tip! Not-Interested I'm not in the market anymore." at bounding box center [627, 536] width 362 height 19
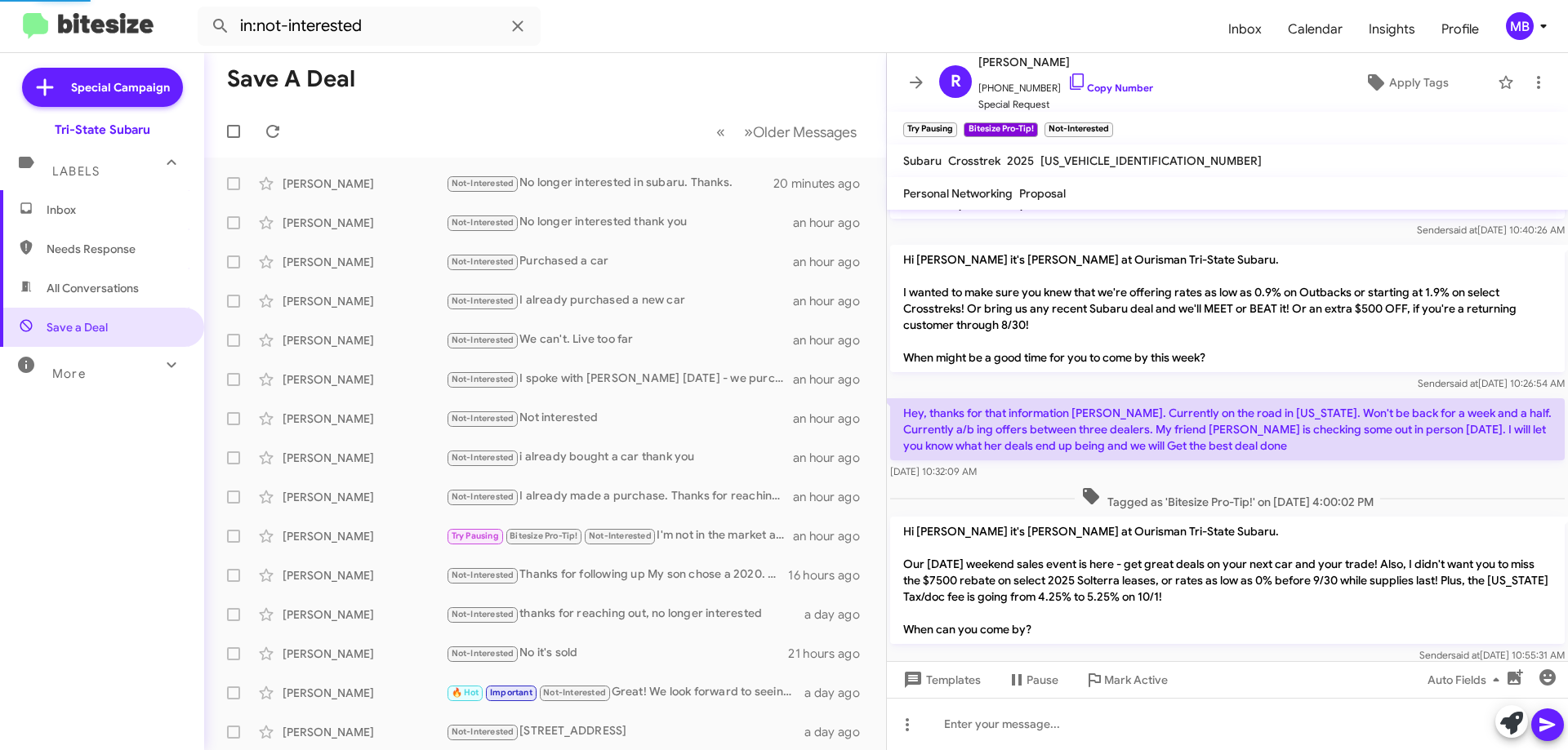
scroll to position [469, 0]
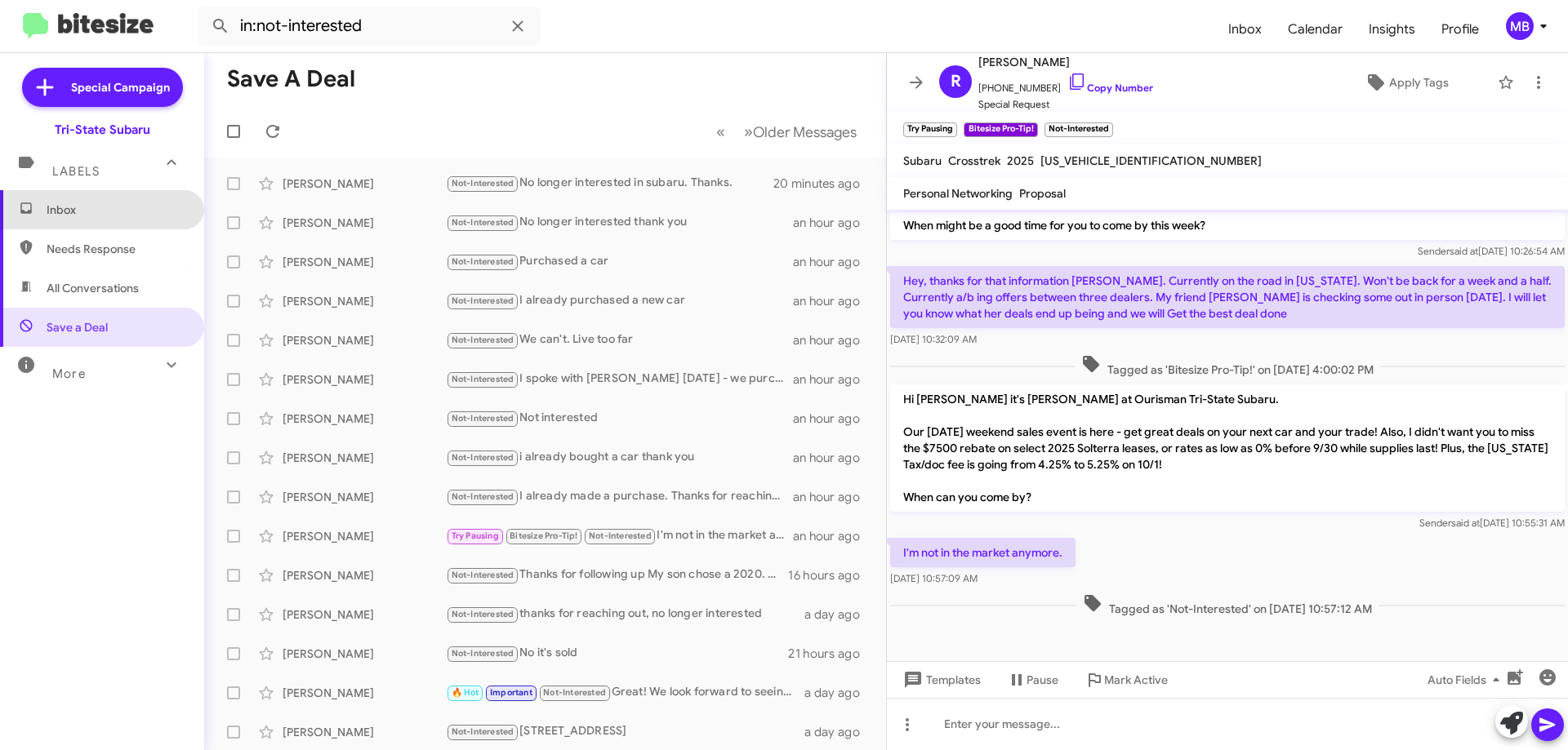
click at [131, 224] on span "Inbox" at bounding box center [102, 210] width 205 height 39
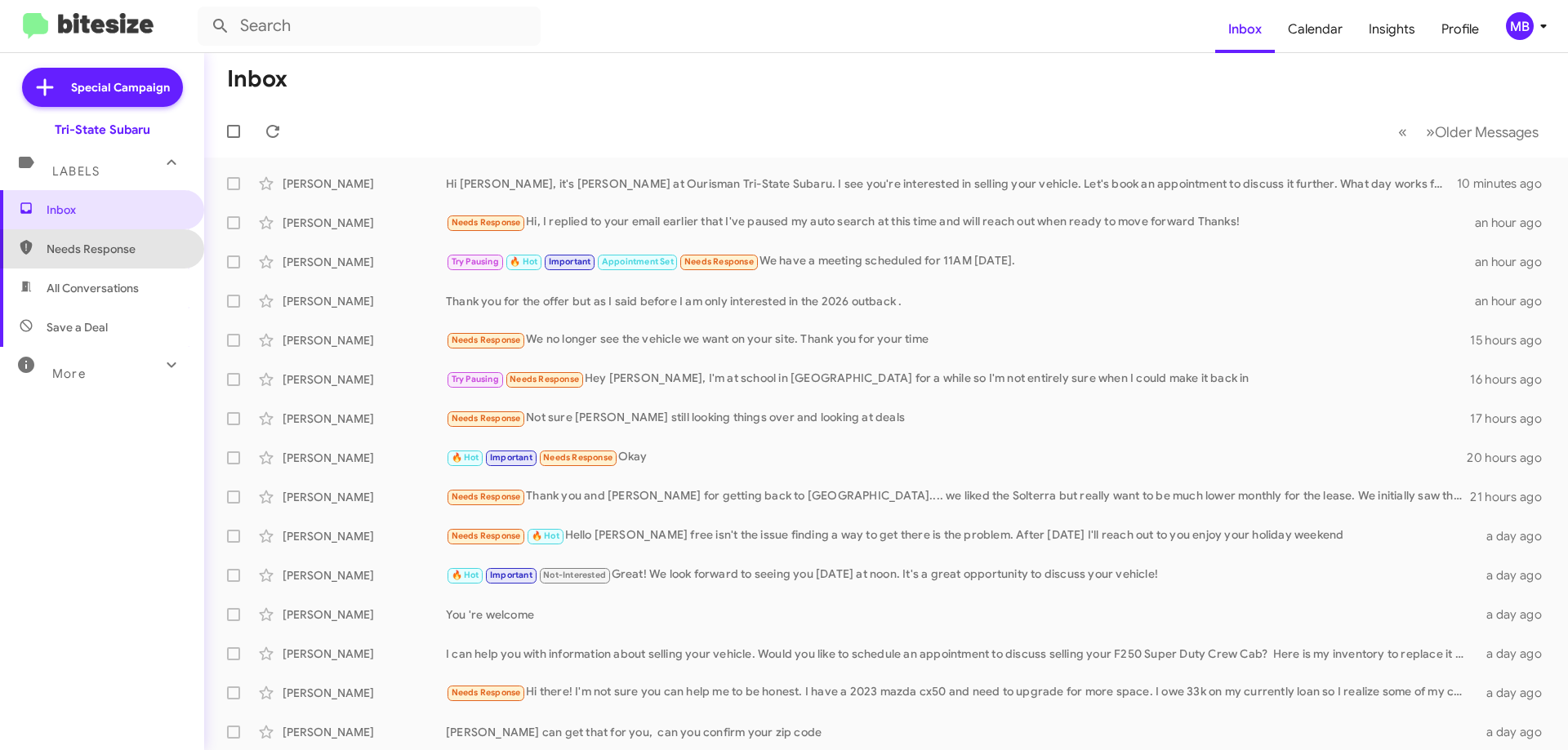
click at [144, 247] on span "Needs Response" at bounding box center [116, 249] width 139 height 16
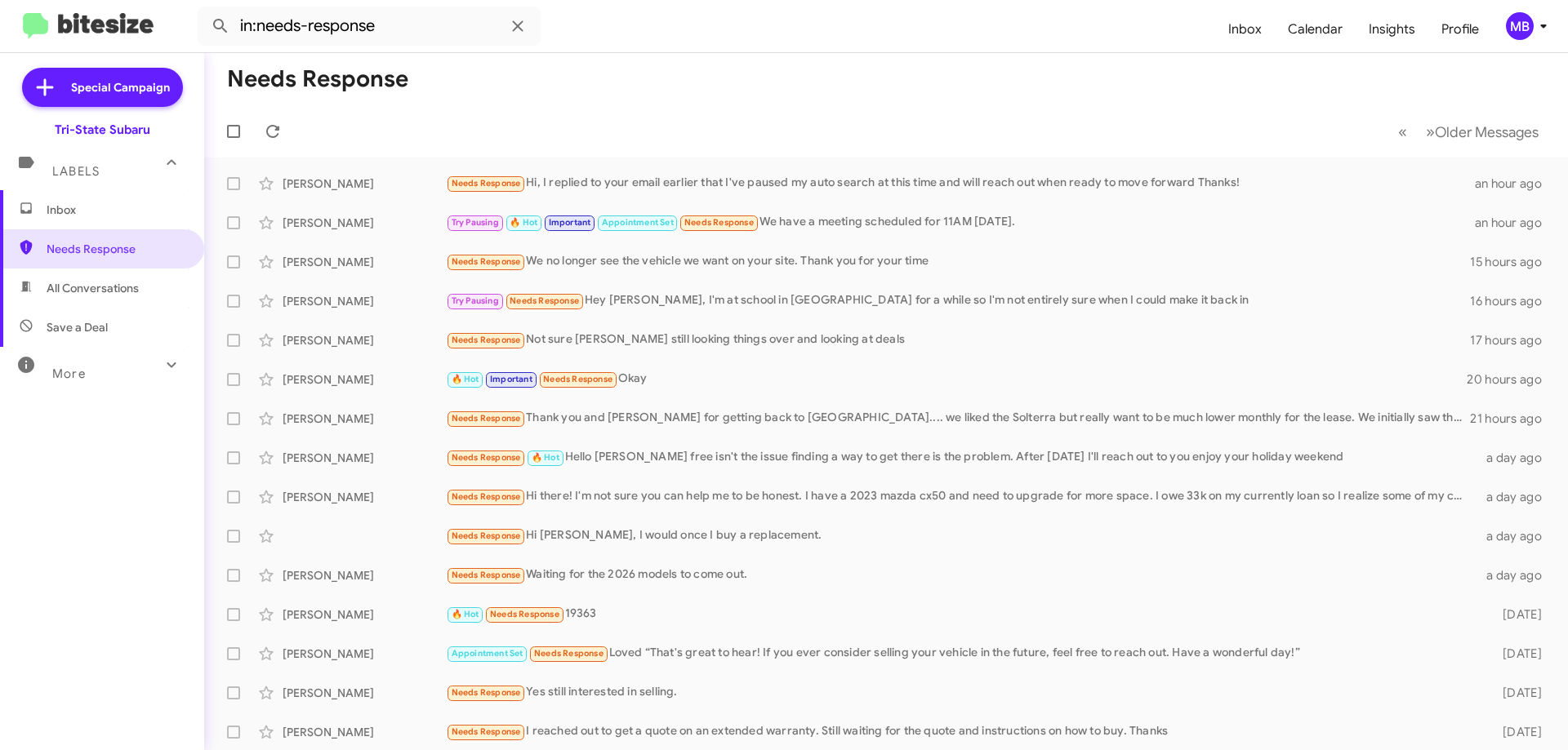
click at [117, 294] on span "All Conversations" at bounding box center [93, 288] width 93 height 16
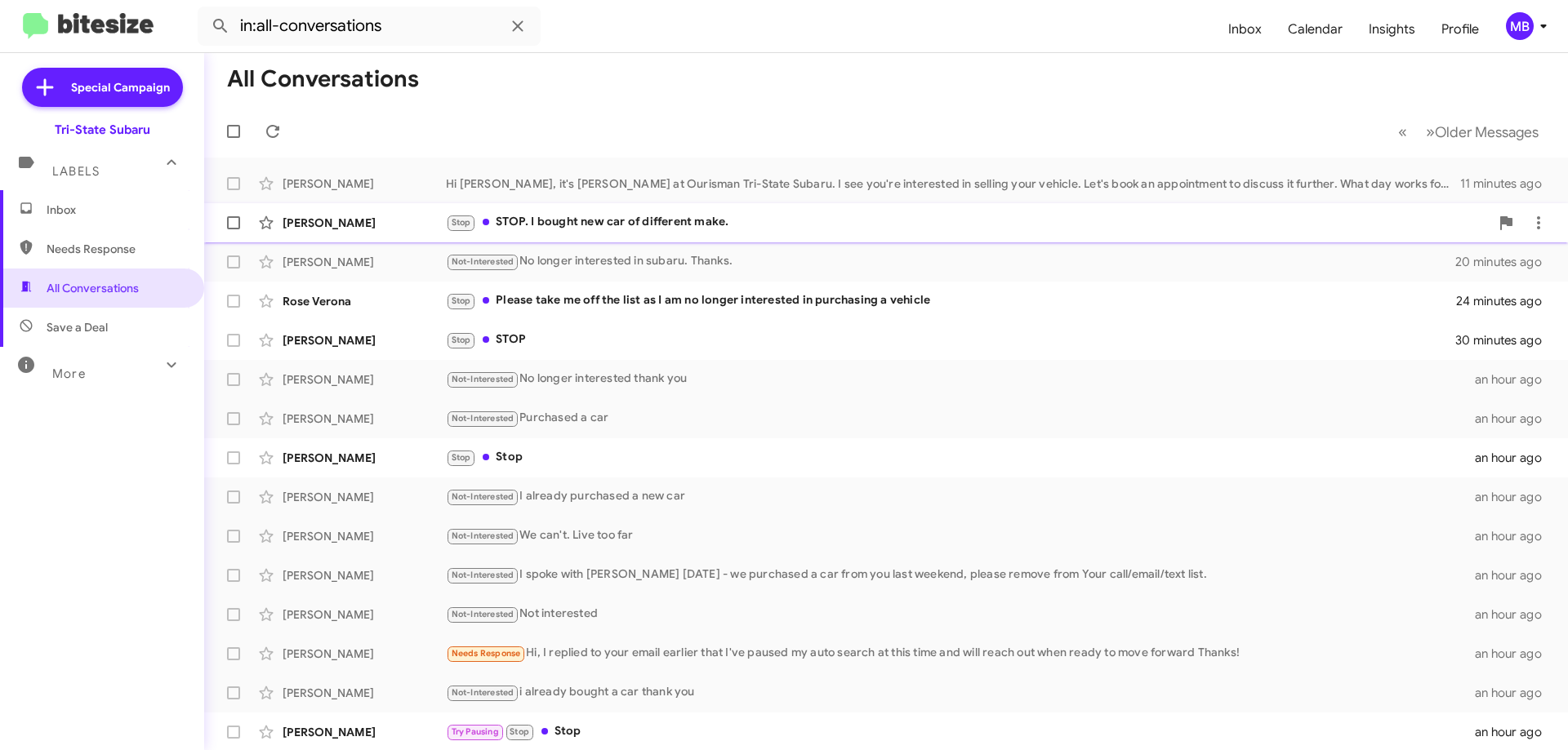
click at [524, 226] on div "Stop STOP. I bought new car of different make." at bounding box center [967, 222] width 1043 height 19
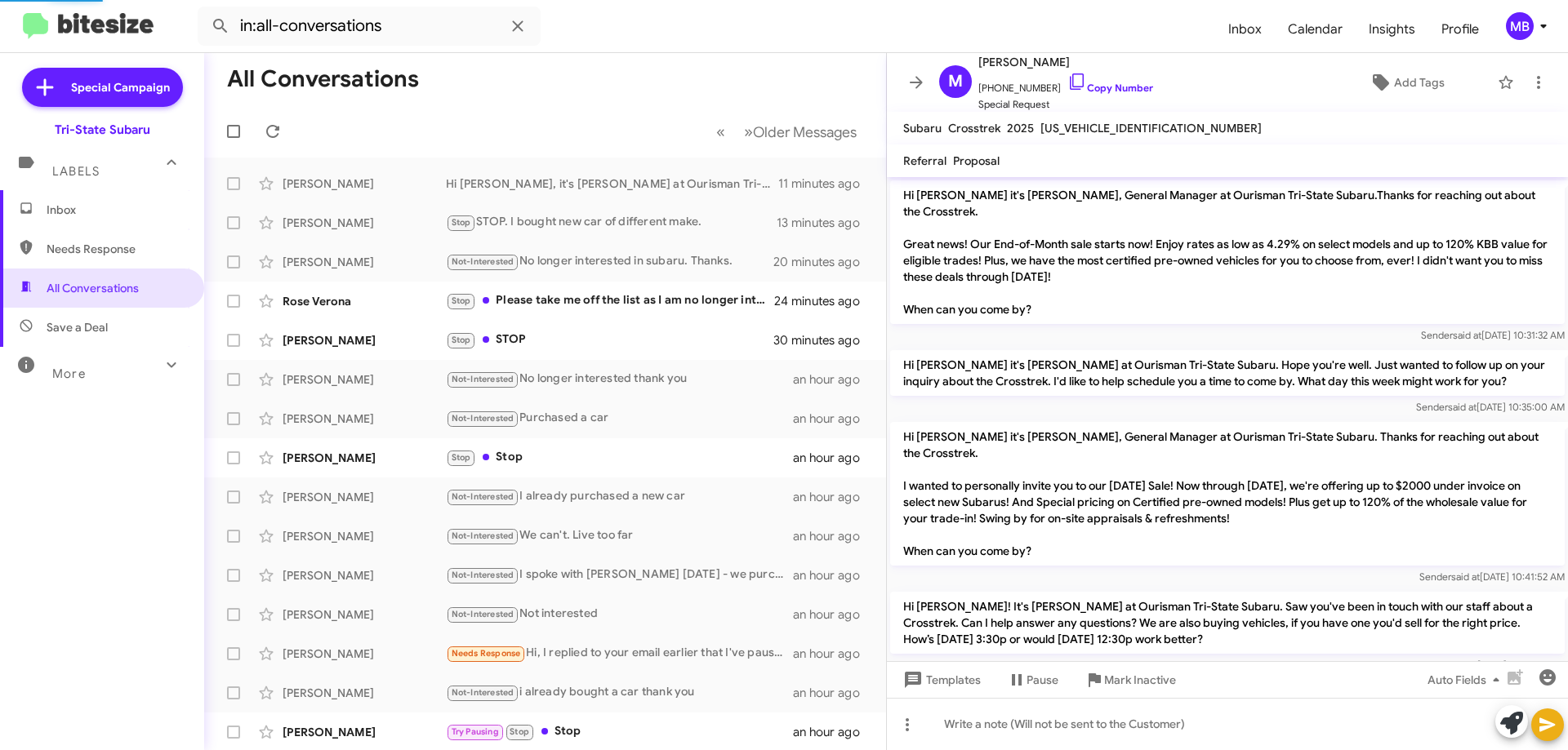
scroll to position [1628, 0]
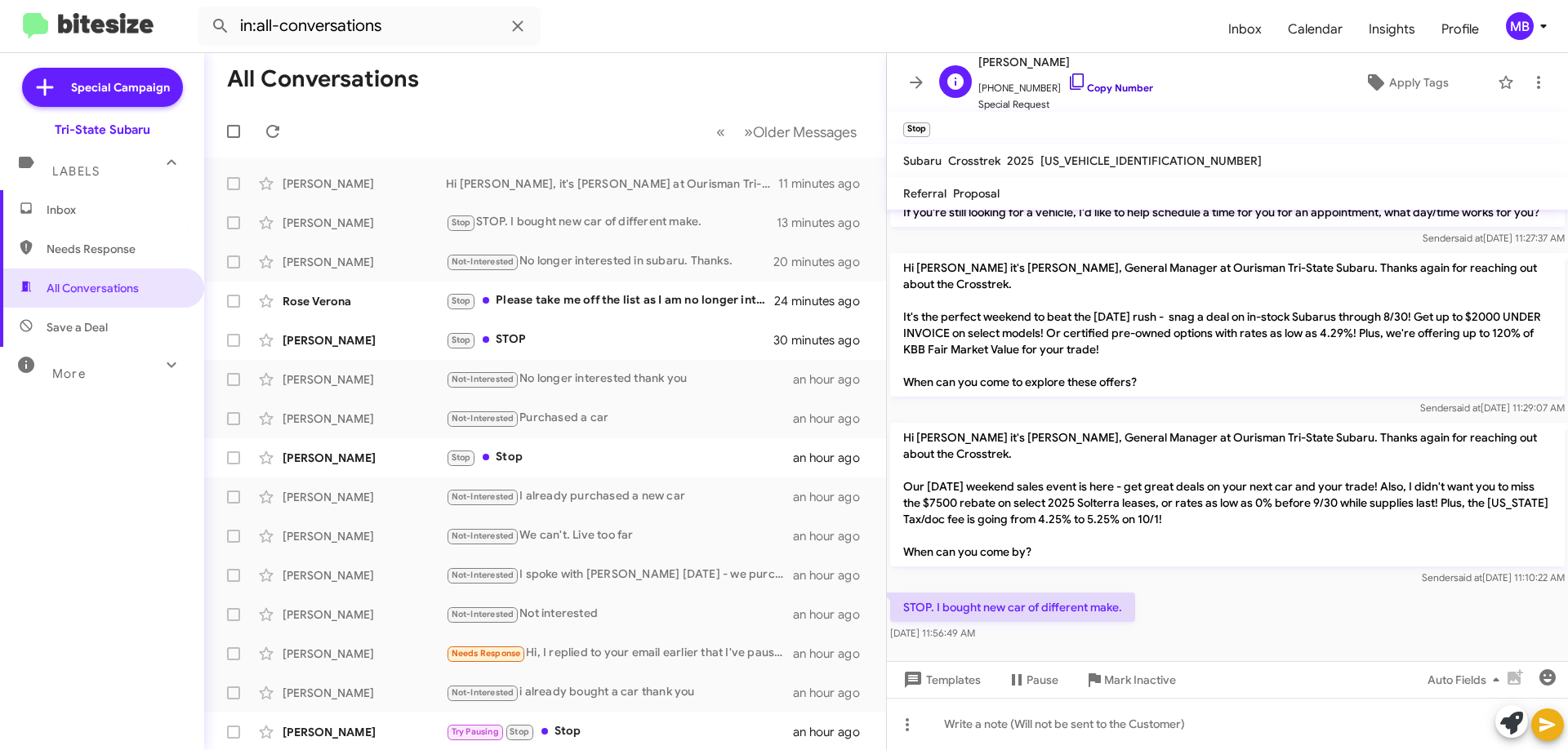
click at [1112, 87] on link "Copy Number" at bounding box center [1110, 87] width 86 height 12
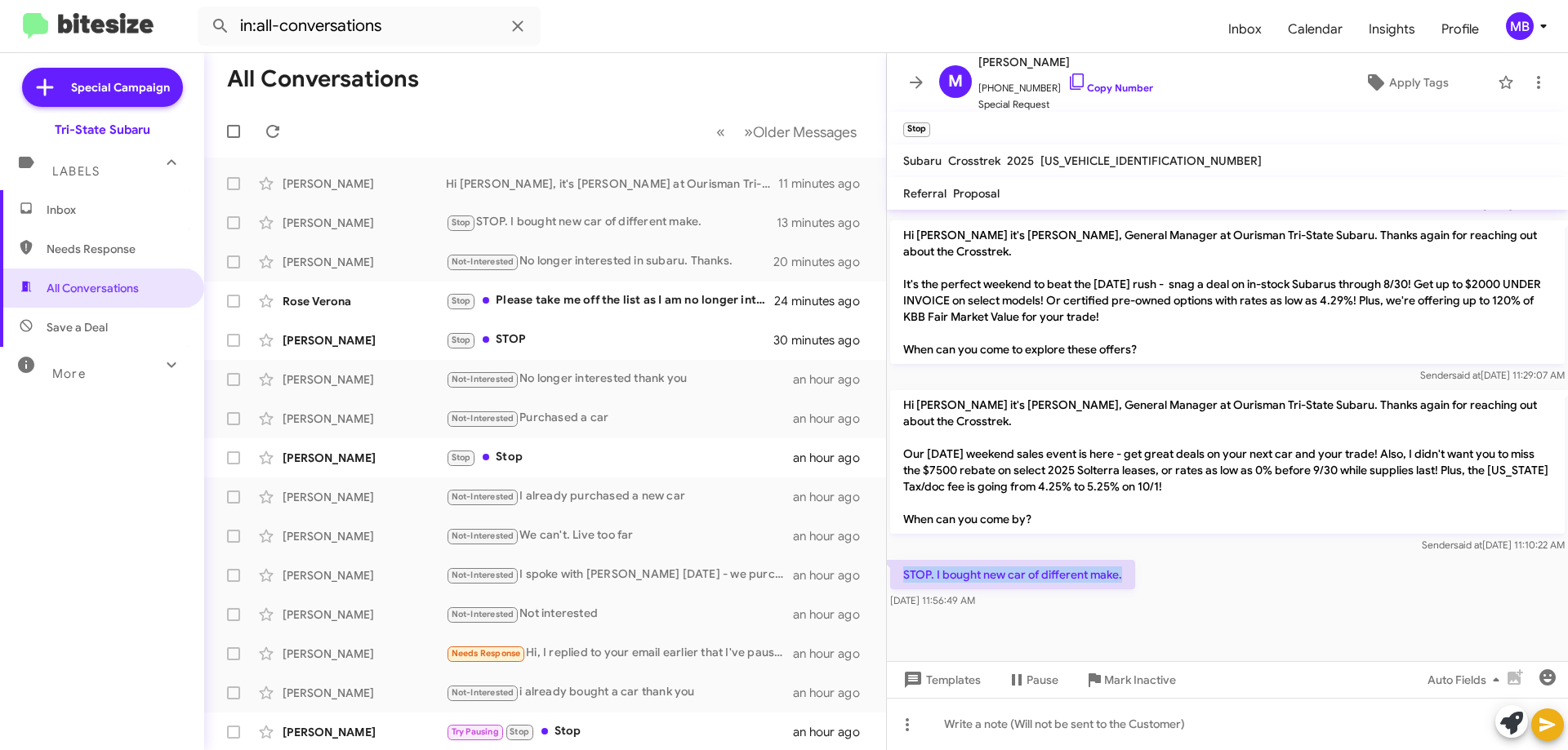
drag, startPoint x: 1138, startPoint y: 568, endPoint x: 927, endPoint y: 562, distance: 211.1
click at [900, 560] on div "STOP. I bought new car of different make. [DATE] 11:56:49 AM" at bounding box center [1228, 584] width 681 height 55
copy p "STOP. I bought new car of different make."
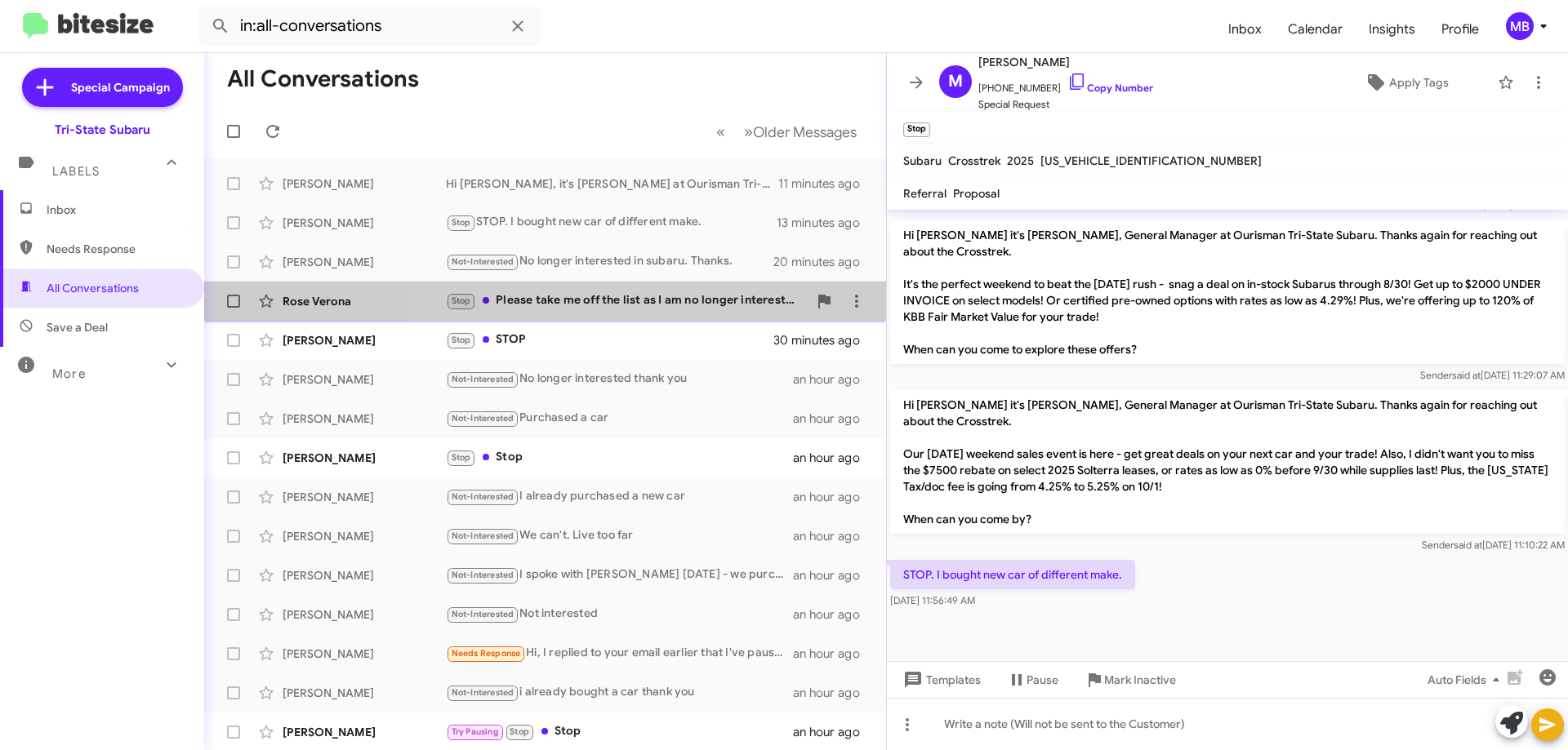
click at [681, 295] on div "Stop Please take me off the list as I am no longer interested in purchasing a v…" at bounding box center [627, 300] width 362 height 19
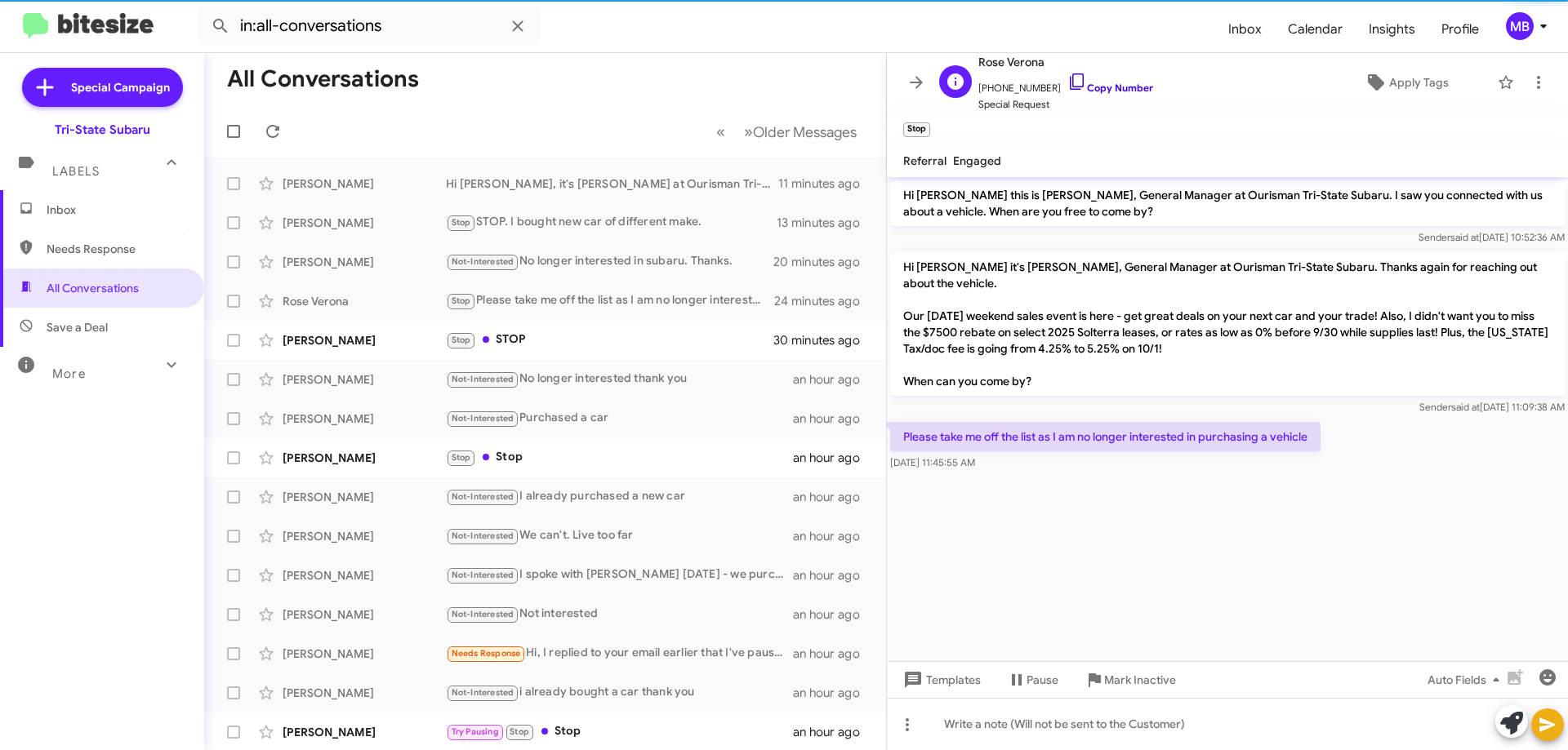
click at [1096, 87] on link "Copy Number" at bounding box center [1110, 87] width 86 height 12
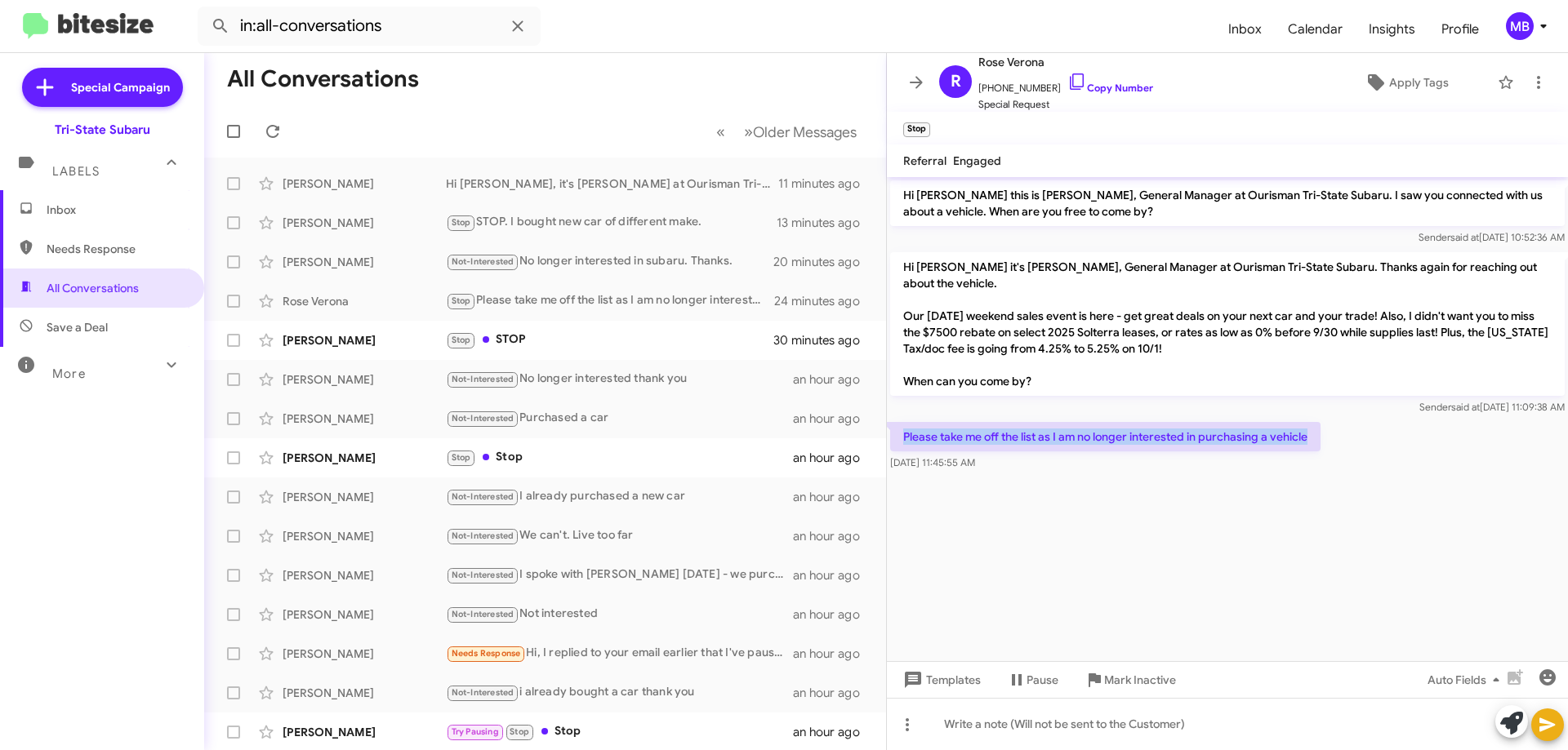
drag, startPoint x: 1318, startPoint y: 419, endPoint x: 899, endPoint y: 425, distance: 419.0
click at [899, 425] on p "Please take me off the list as I am no longer interested in purchasing a vehicle" at bounding box center [1105, 436] width 430 height 30
copy p "Please take me off the list as I am no longer interested in purchasing a vehicle"
click at [572, 340] on div "Stop STOP" at bounding box center [627, 340] width 362 height 19
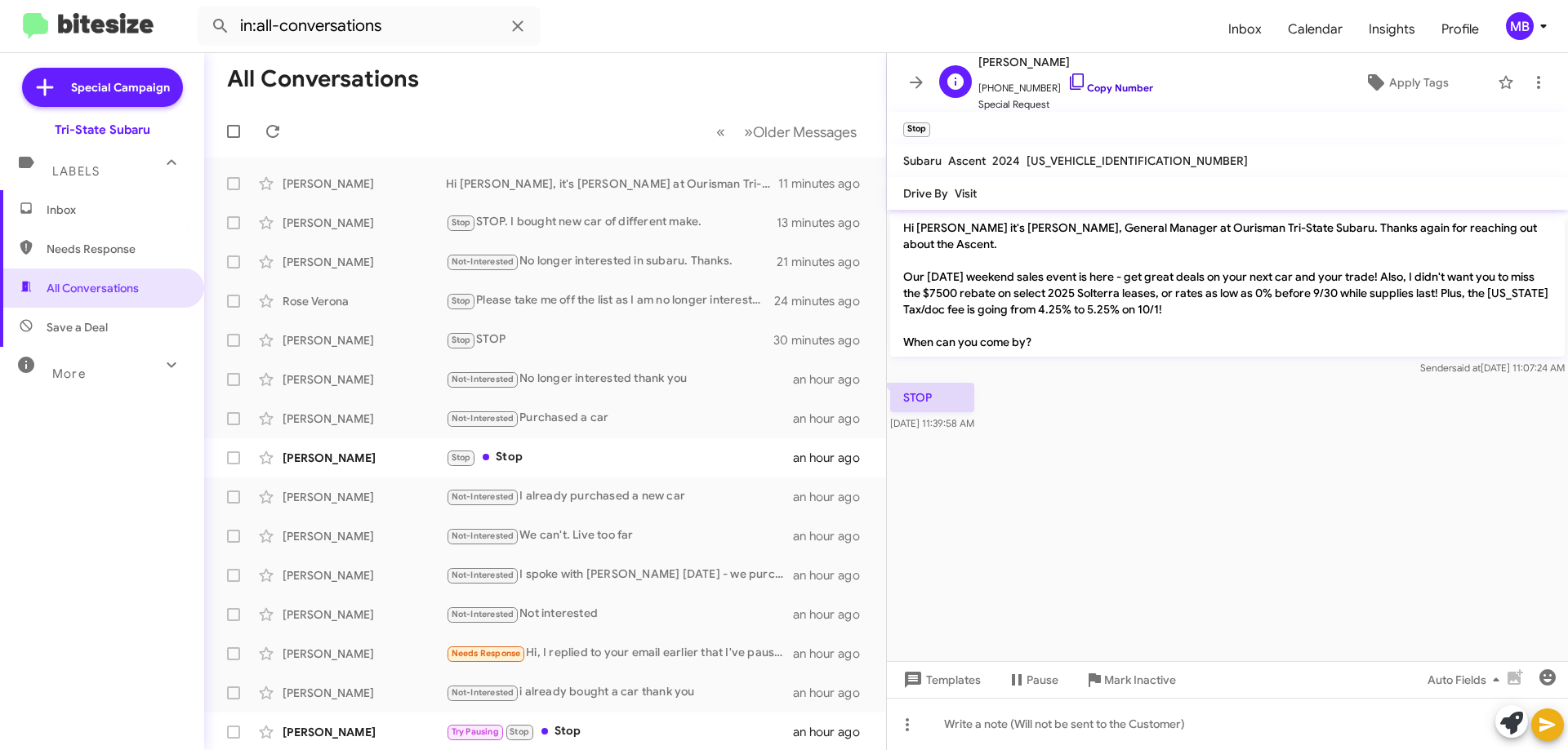
click at [1114, 87] on link "Copy Number" at bounding box center [1110, 87] width 86 height 12
drag, startPoint x: 1019, startPoint y: 409, endPoint x: 892, endPoint y: 372, distance: 132.3
click at [892, 379] on div "STOP [DATE] 11:39:58 AM" at bounding box center [1228, 406] width 681 height 55
copy div "STOP [DATE] 11:39:58 AM"
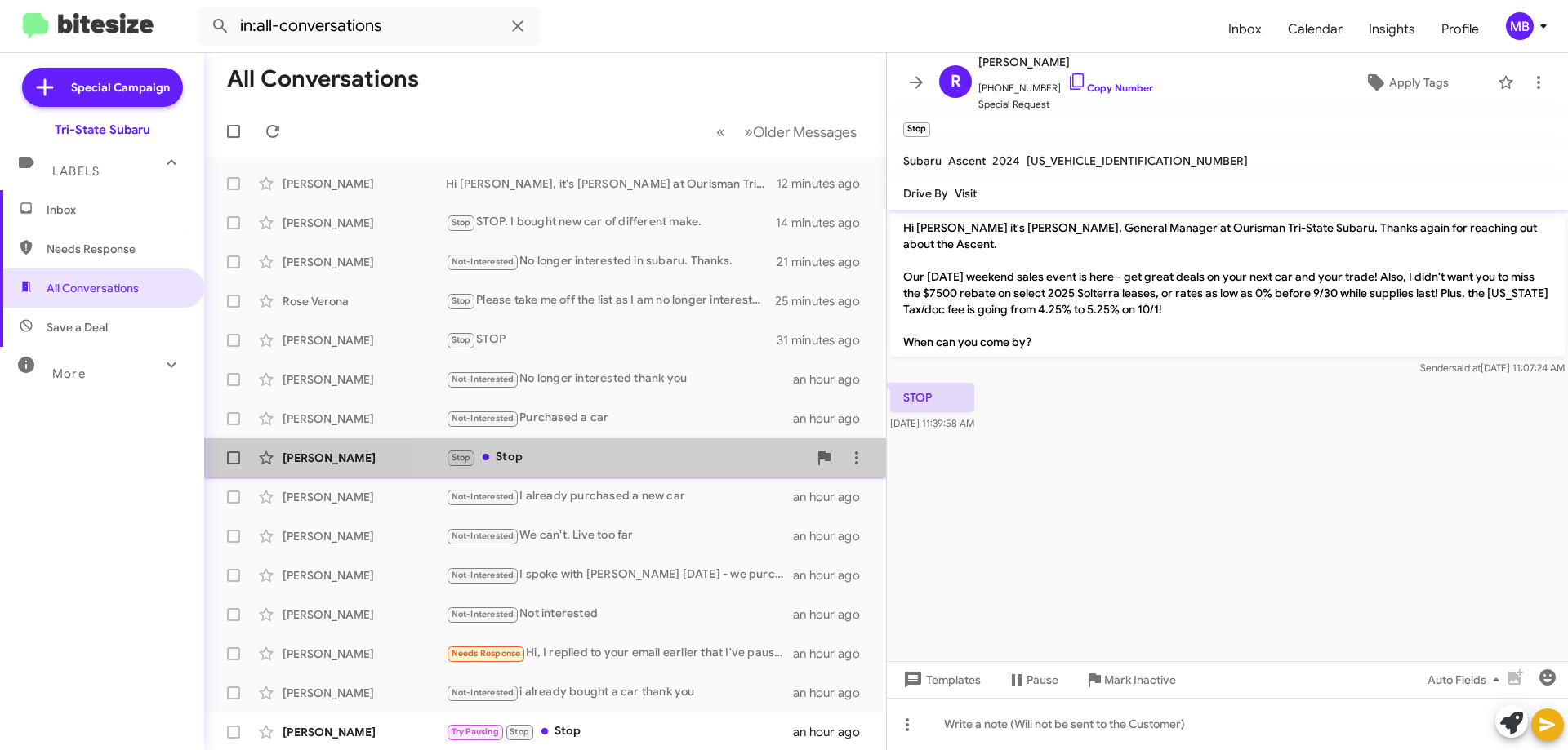
click at [714, 456] on div "Stop Stop" at bounding box center [627, 457] width 362 height 19
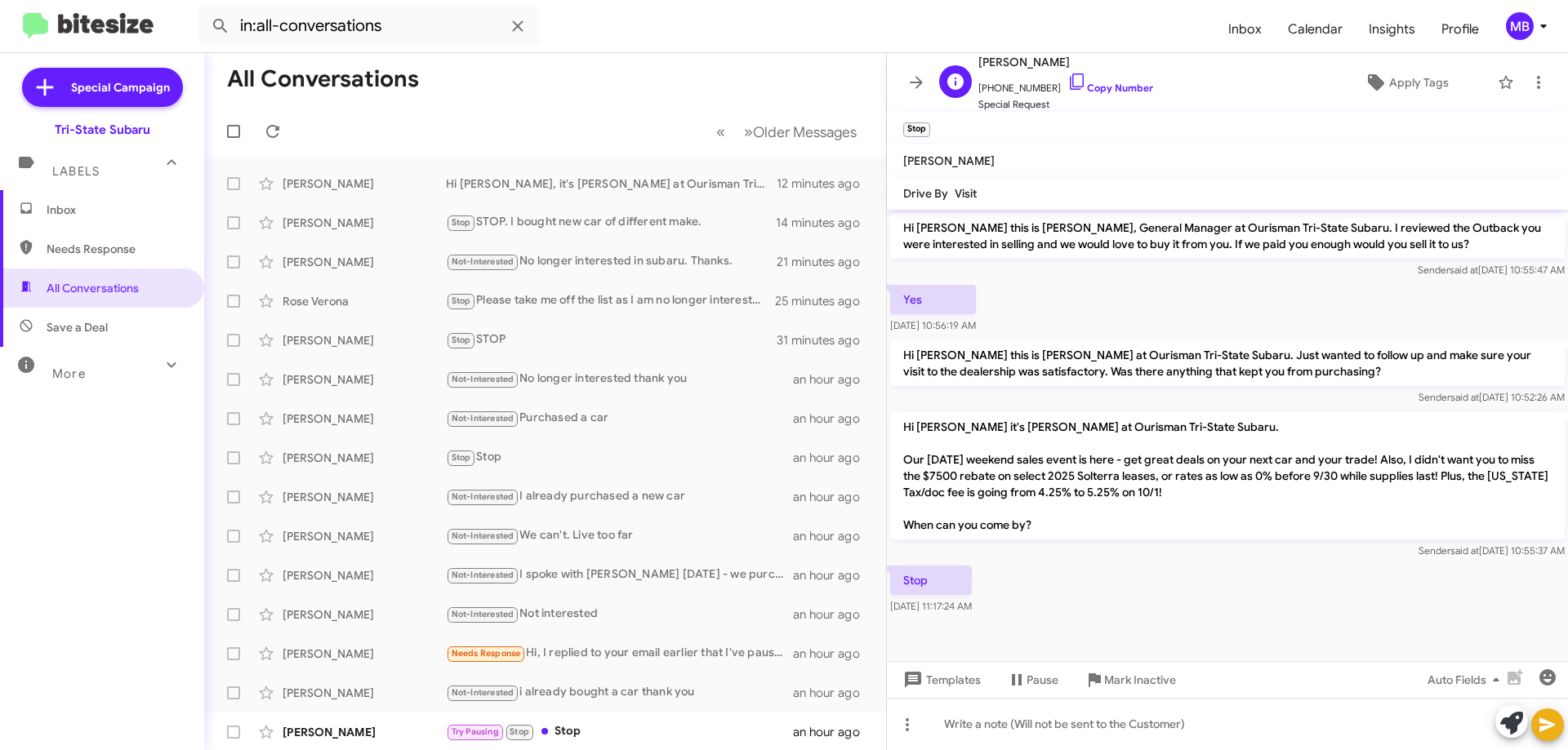
click at [998, 53] on span "[PERSON_NAME]" at bounding box center [1066, 62] width 175 height 20
click at [1121, 87] on link "Copy Number" at bounding box center [1110, 87] width 86 height 12
drag, startPoint x: 1032, startPoint y: 601, endPoint x: 897, endPoint y: 573, distance: 137.9
click at [897, 573] on body "in:all-conversations Inbox Calendar Insights Profile MB Special Campaign Tri-St…" at bounding box center [784, 375] width 1568 height 750
click at [907, 585] on div "[DATE] 11:17:24 AM" at bounding box center [933, 575] width 82 height 26
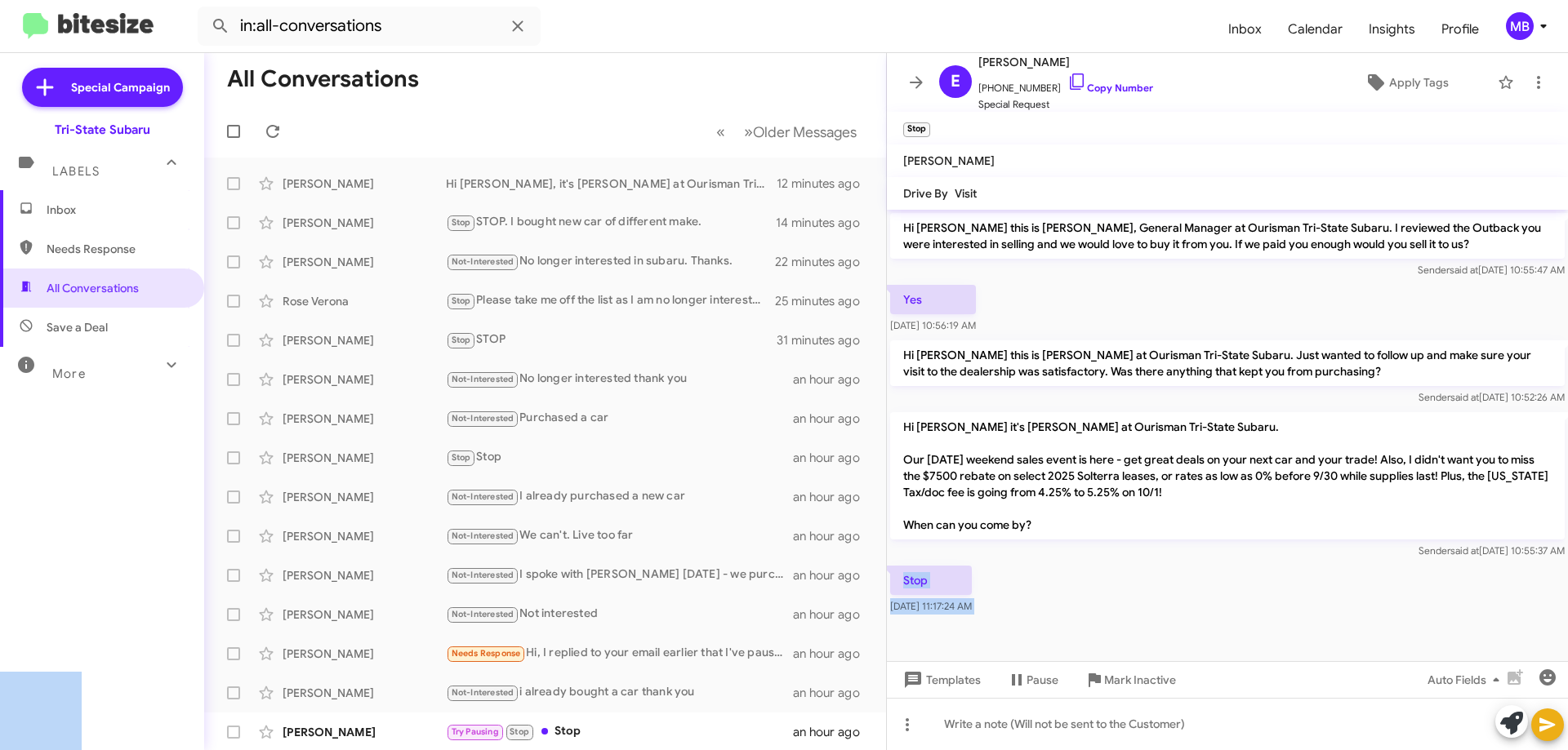
copy body "[DATE] 11:17:24 AM Templates Pause Mark Inactive Auto Fields Drop image here to…"
click at [138, 247] on span "Needs Response" at bounding box center [116, 249] width 139 height 16
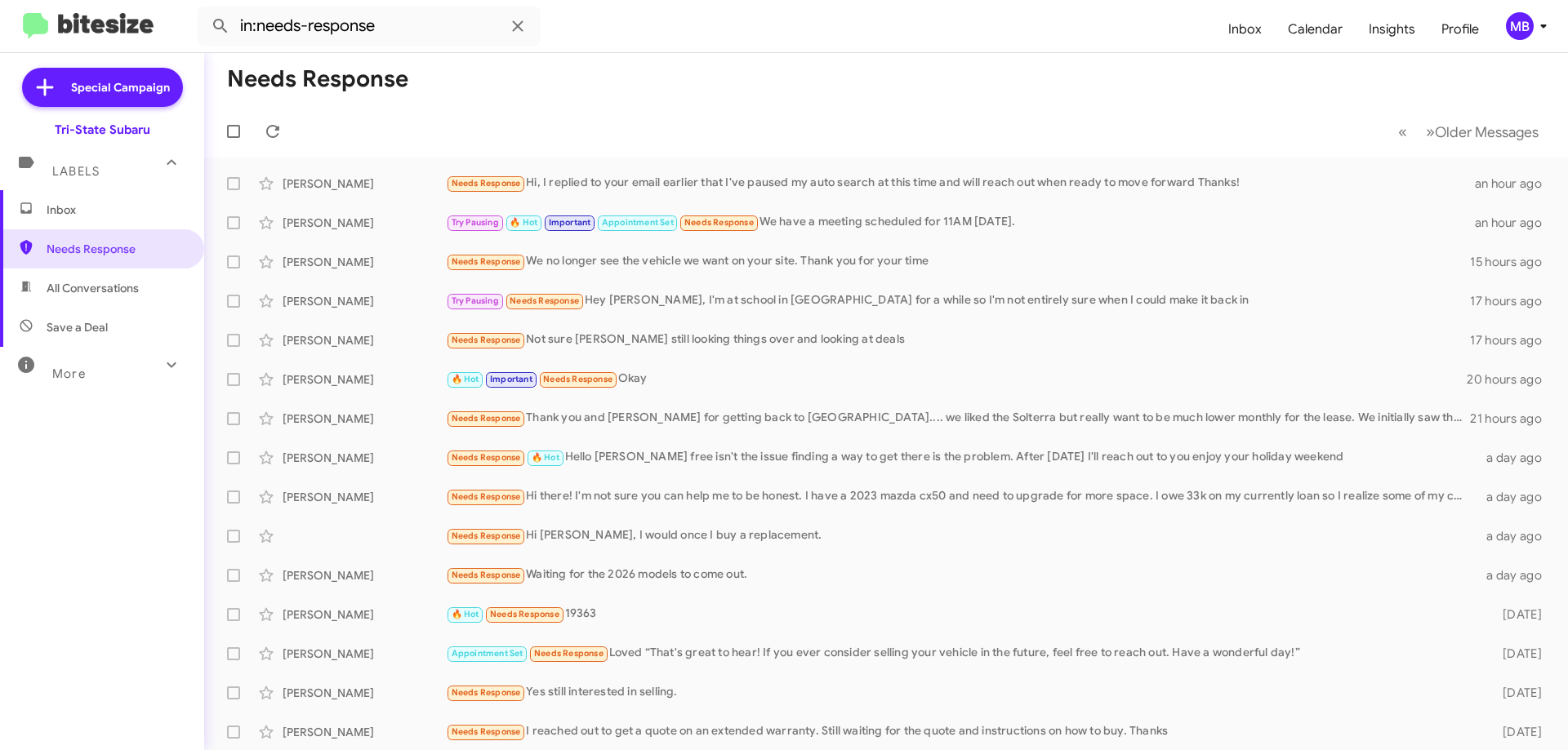
click at [160, 422] on div "Inbox Needs Response All Conversations Save a Deal More Important 🔥 Hot Appoint…" at bounding box center [102, 415] width 205 height 450
click at [111, 284] on span "All Conversations" at bounding box center [93, 288] width 93 height 16
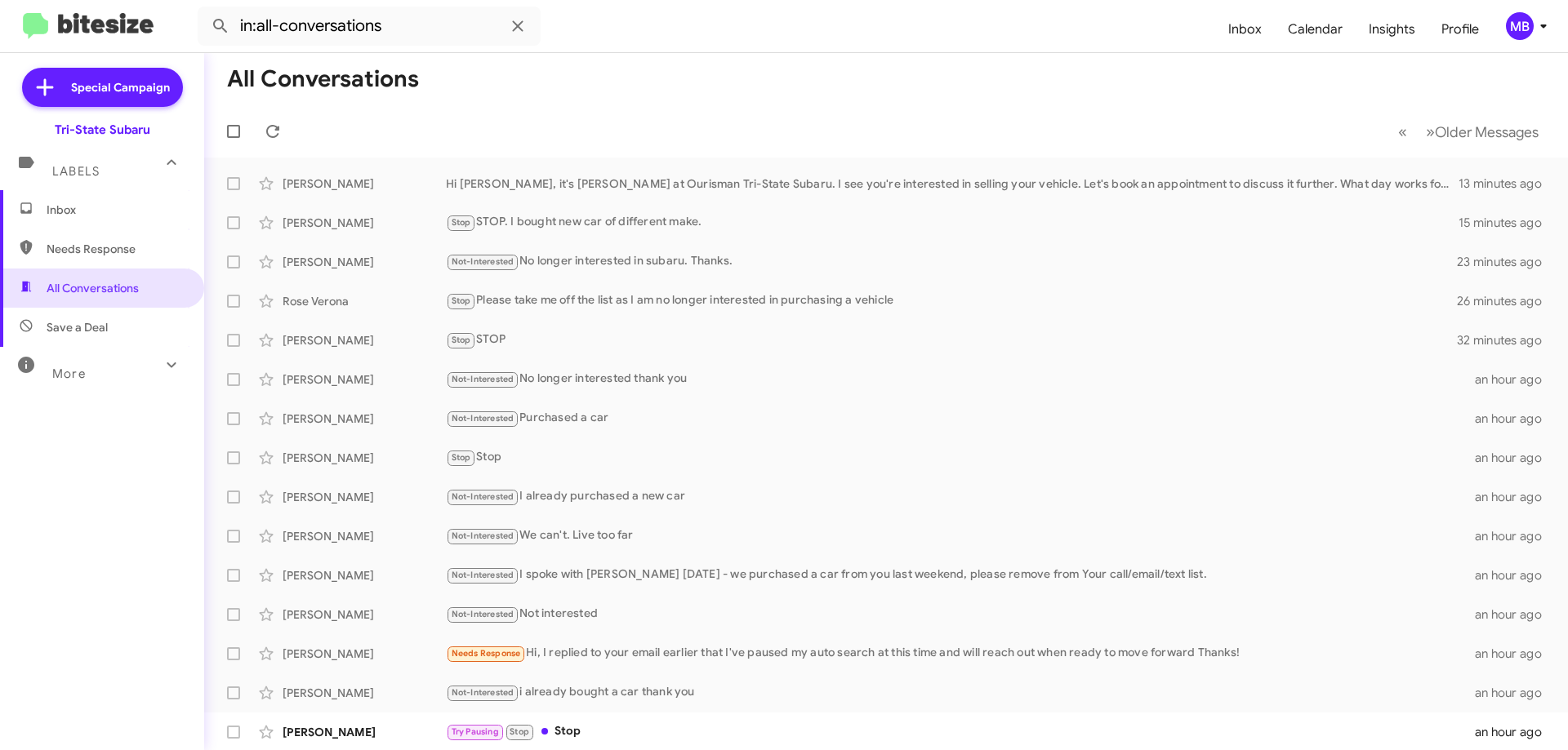
click at [103, 339] on span "Save a Deal" at bounding box center [102, 327] width 205 height 39
type input "in:not-interested"
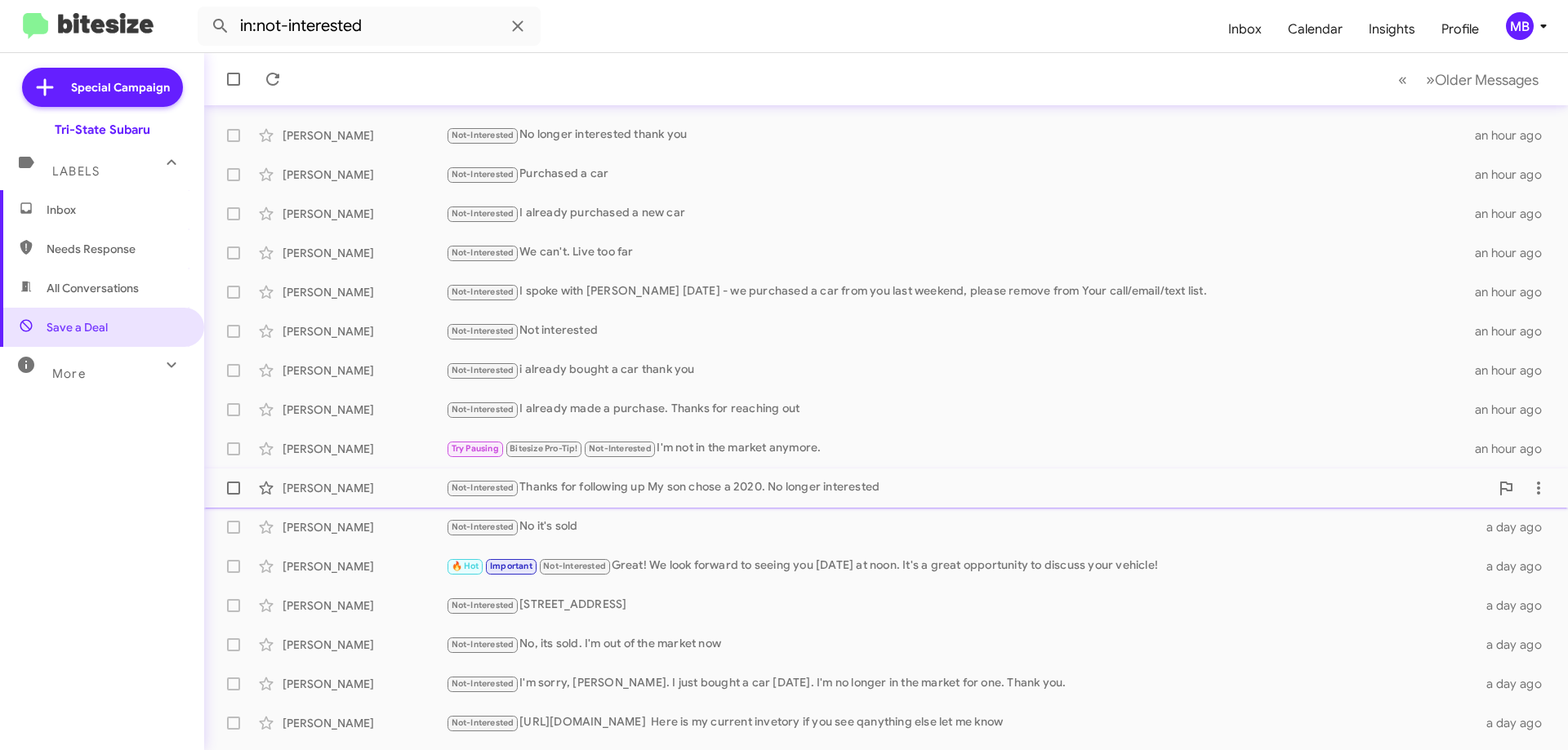
scroll to position [198, 0]
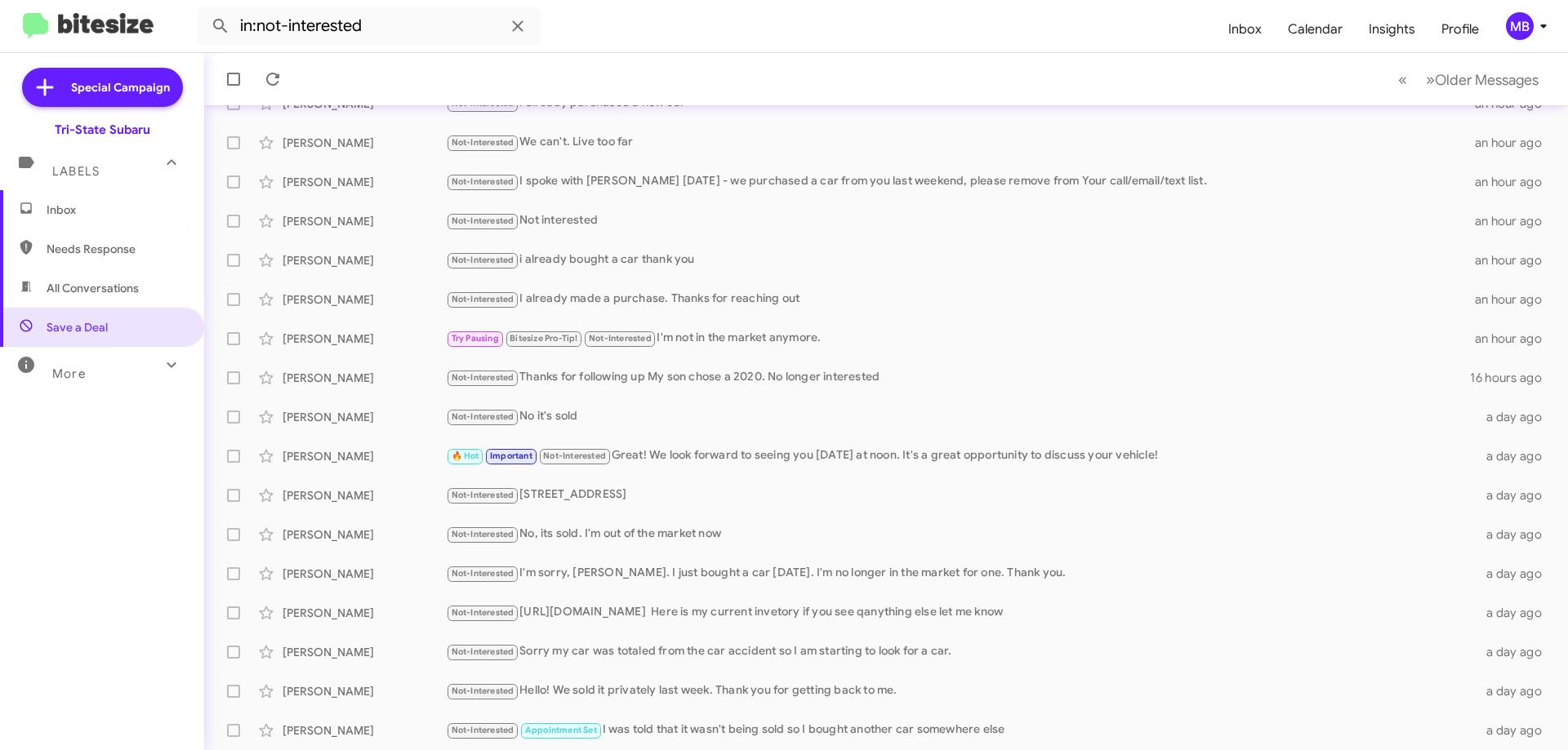
click at [71, 223] on span "Inbox" at bounding box center [102, 210] width 205 height 39
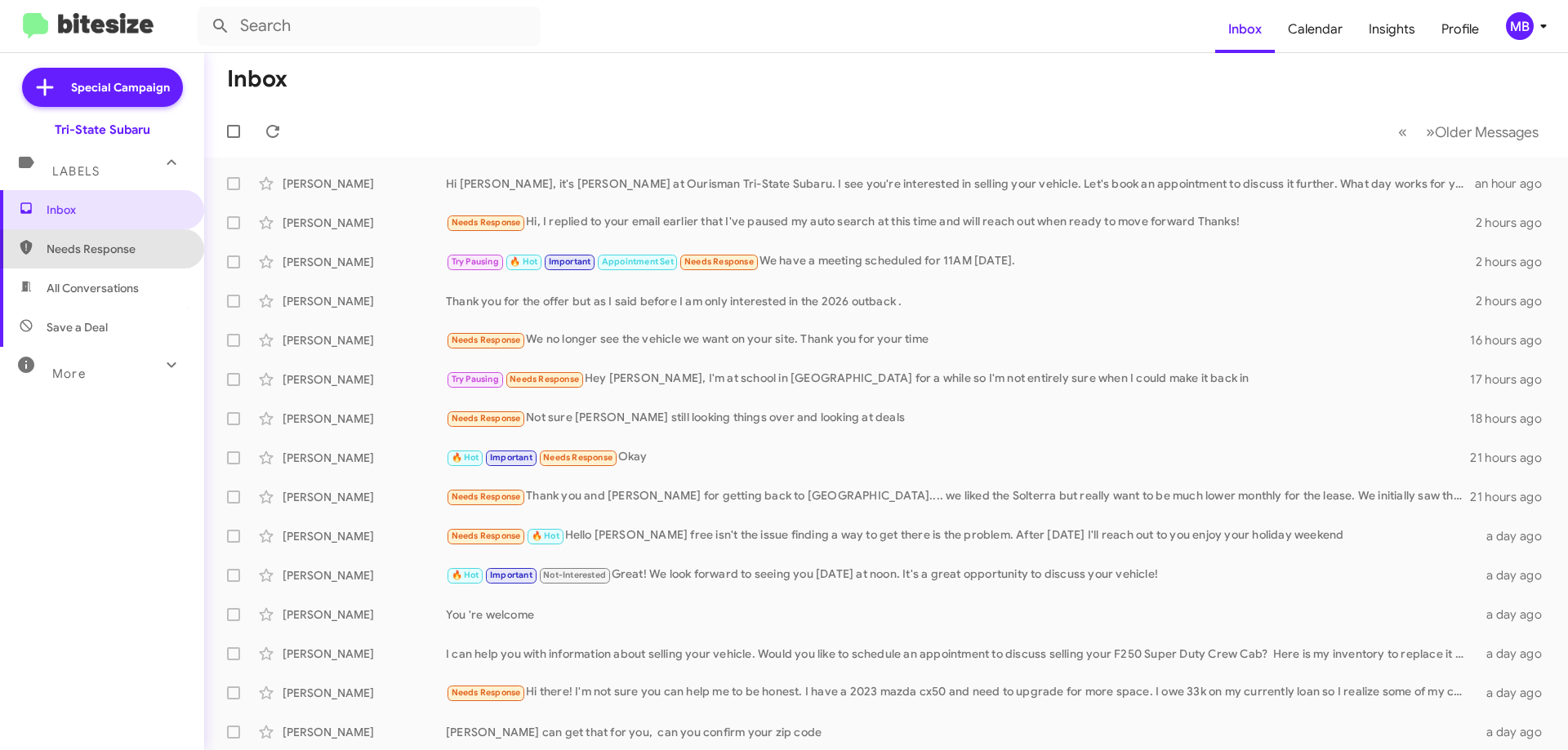
click at [143, 252] on span "Needs Response" at bounding box center [116, 249] width 139 height 16
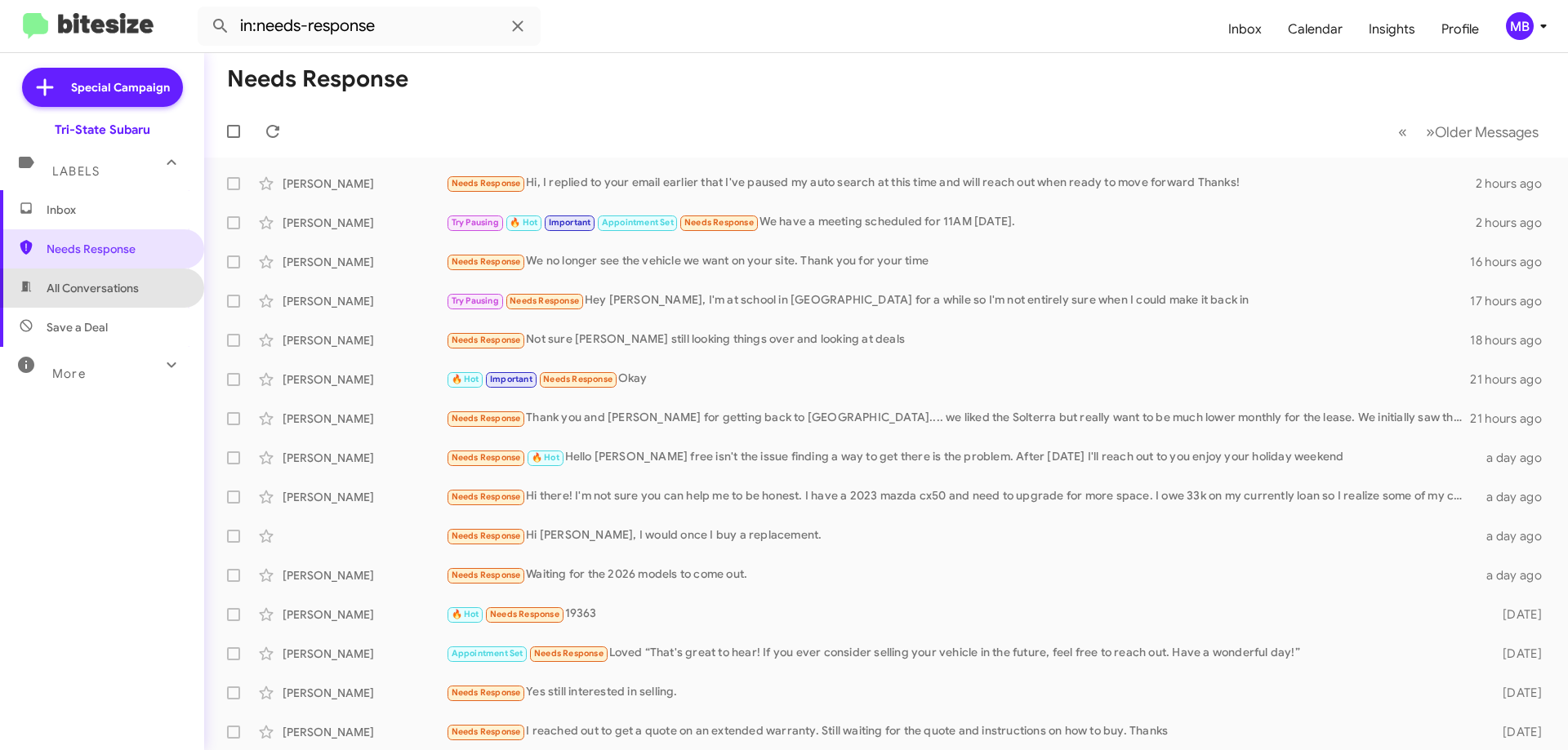
click at [143, 288] on span "All Conversations" at bounding box center [102, 288] width 205 height 39
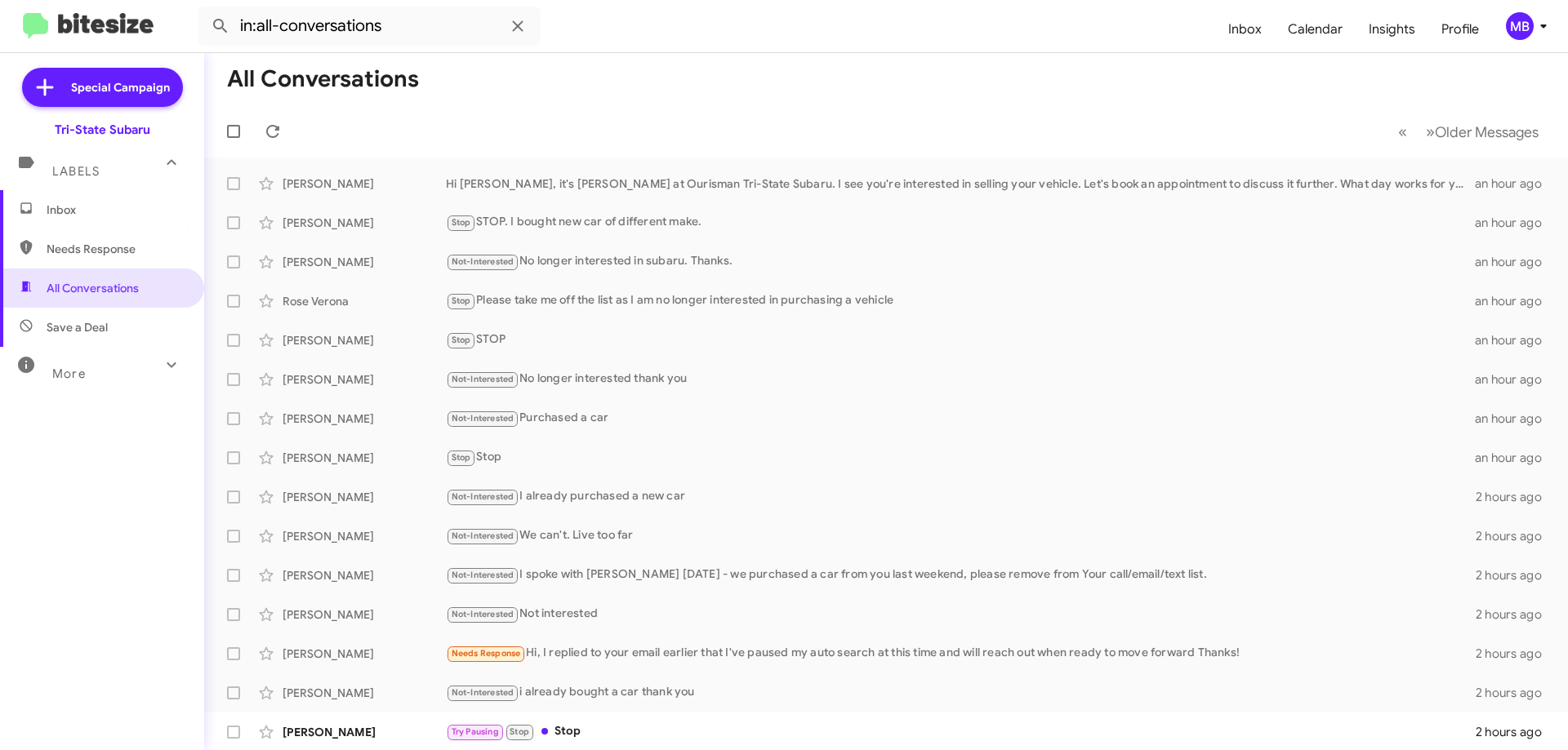
click at [133, 322] on span "Save a Deal" at bounding box center [102, 327] width 205 height 39
type input "in:not-interested"
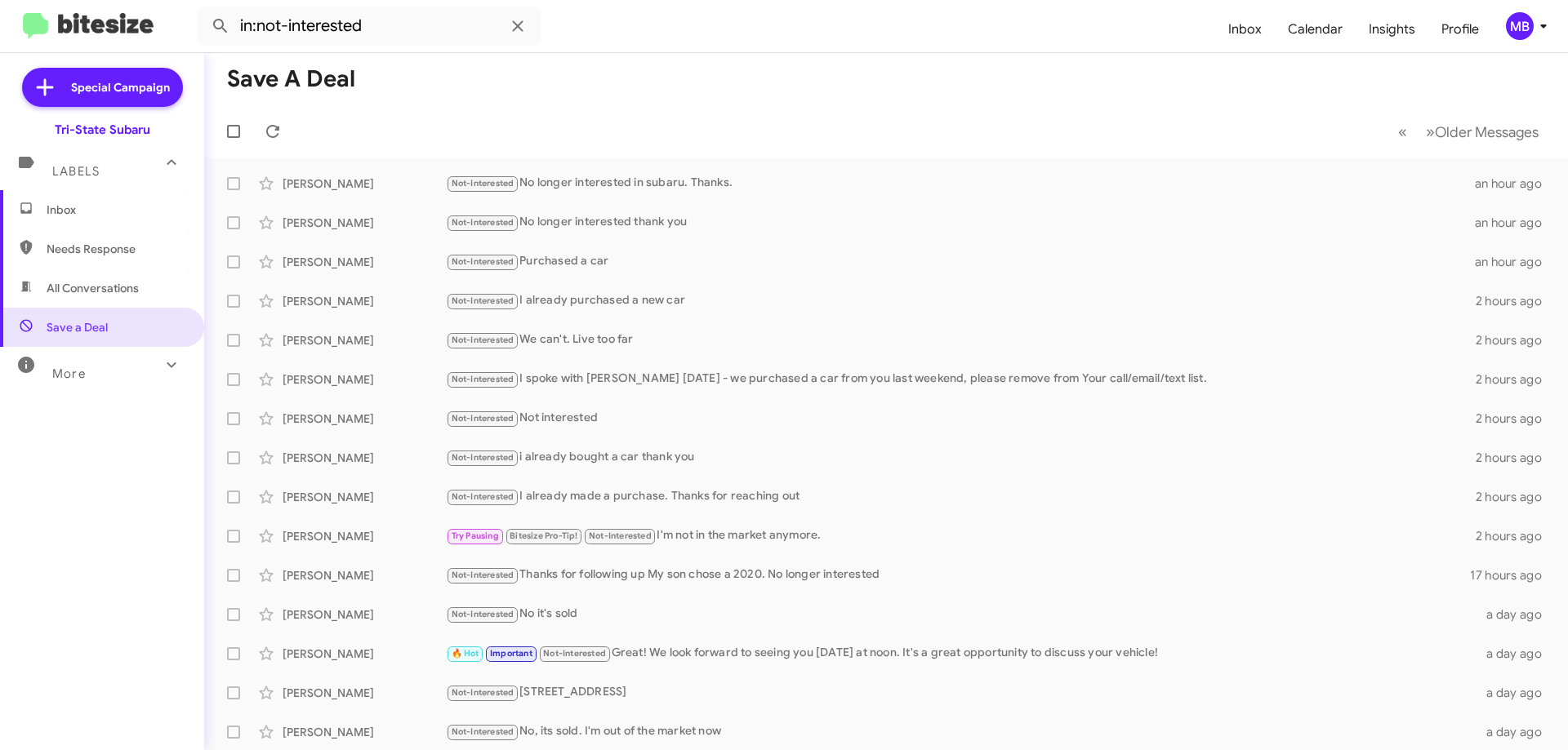
click at [89, 210] on span "Inbox" at bounding box center [116, 210] width 139 height 16
